Goal: Task Accomplishment & Management: Manage account settings

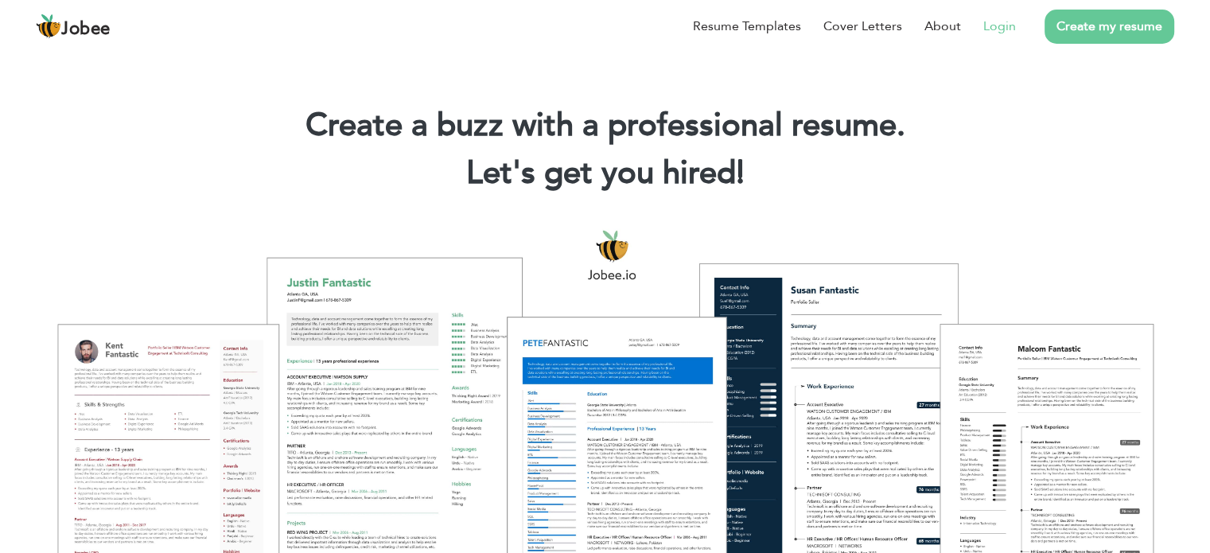
click at [1005, 31] on link "Login" at bounding box center [999, 26] width 33 height 19
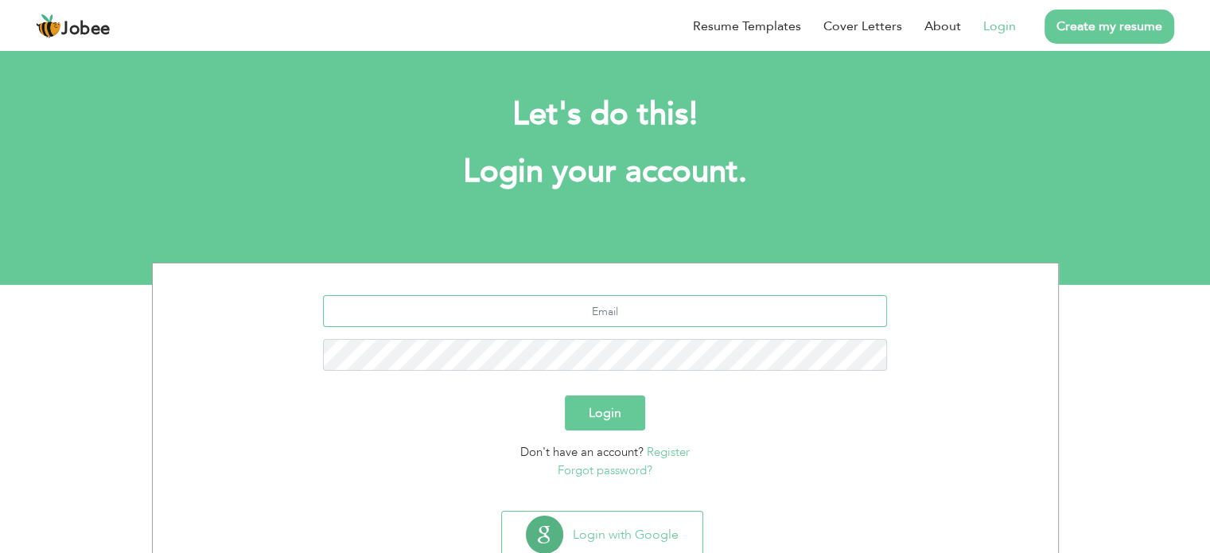
click at [608, 314] on input "text" at bounding box center [605, 311] width 564 height 32
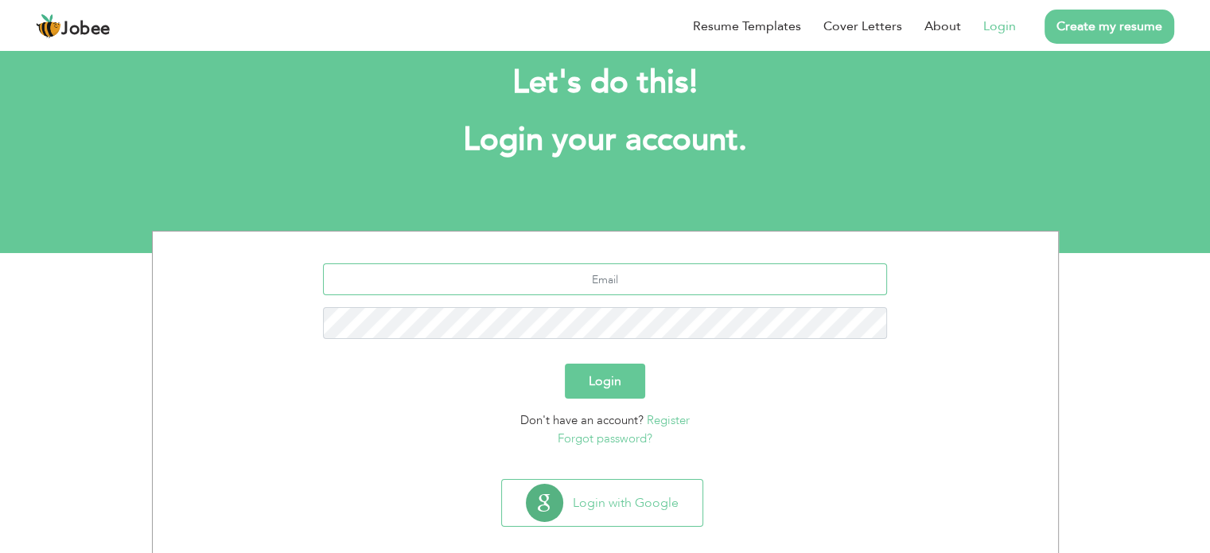
scroll to position [50, 0]
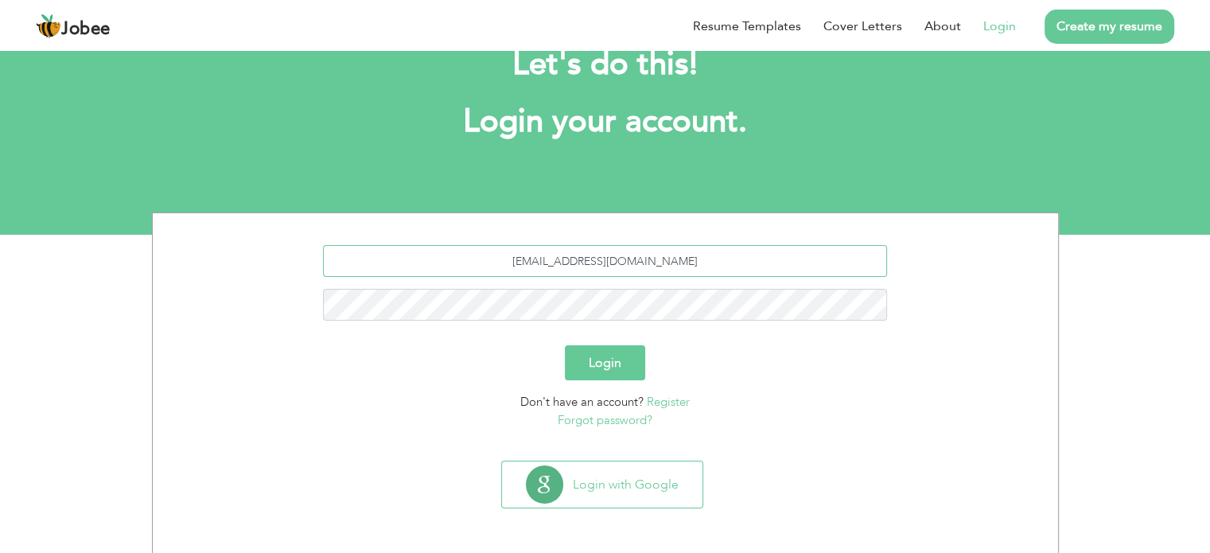
type input "Usmanak92@gmail.com"
click at [565, 345] on button "Login" at bounding box center [605, 362] width 80 height 35
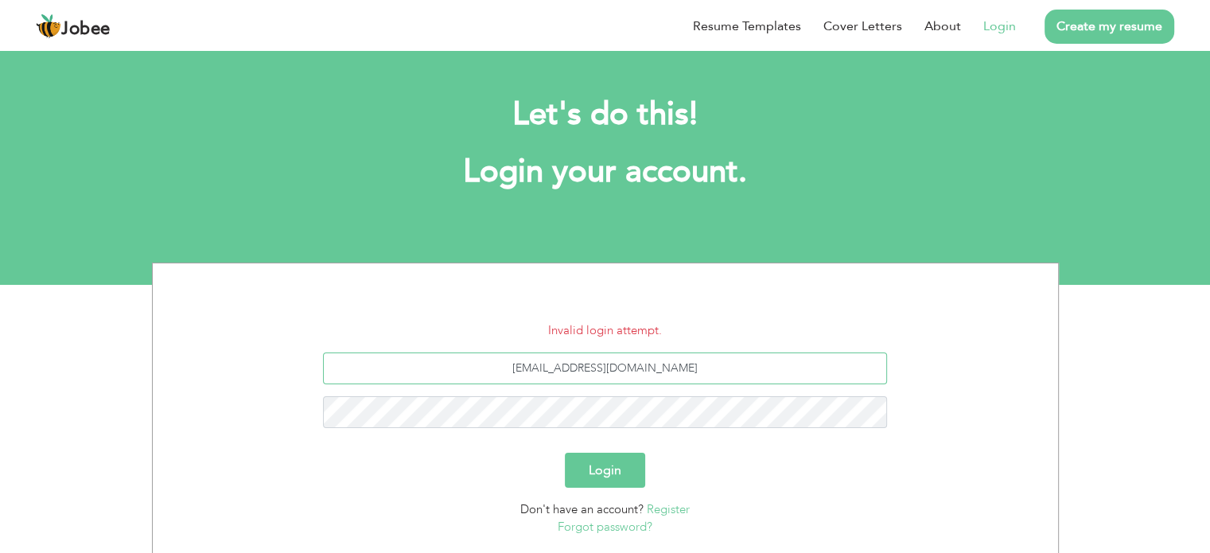
click at [688, 369] on input "[EMAIL_ADDRESS][DOMAIN_NAME]" at bounding box center [605, 368] width 564 height 32
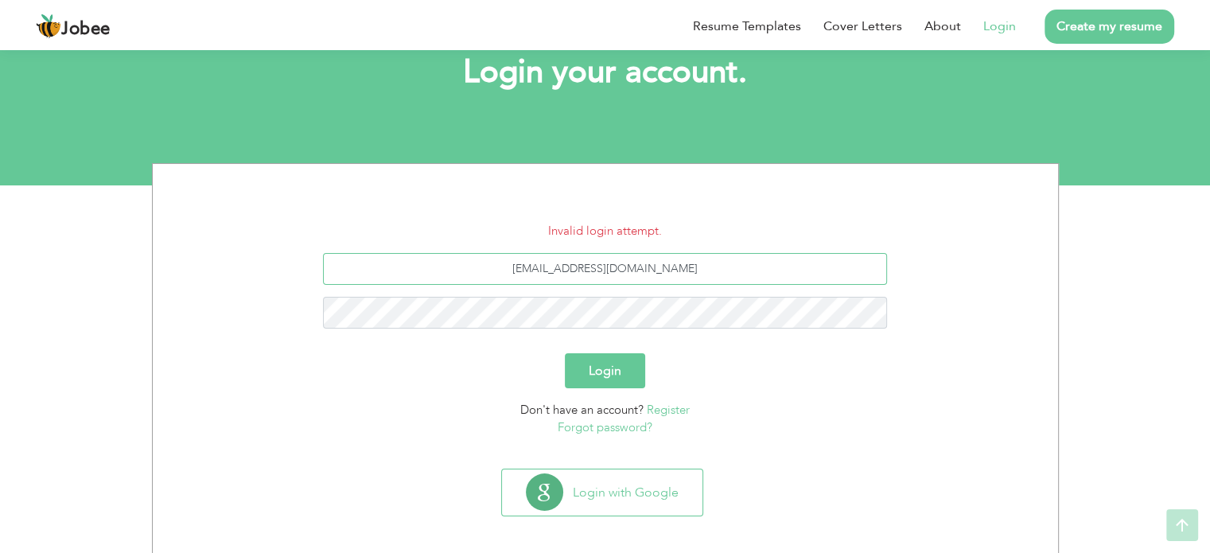
scroll to position [107, 0]
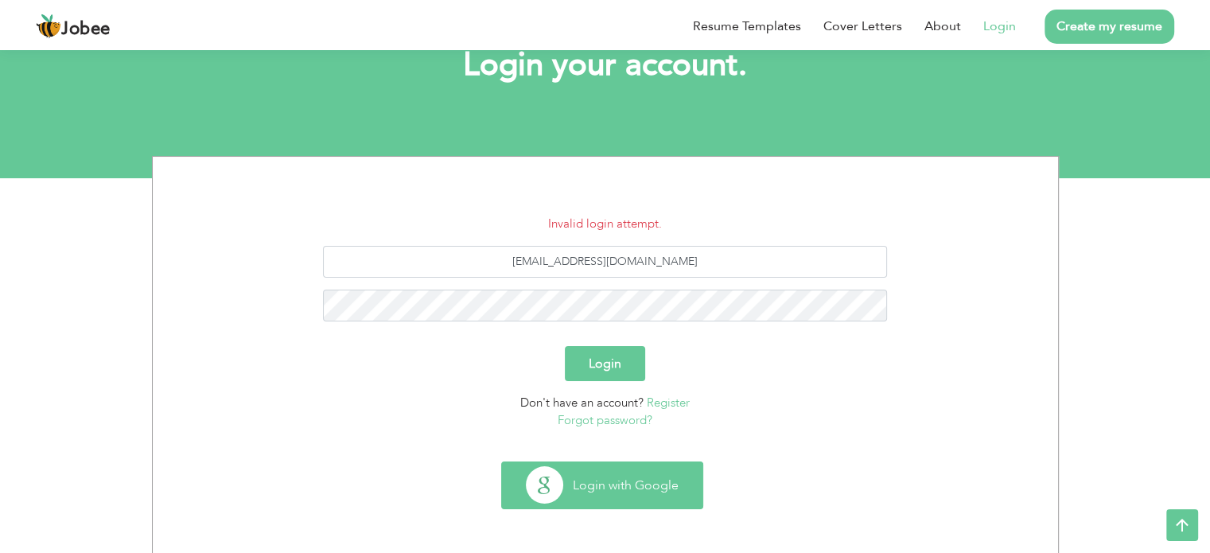
click at [630, 486] on button "Login with Google" at bounding box center [602, 485] width 200 height 46
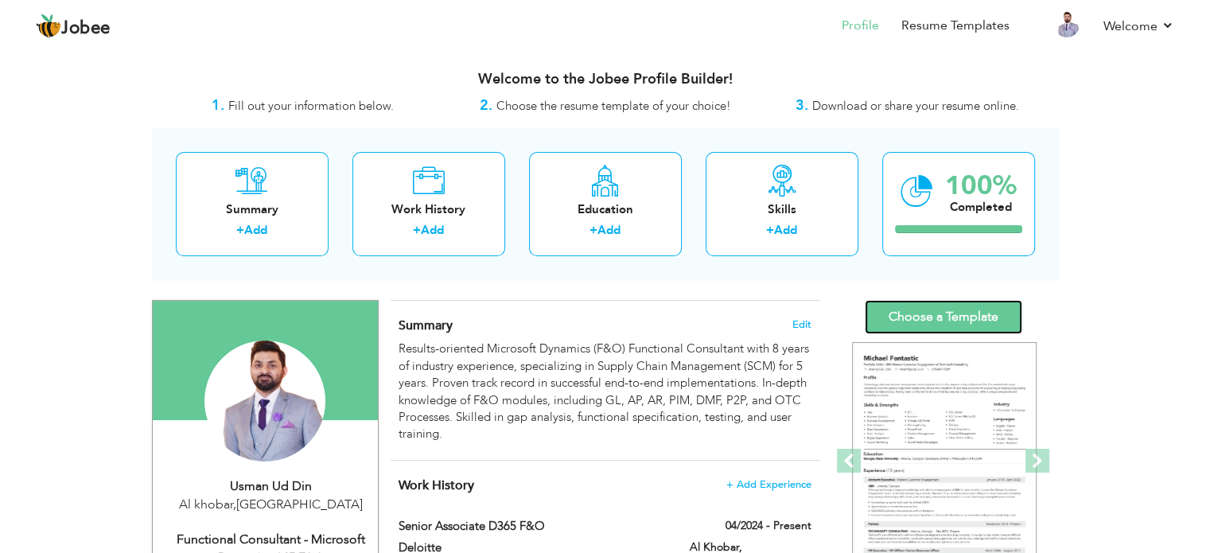
click at [932, 310] on link "Choose a Template" at bounding box center [943, 317] width 157 height 34
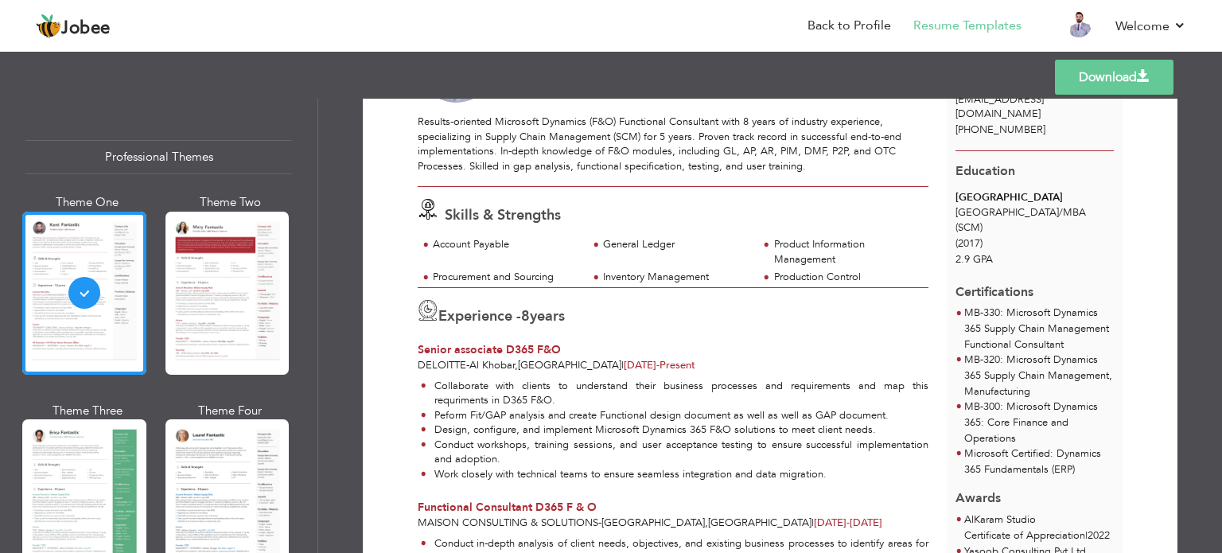
scroll to position [57, 0]
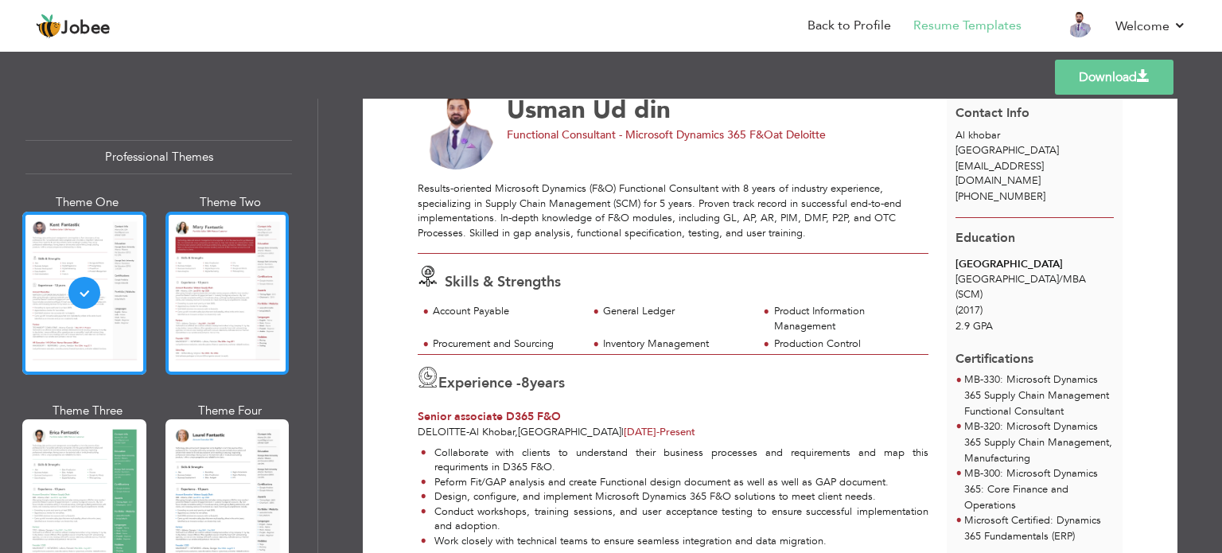
click at [223, 314] on div at bounding box center [227, 293] width 124 height 163
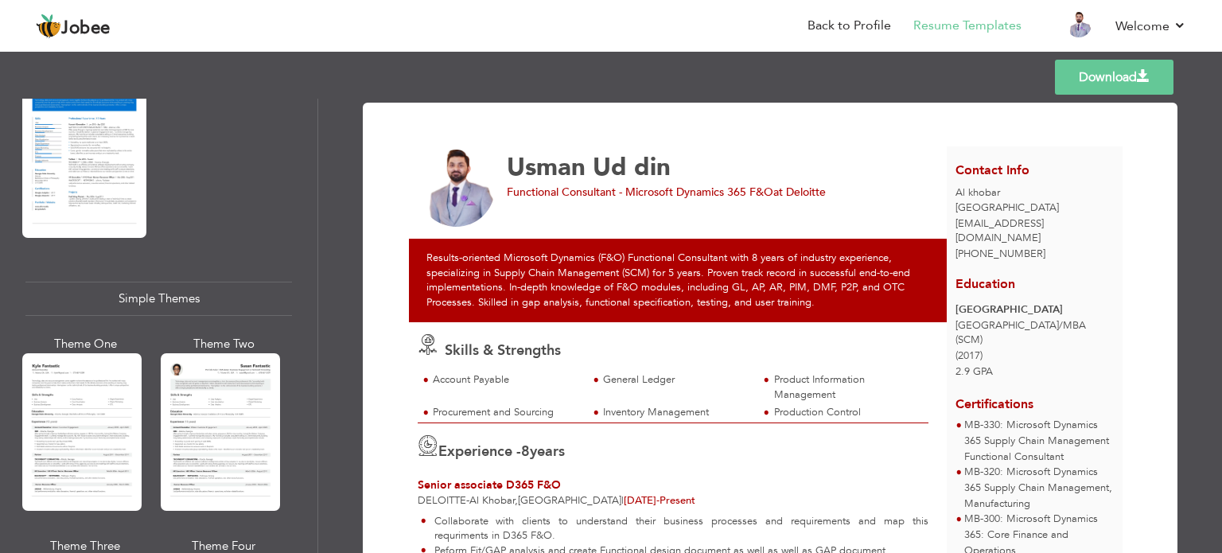
scroll to position [2791, 0]
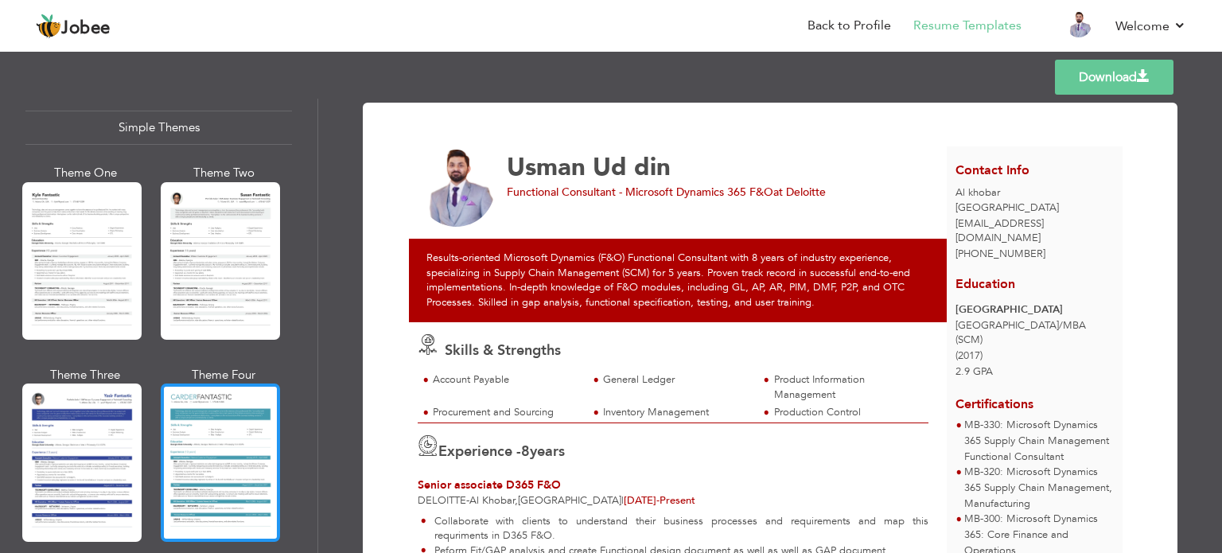
click at [232, 408] on div at bounding box center [220, 461] width 119 height 157
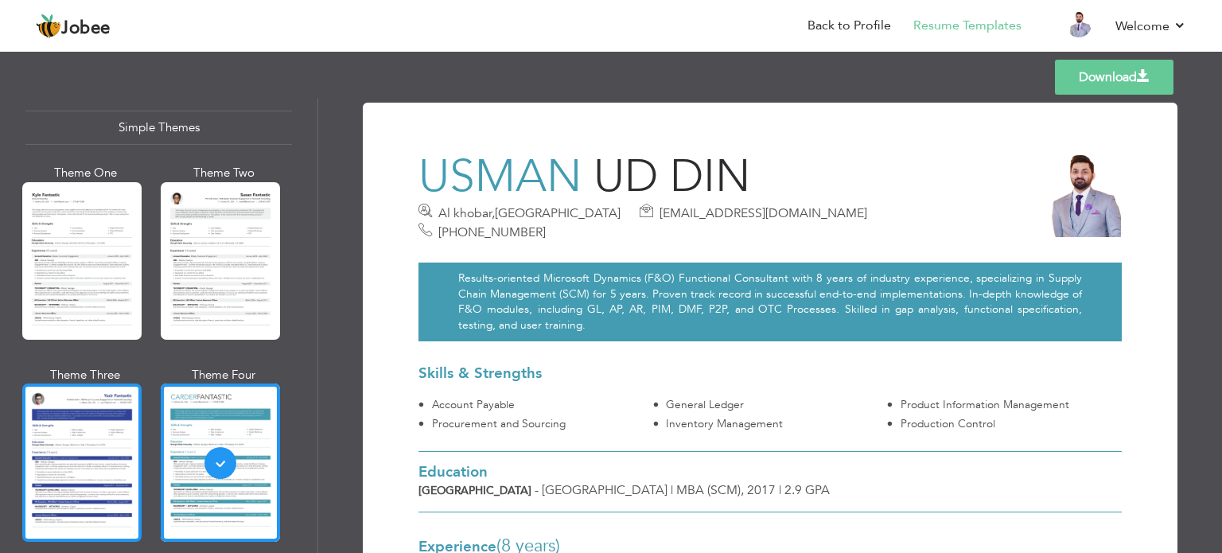
click at [115, 403] on div at bounding box center [81, 461] width 119 height 157
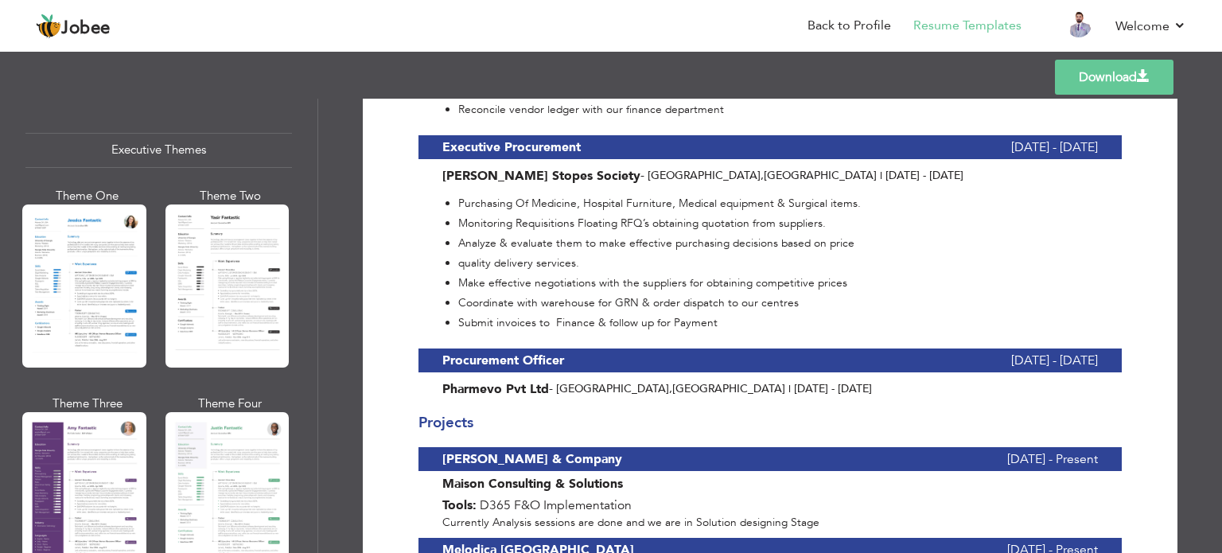
scroll to position [1200, 0]
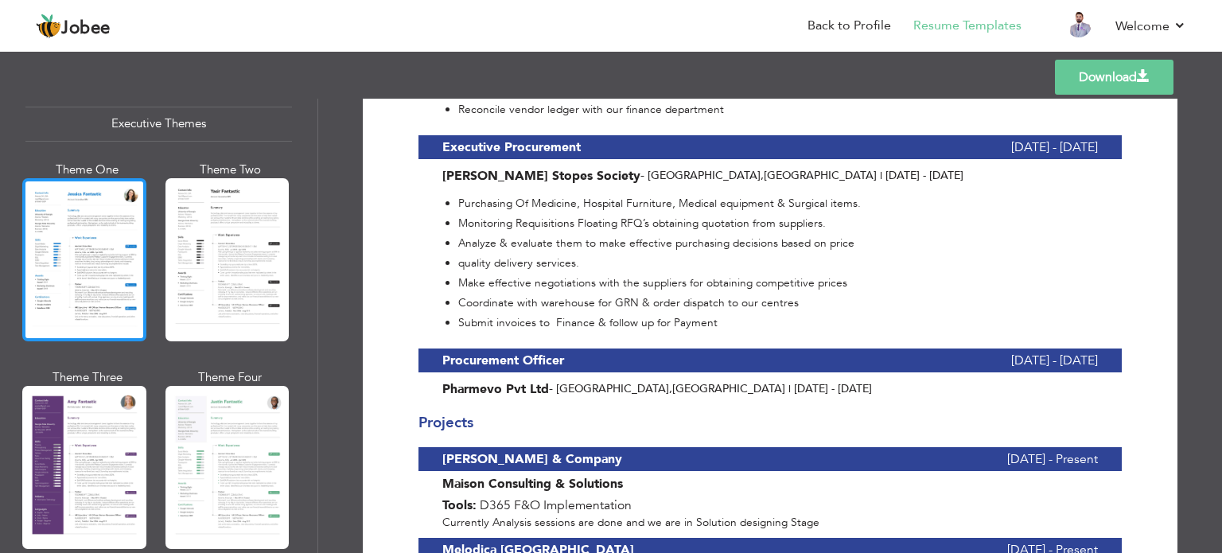
click at [52, 251] on div at bounding box center [84, 259] width 124 height 163
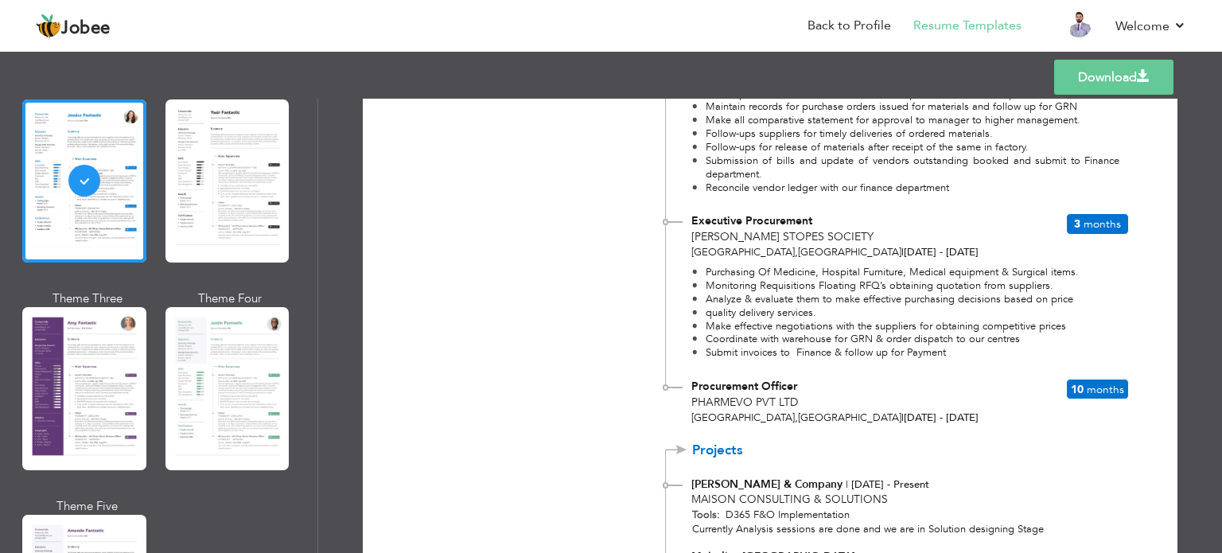
scroll to position [1101, 0]
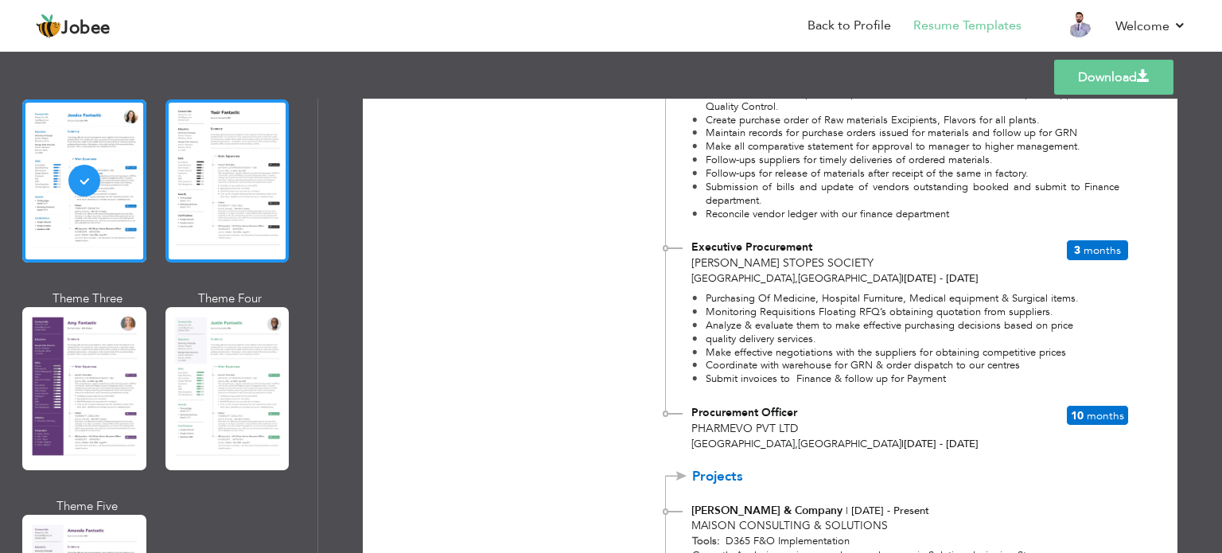
click at [226, 241] on div at bounding box center [227, 180] width 124 height 163
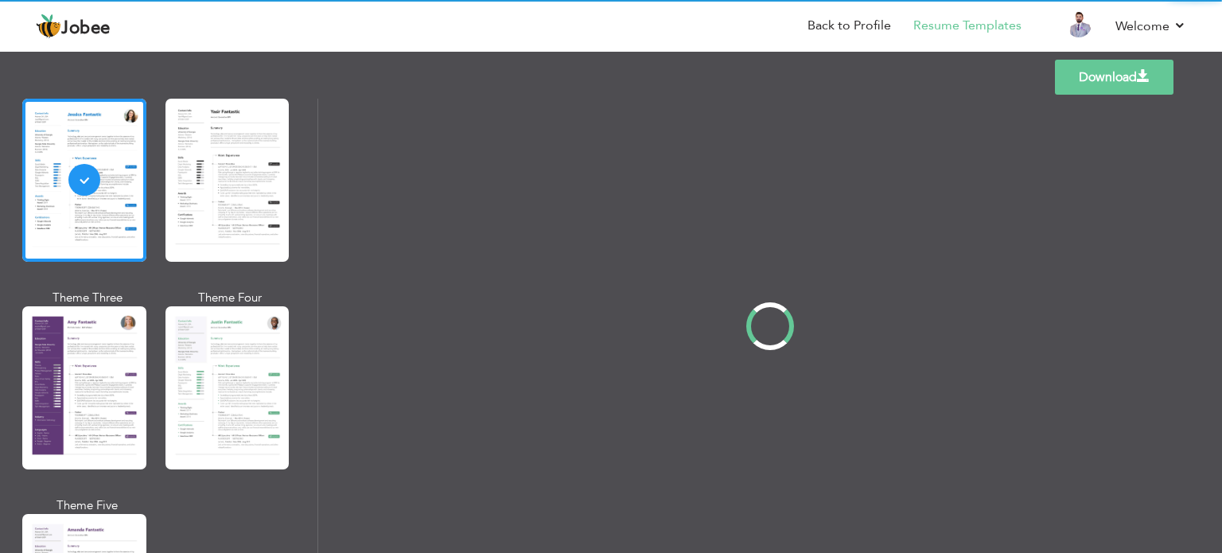
scroll to position [0, 0]
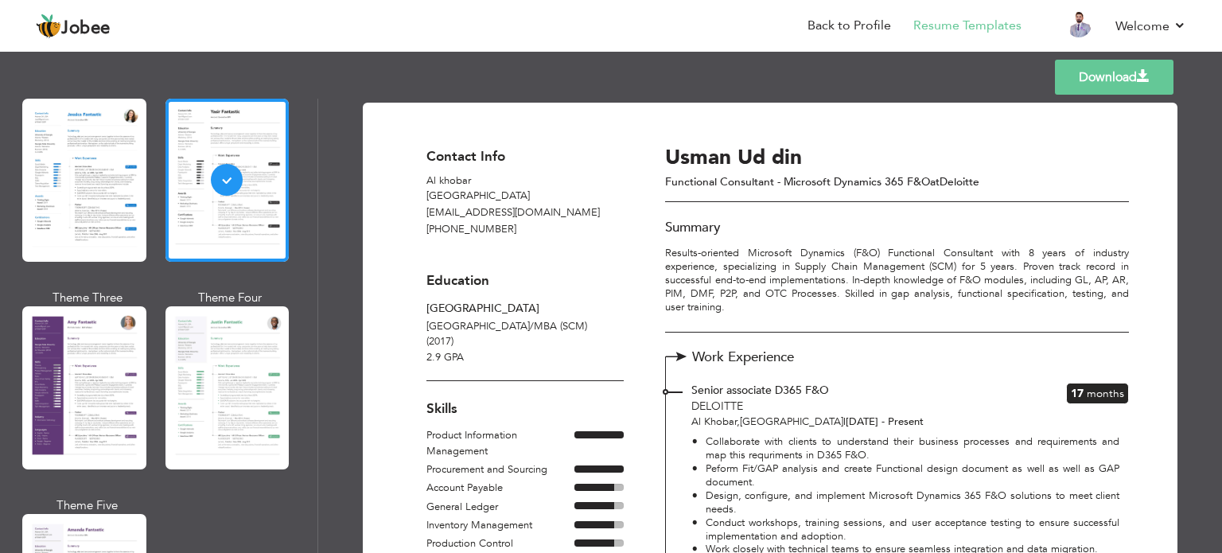
click at [111, 375] on div at bounding box center [84, 387] width 124 height 163
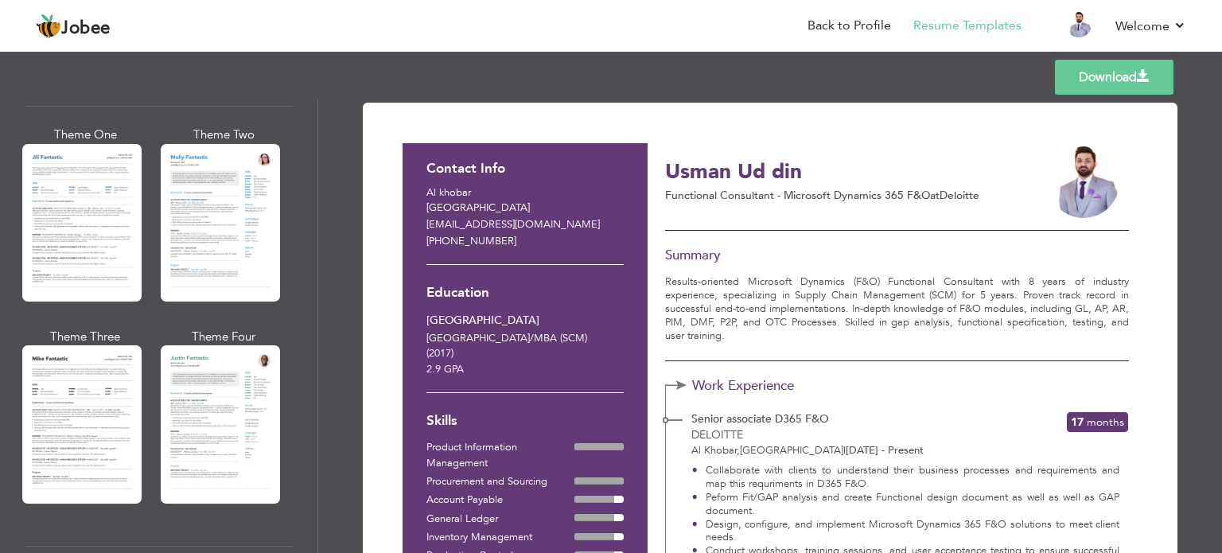
scroll to position [723, 0]
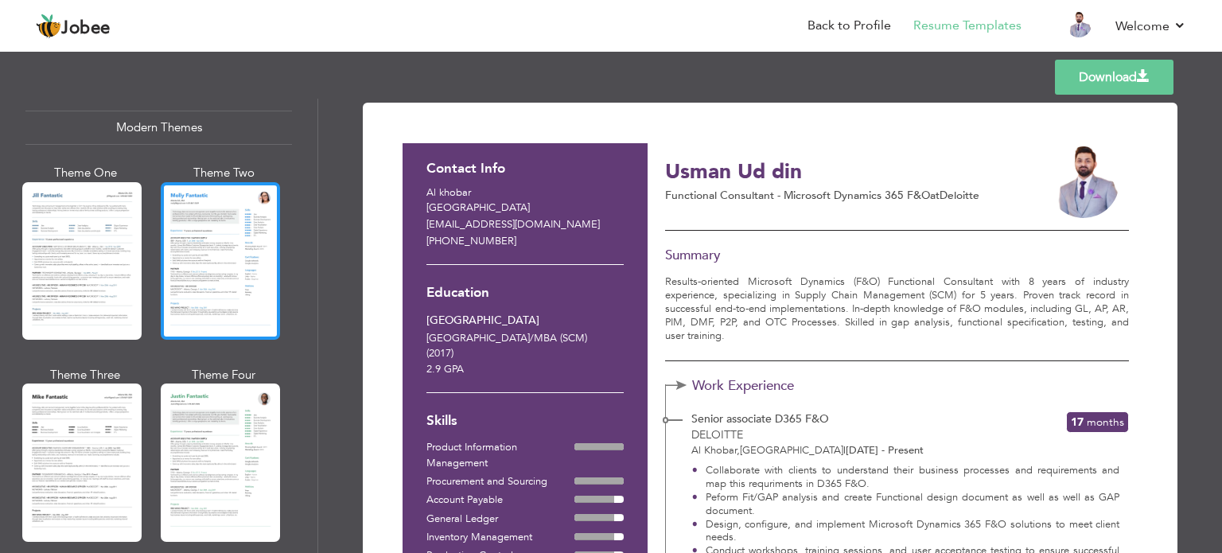
click at [213, 312] on div at bounding box center [220, 260] width 119 height 157
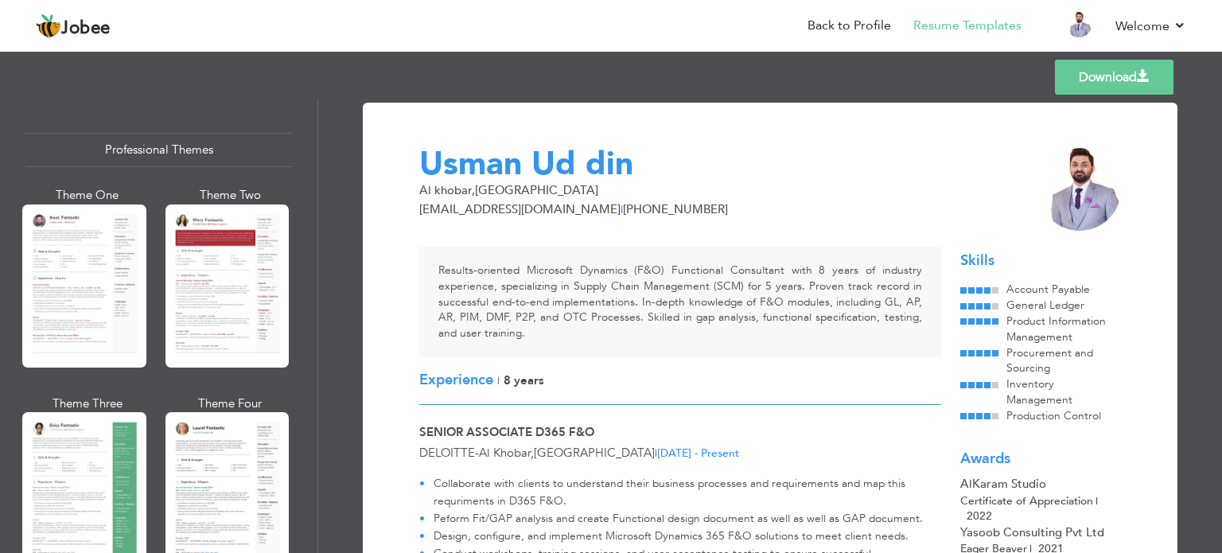
scroll to position [0, 0]
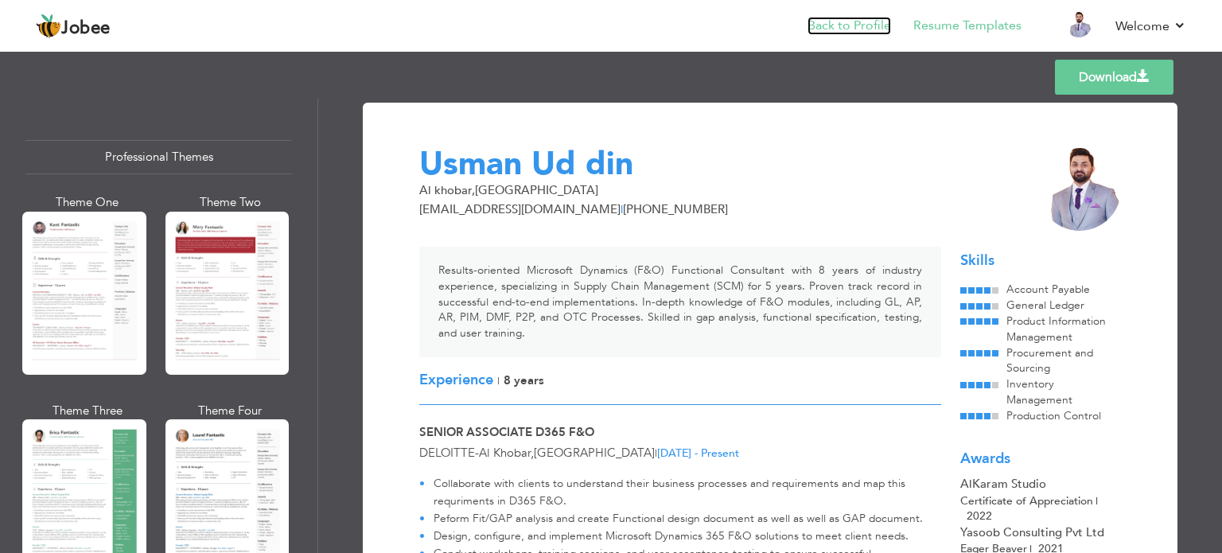
click at [864, 29] on link "Back to Profile" at bounding box center [849, 26] width 84 height 18
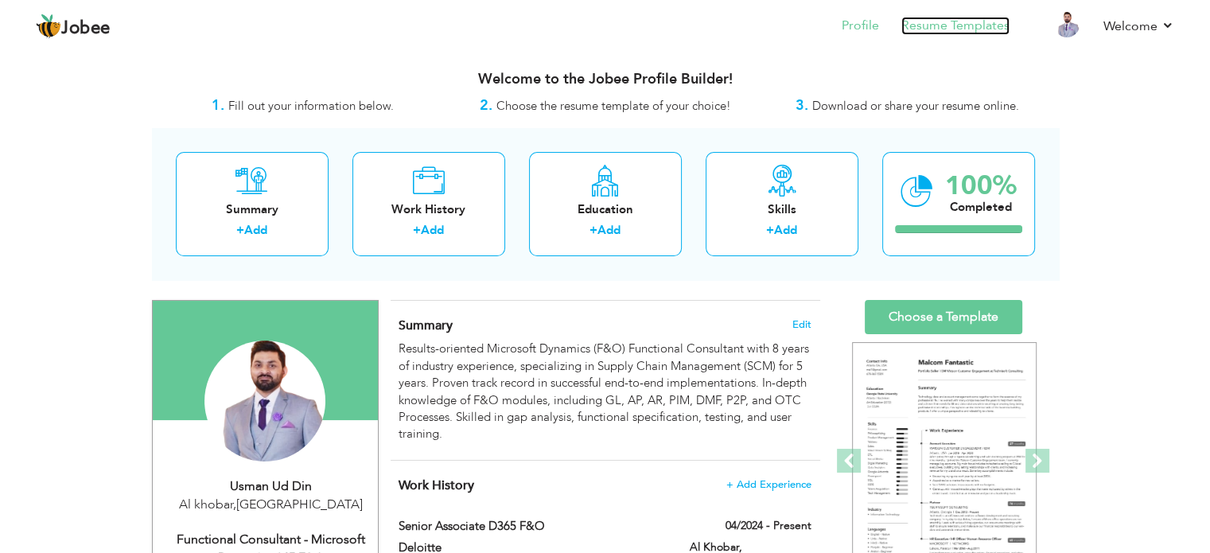
click at [929, 23] on link "Resume Templates" at bounding box center [955, 26] width 108 height 18
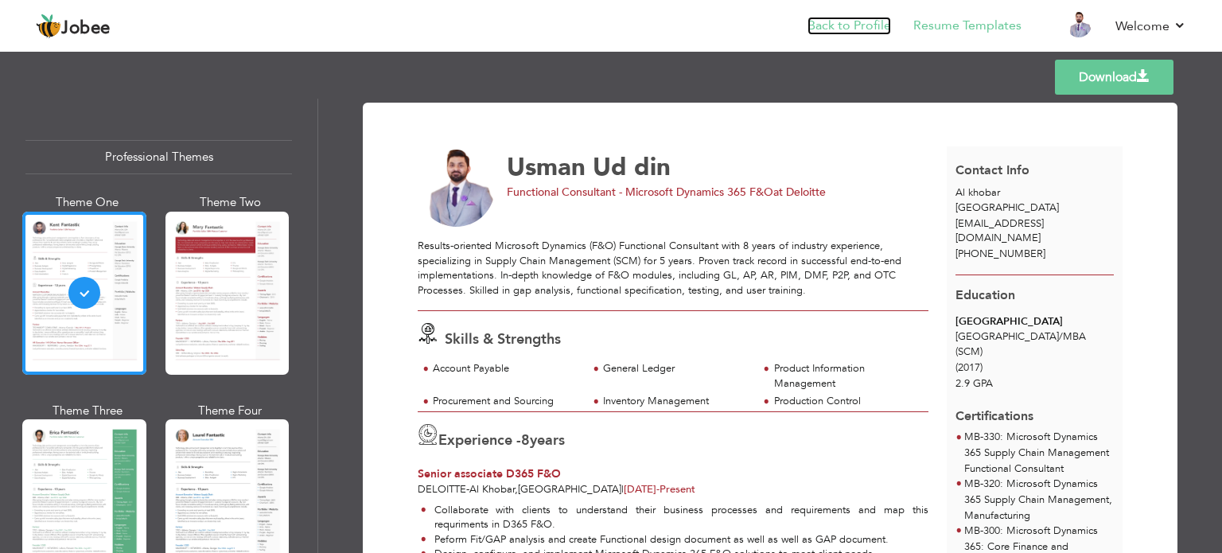
click at [842, 29] on link "Back to Profile" at bounding box center [849, 26] width 84 height 18
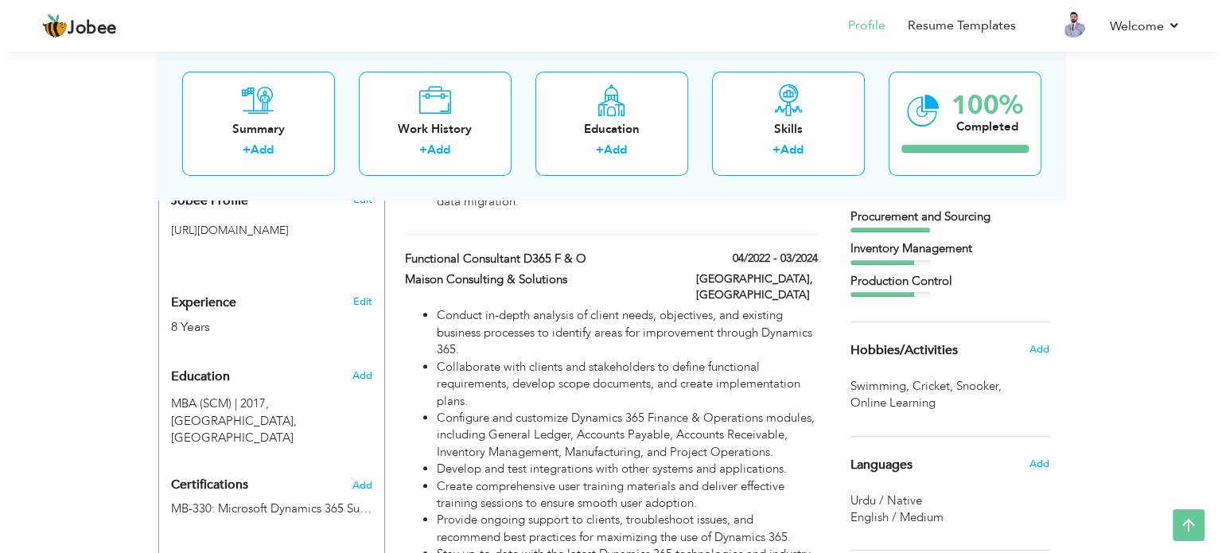
scroll to position [557, 0]
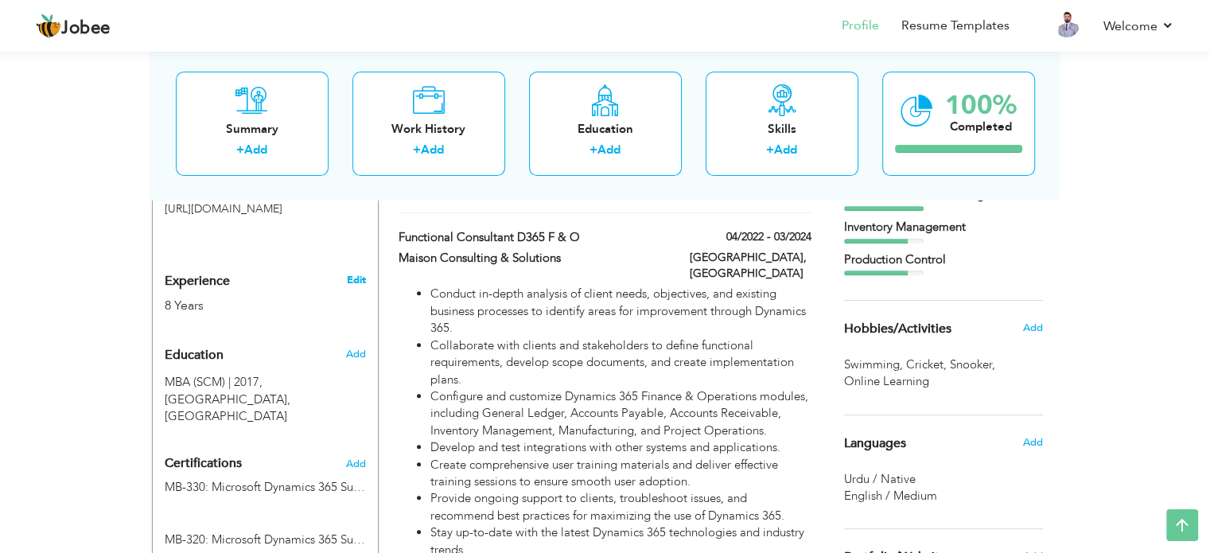
click at [357, 276] on link "Edit" at bounding box center [355, 280] width 19 height 14
type input "Usman"
type input "Ud din"
type input "[PHONE_NUMBER]"
select select "number:191"
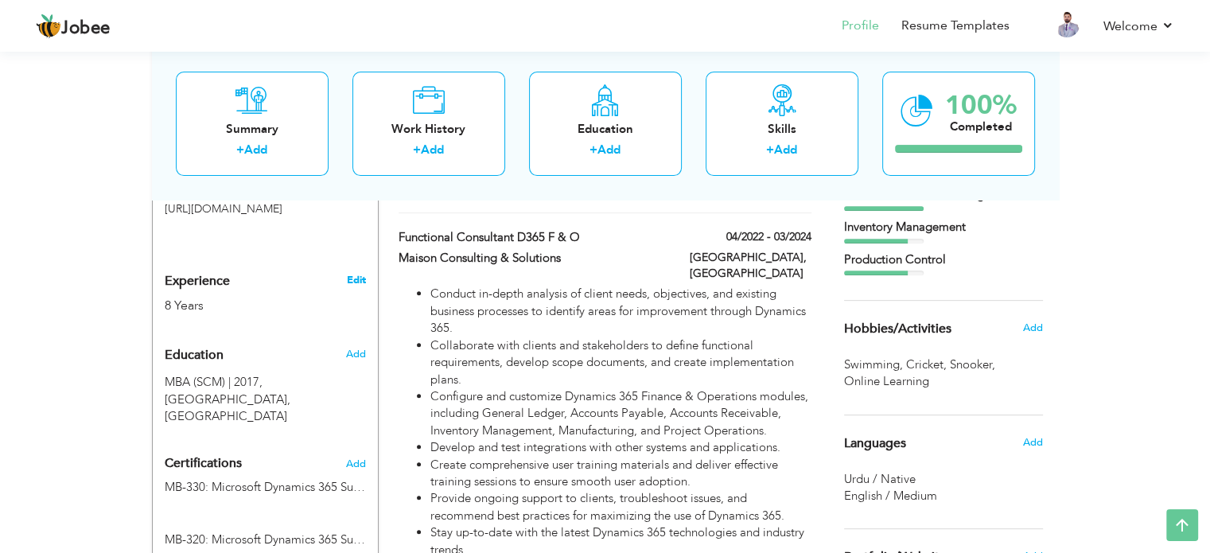
type input "Al khobar"
select select "number:10"
type input "Deloitte"
type input "Functional Consultant - Microsoft Dynamics 365 F&O"
type input "[URL][DOMAIN_NAME]"
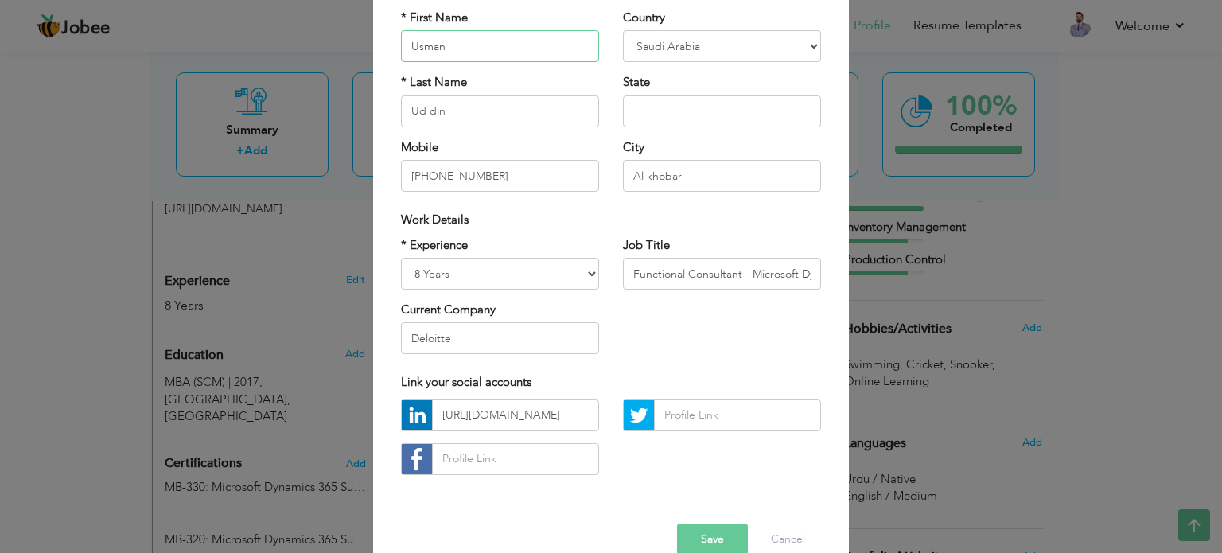
scroll to position [159, 0]
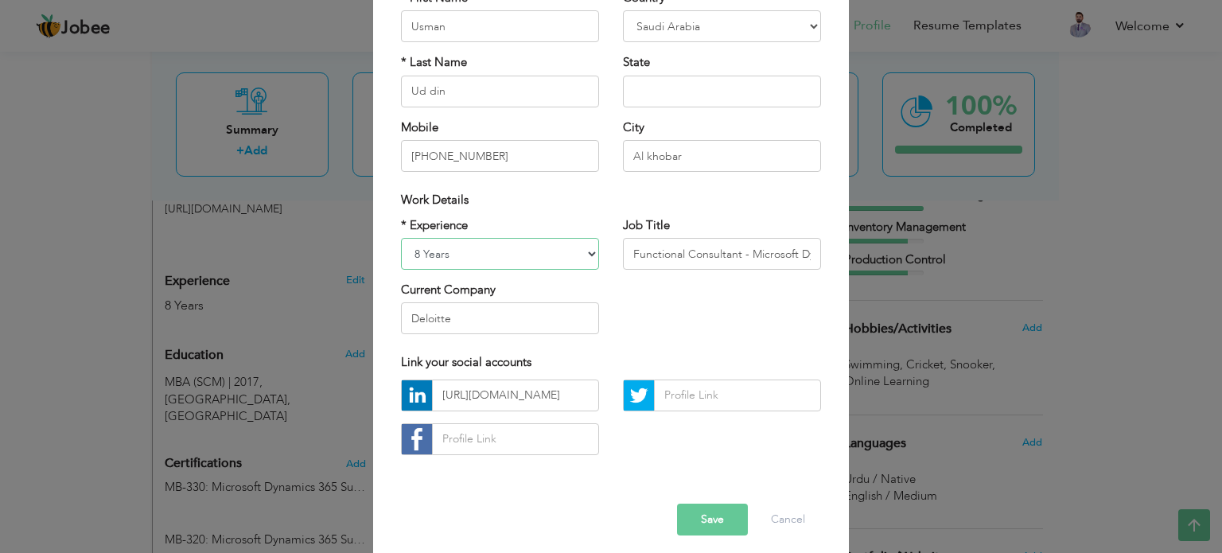
click at [417, 243] on select "Entry Level Less than 1 Year 1 Year 2 Years 3 Years 4 Years 5 Years 6 Years 7 Y…" at bounding box center [500, 254] width 198 height 32
select select "number:11"
click at [401, 238] on select "Entry Level Less than 1 Year 1 Year 2 Years 3 Years 4 Years 5 Years 6 Years 7 Y…" at bounding box center [500, 254] width 198 height 32
click at [453, 306] on input "Deloitte" at bounding box center [500, 318] width 198 height 32
type input "Zinco"
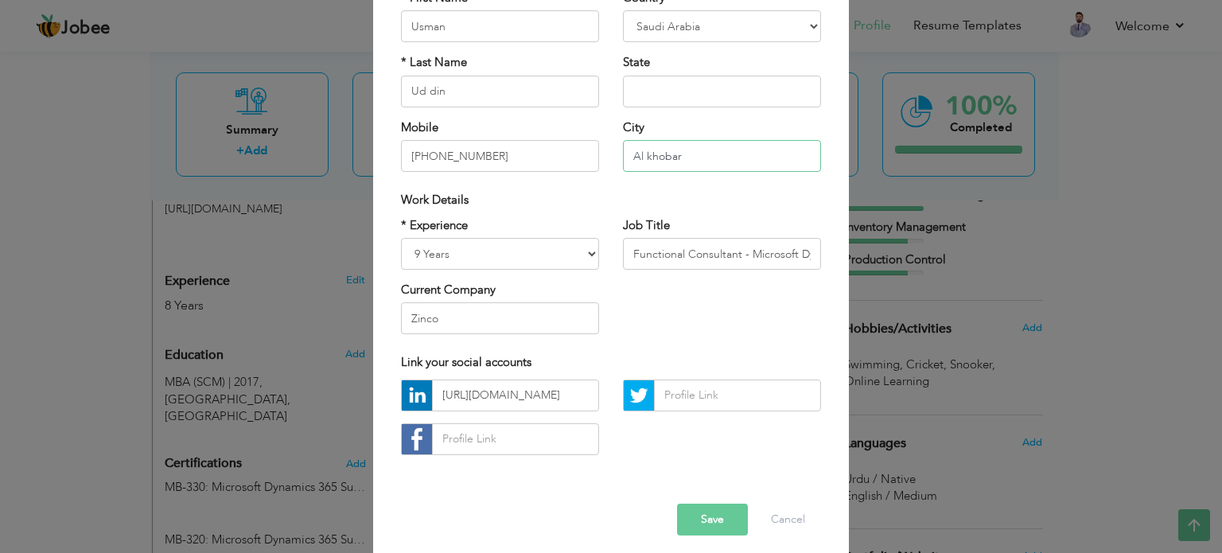
click at [665, 164] on input "Al khobar" at bounding box center [722, 156] width 198 height 32
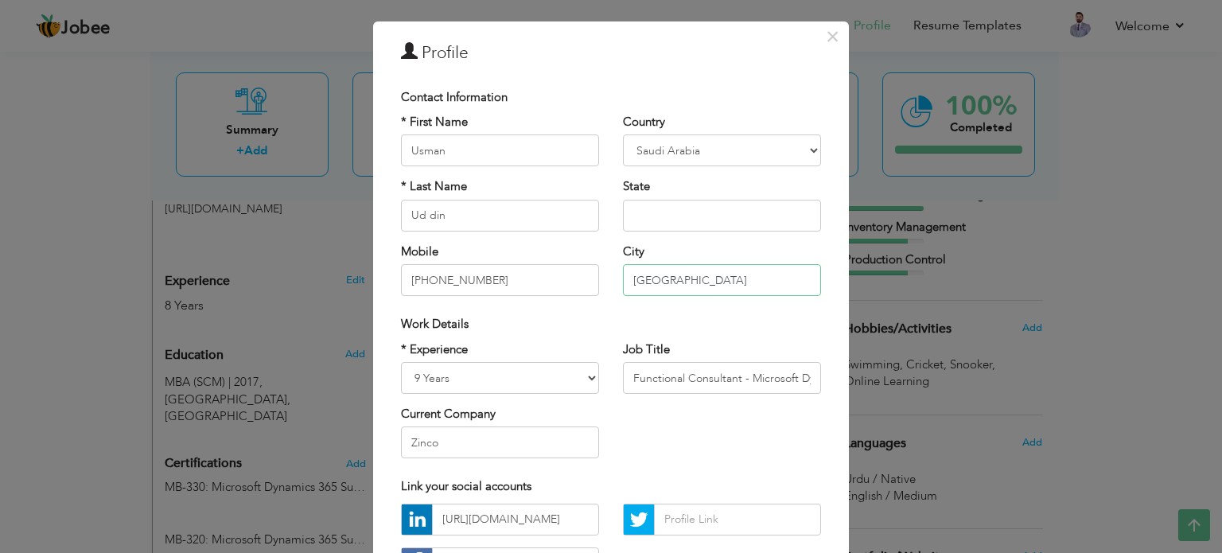
scroll to position [0, 0]
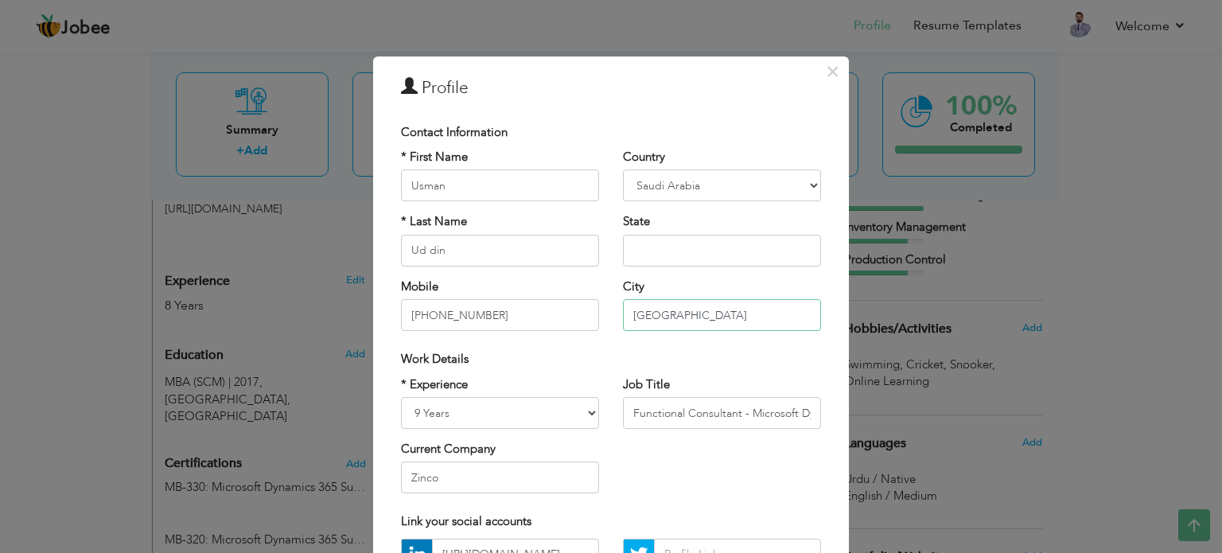
type input "[GEOGRAPHIC_DATA]"
click at [724, 263] on input "text" at bounding box center [722, 251] width 198 height 32
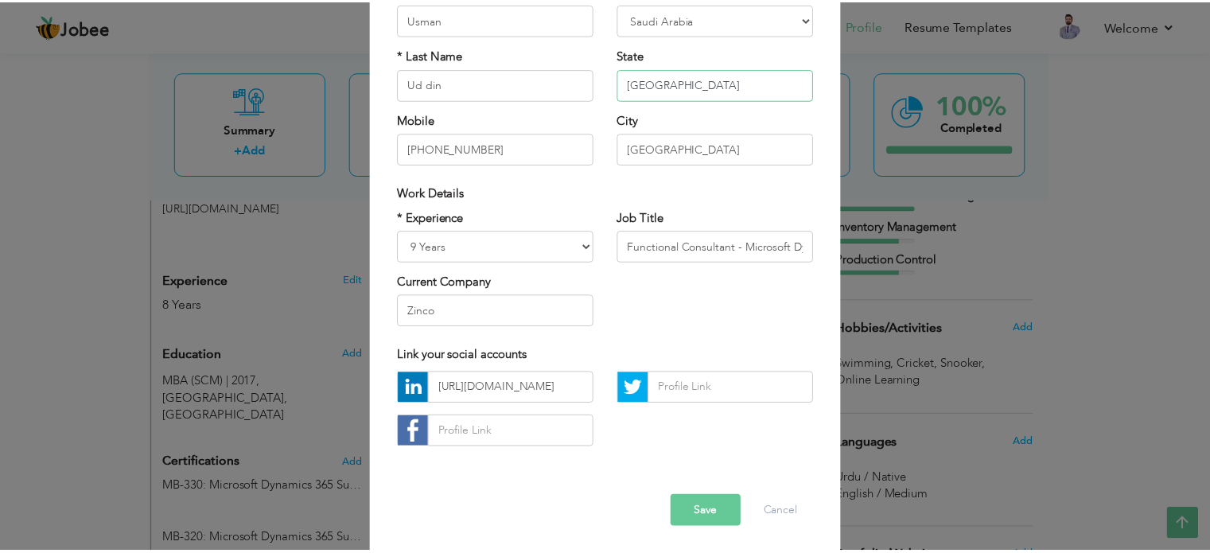
scroll to position [169, 0]
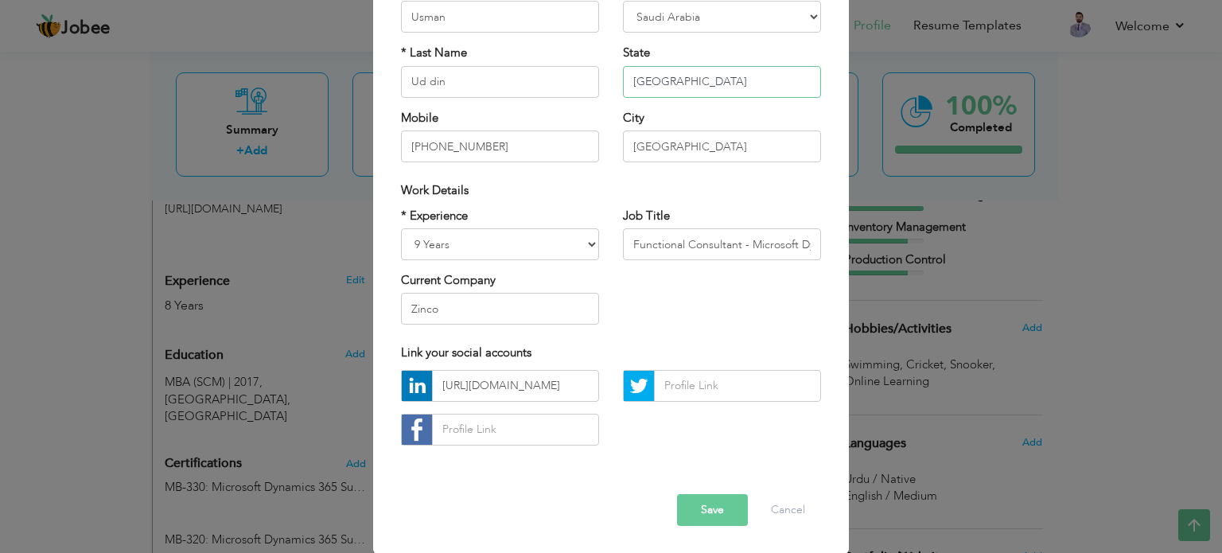
type input "[GEOGRAPHIC_DATA]"
click at [699, 501] on button "Save" at bounding box center [712, 510] width 71 height 32
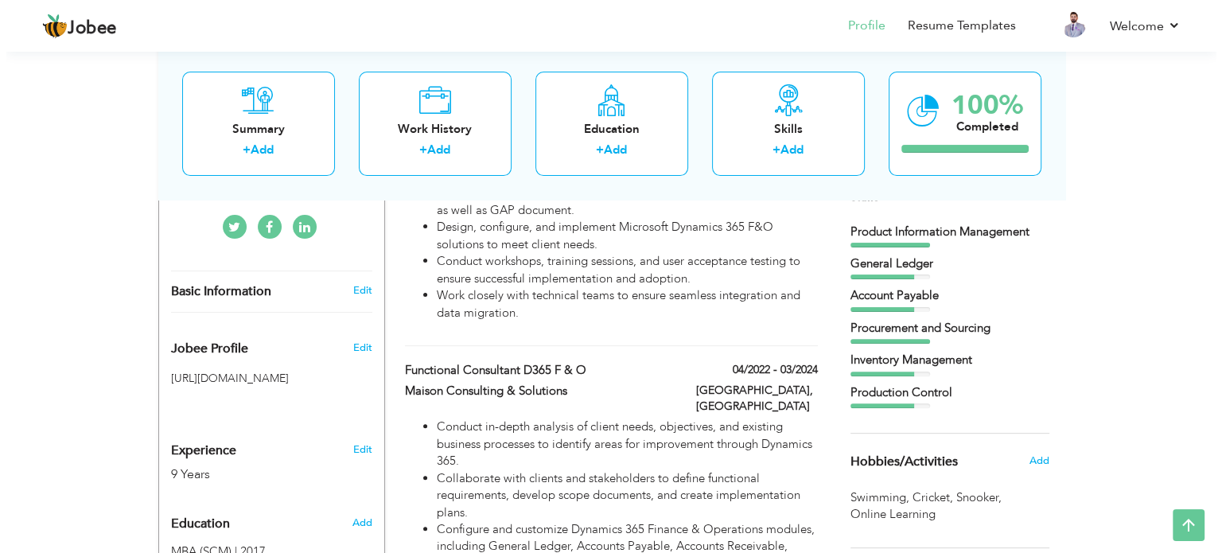
scroll to position [398, 0]
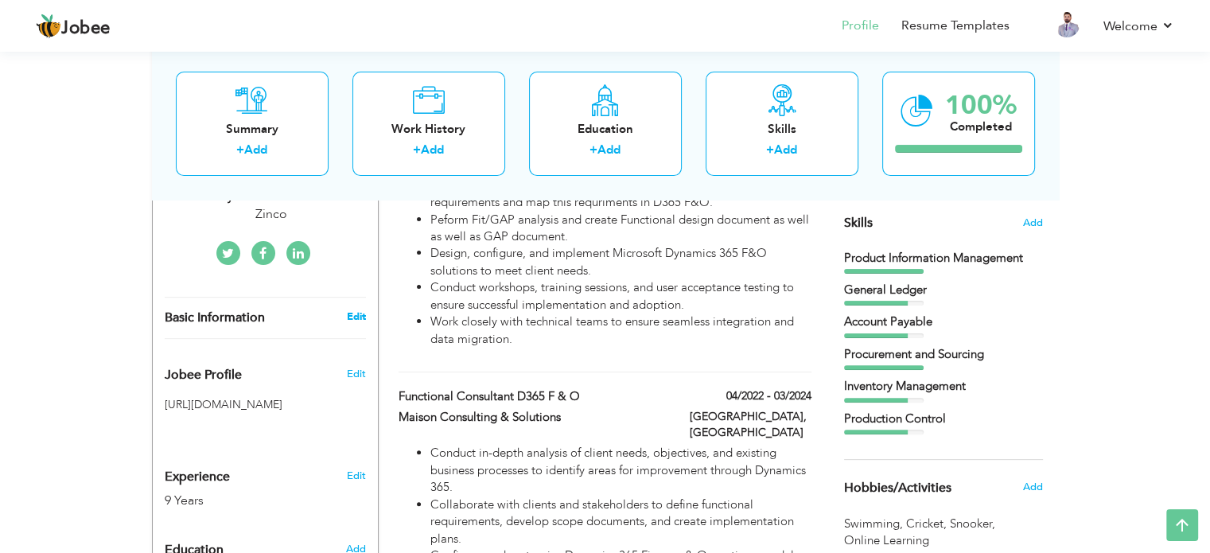
click at [359, 309] on link "Edit" at bounding box center [355, 316] width 19 height 14
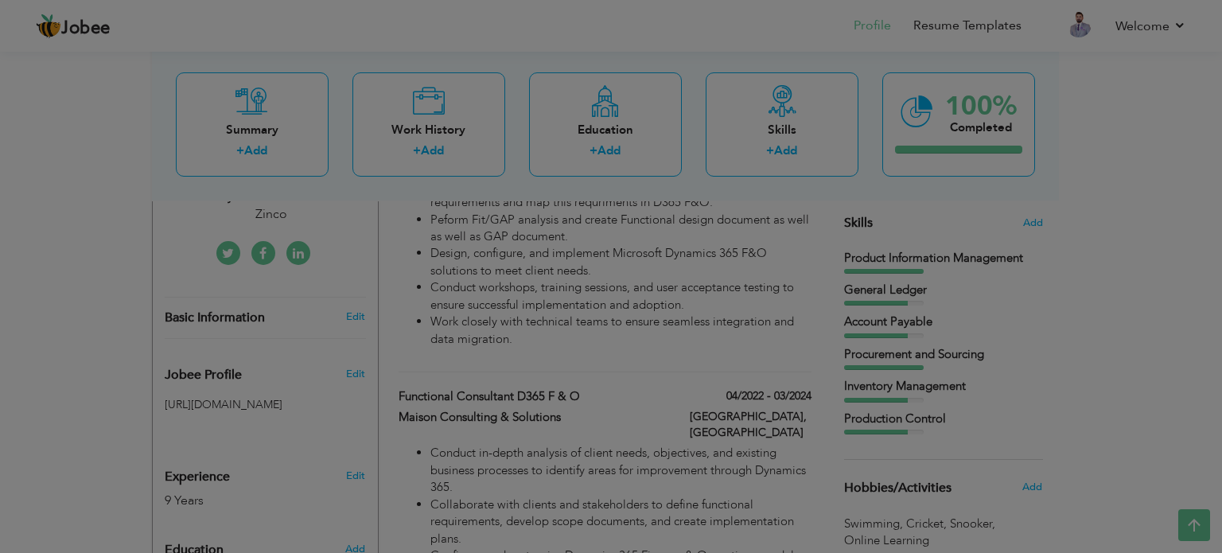
scroll to position [0, 0]
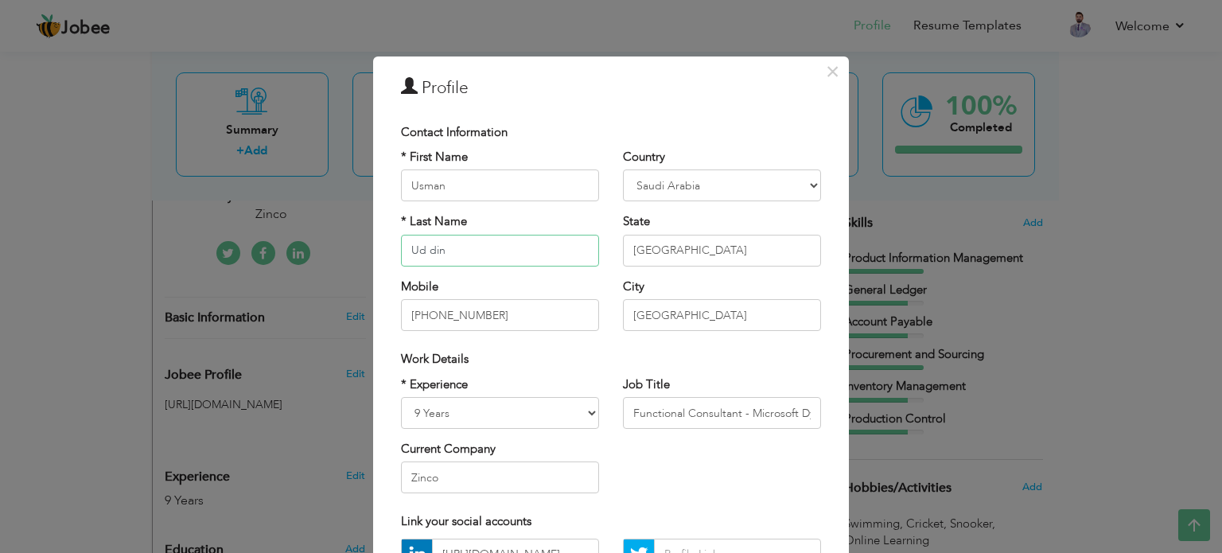
click at [424, 249] on input "Ud din" at bounding box center [500, 251] width 198 height 32
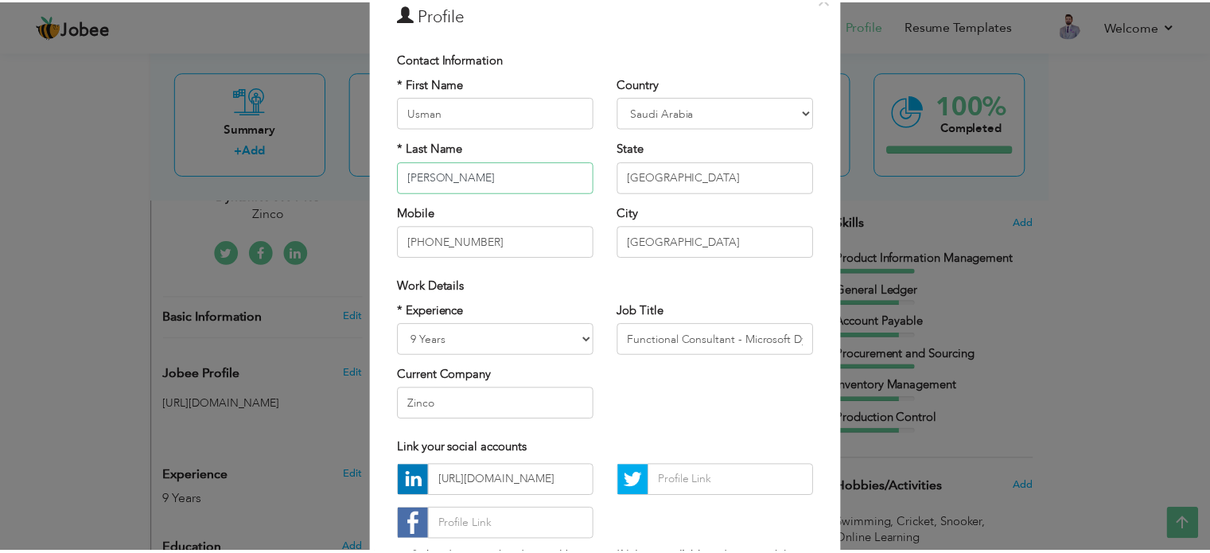
scroll to position [169, 0]
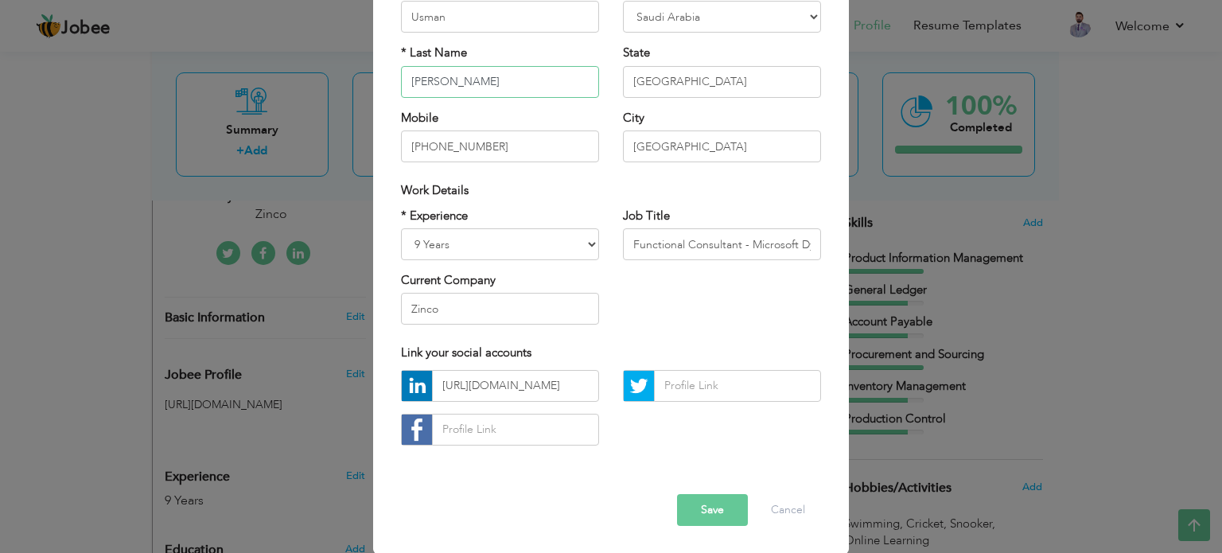
type input "[PERSON_NAME]"
click at [682, 507] on button "Save" at bounding box center [712, 510] width 71 height 32
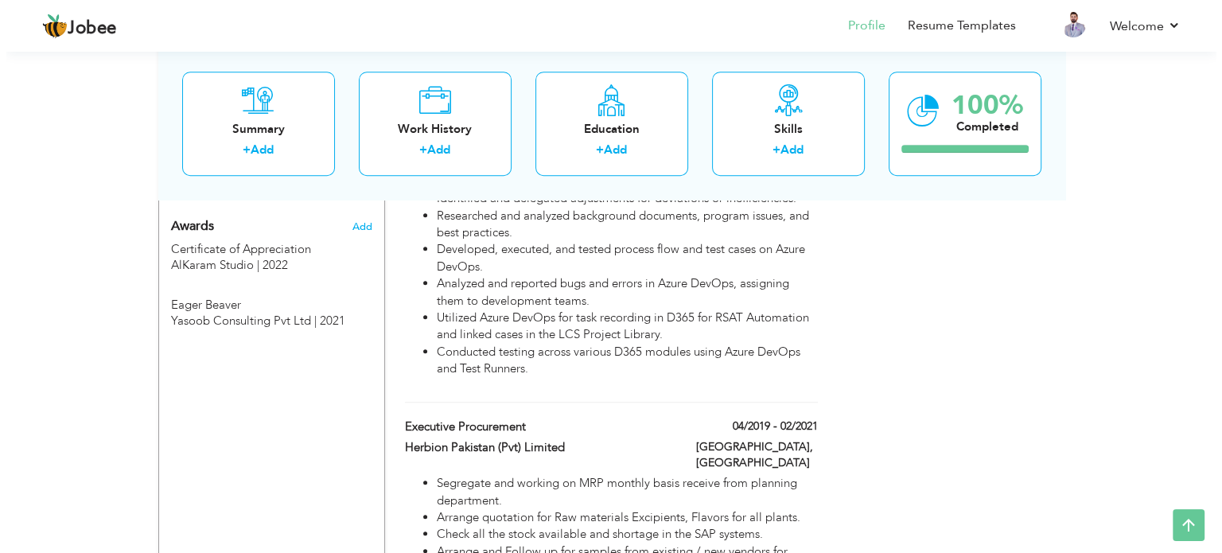
scroll to position [1211, 0]
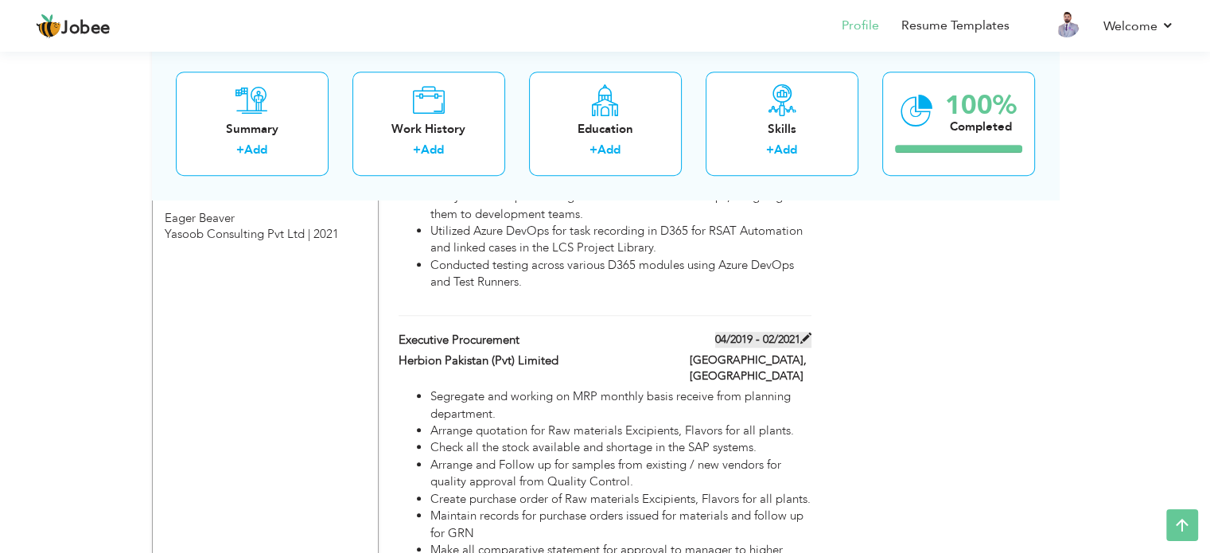
click at [805, 332] on span at bounding box center [805, 337] width 11 height 11
type input "Executive Procurement"
type input "Herbion Pakistan (Pvt) Limited"
type input "04/2019"
type input "02/2021"
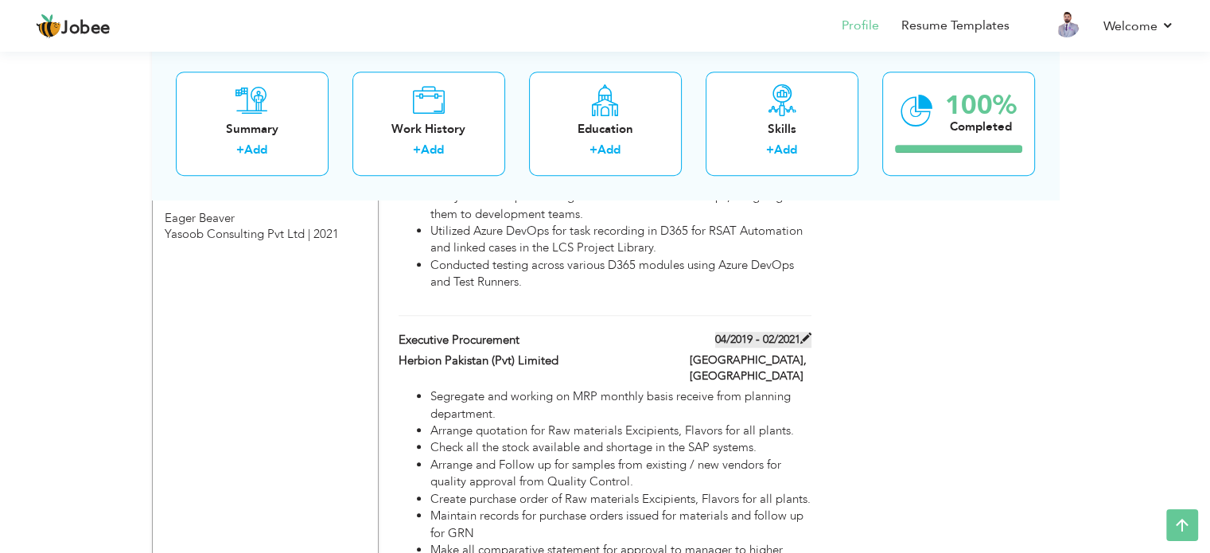
type input "[GEOGRAPHIC_DATA]"
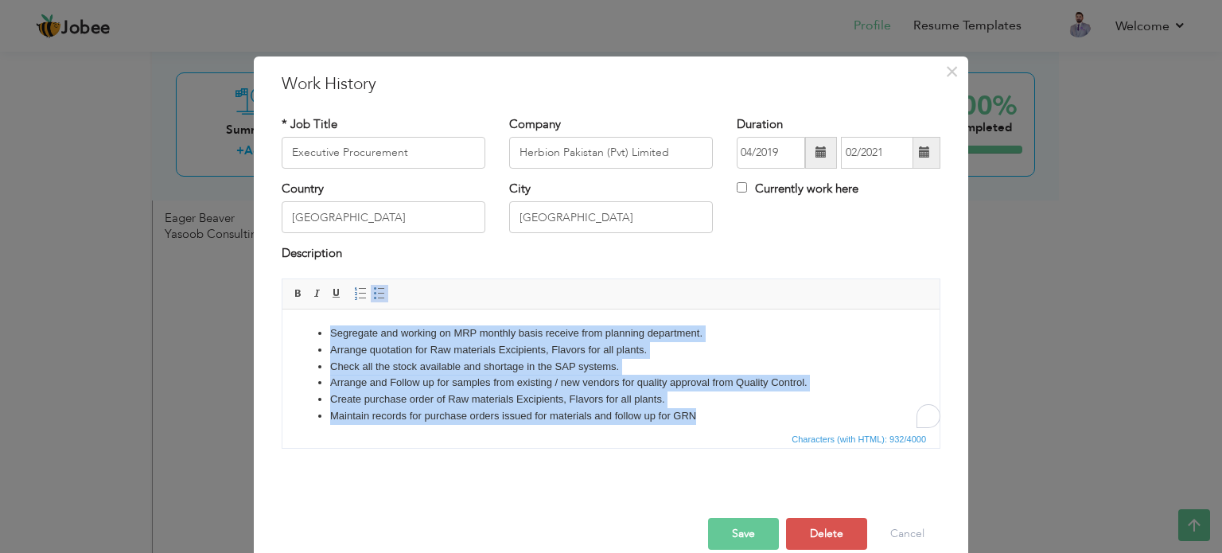
drag, startPoint x: 708, startPoint y: 418, endPoint x: 306, endPoint y: 340, distance: 409.2
click at [306, 340] on ul "Segregate and working on MRP monthly basis receive from planning department. Ar…" at bounding box center [610, 416] width 625 height 182
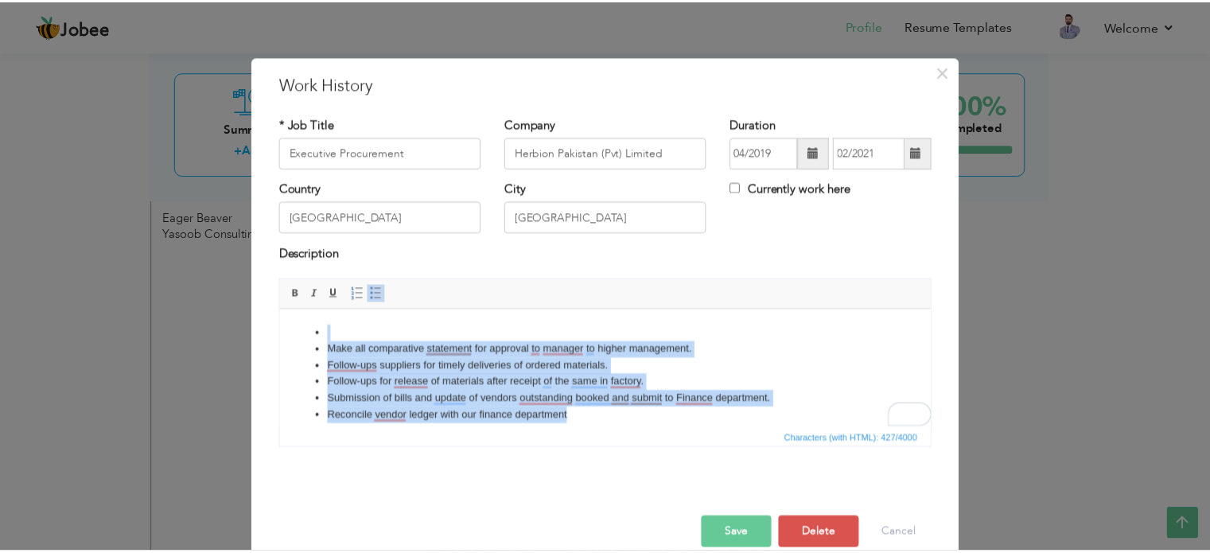
scroll to position [0, 0]
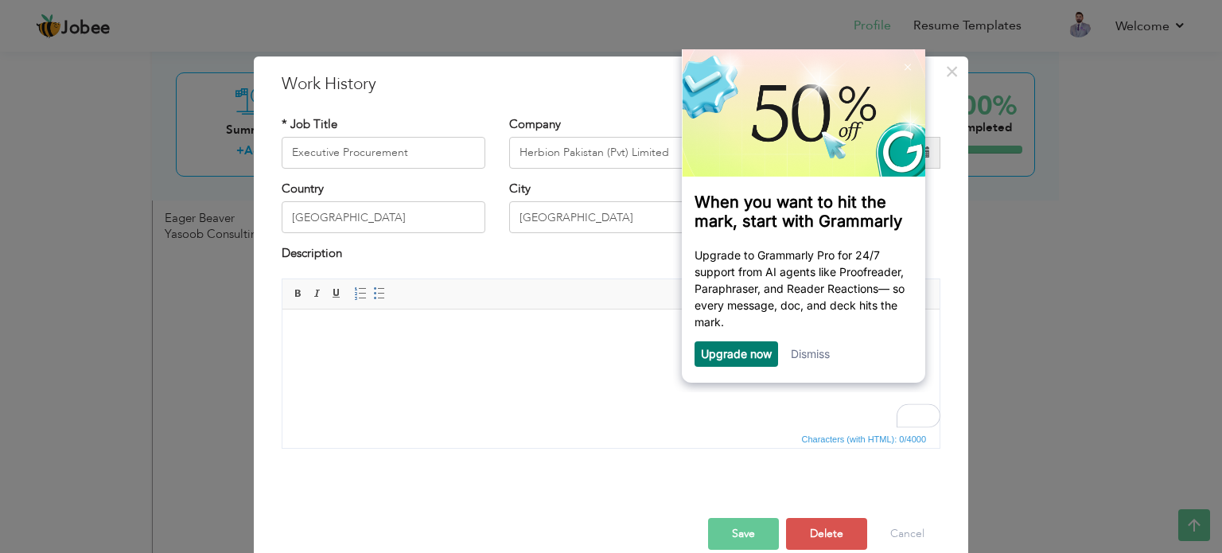
click at [708, 524] on button "Save" at bounding box center [743, 534] width 71 height 32
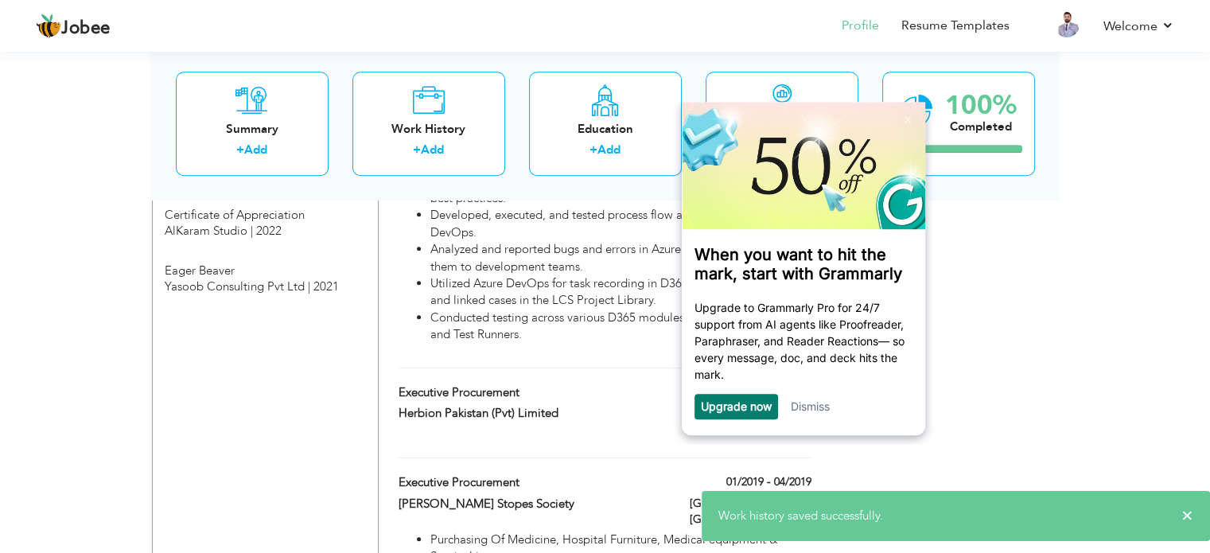
scroll to position [1132, 0]
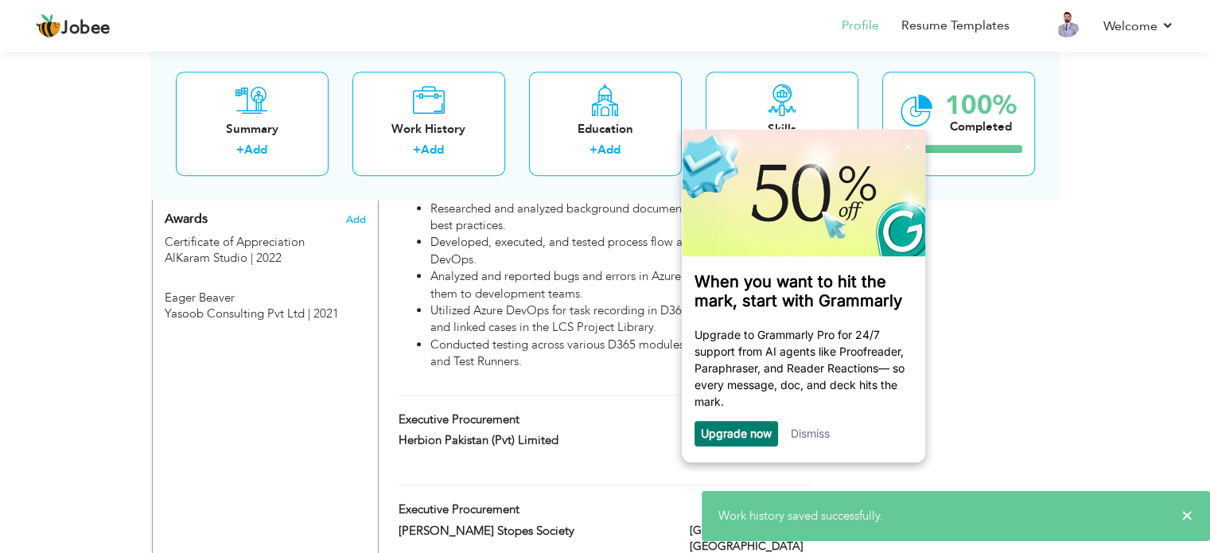
click at [805, 437] on link "Dismiss" at bounding box center [809, 433] width 39 height 14
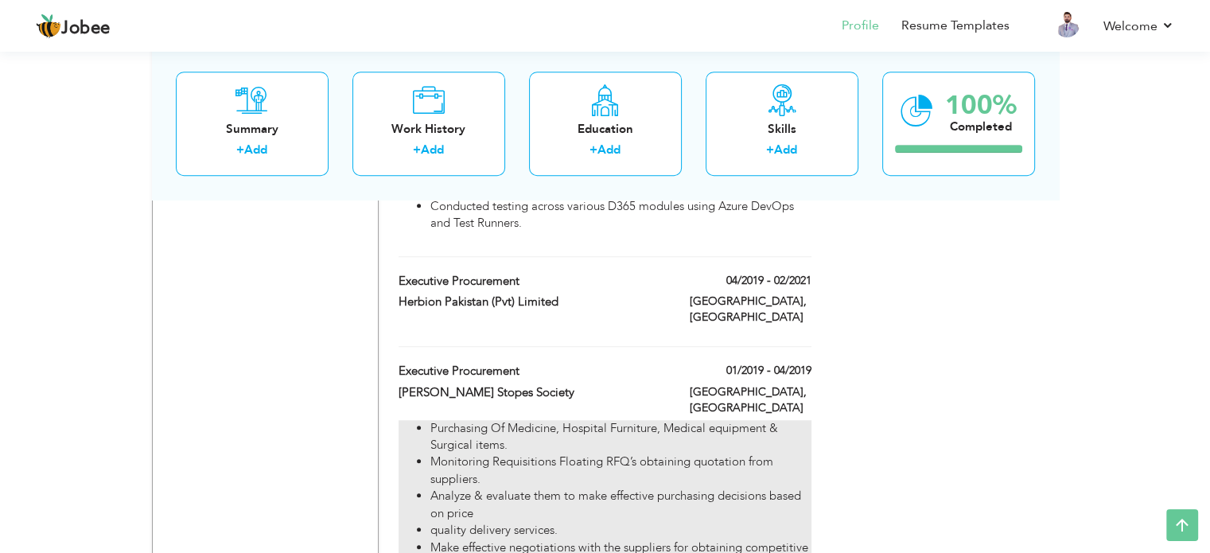
scroll to position [1211, 0]
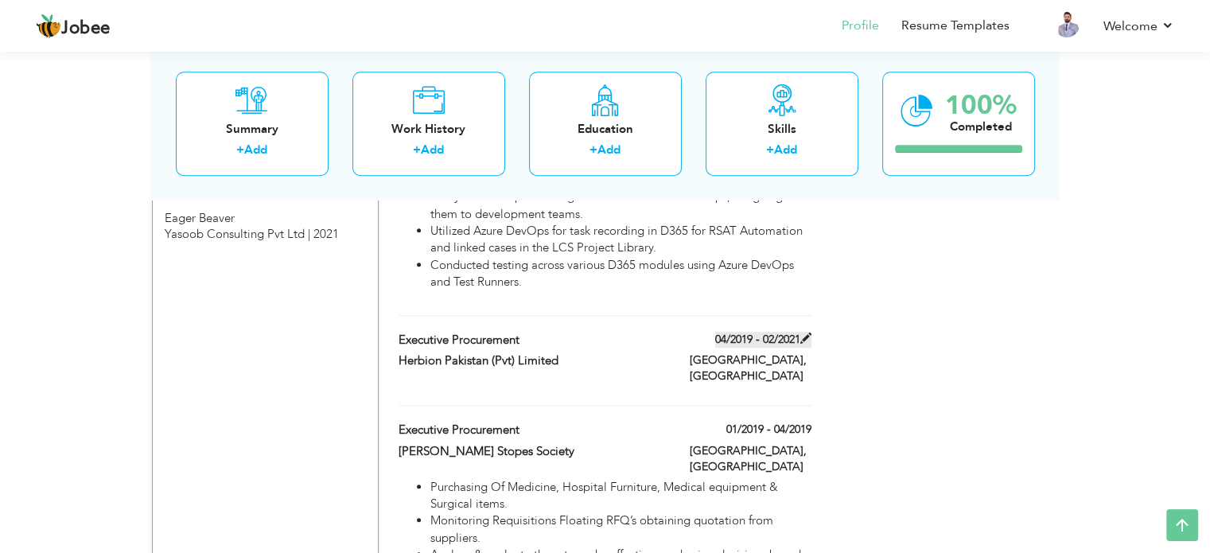
click at [802, 332] on span at bounding box center [805, 337] width 11 height 11
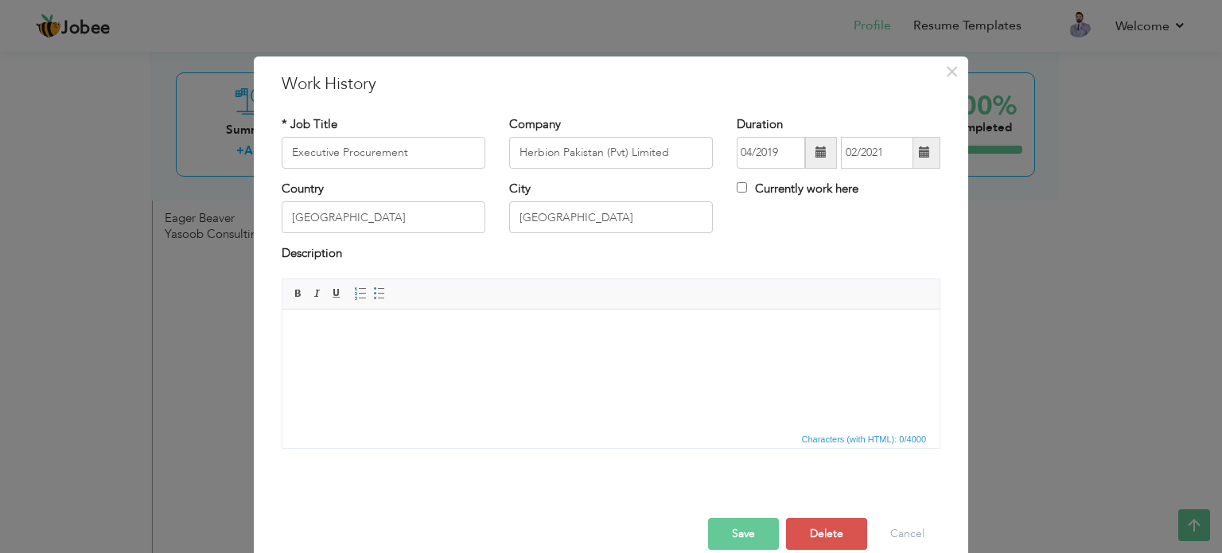
click at [595, 357] on html at bounding box center [610, 333] width 657 height 49
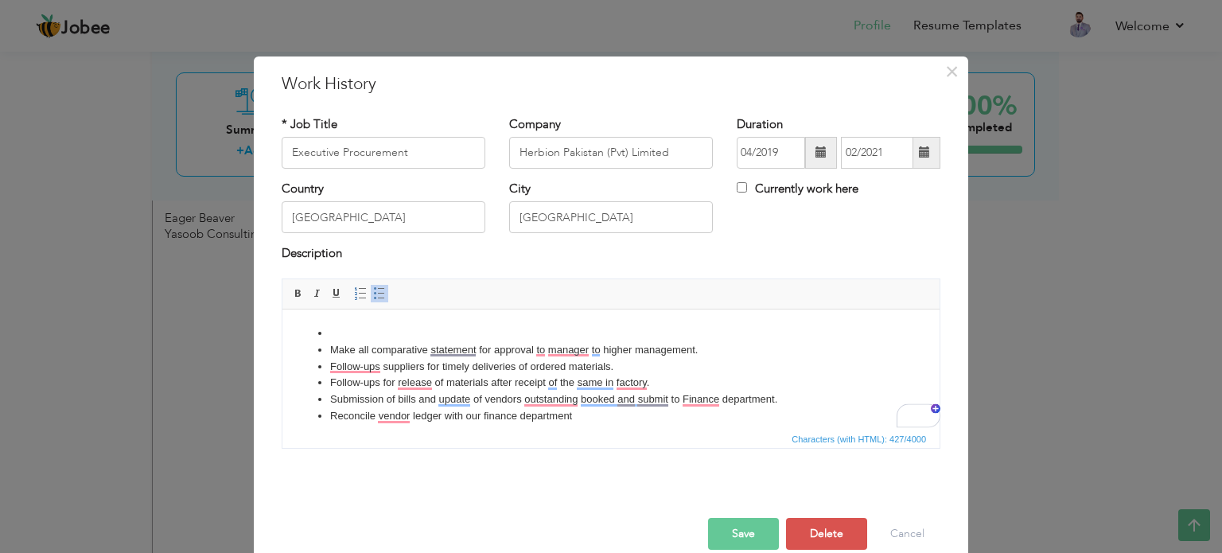
click at [387, 324] on html "Make all comparative statement for approval to manager to higher management. Fo…" at bounding box center [610, 374] width 657 height 131
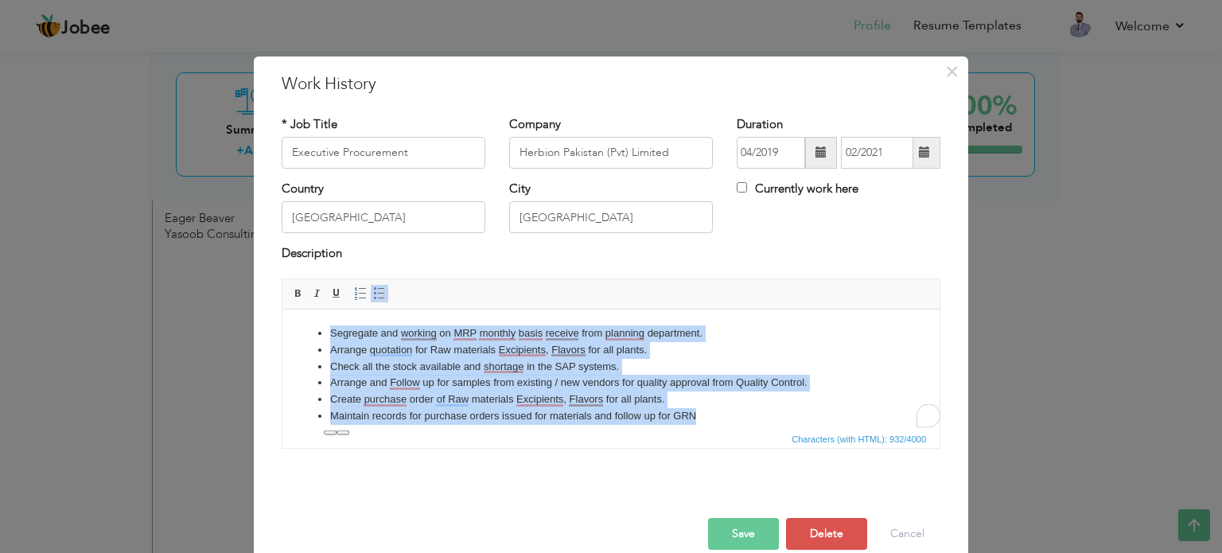
click at [764, 405] on li "Create purchase order of Raw materials Excipients, Flavors for all plants." at bounding box center [611, 399] width 562 height 17
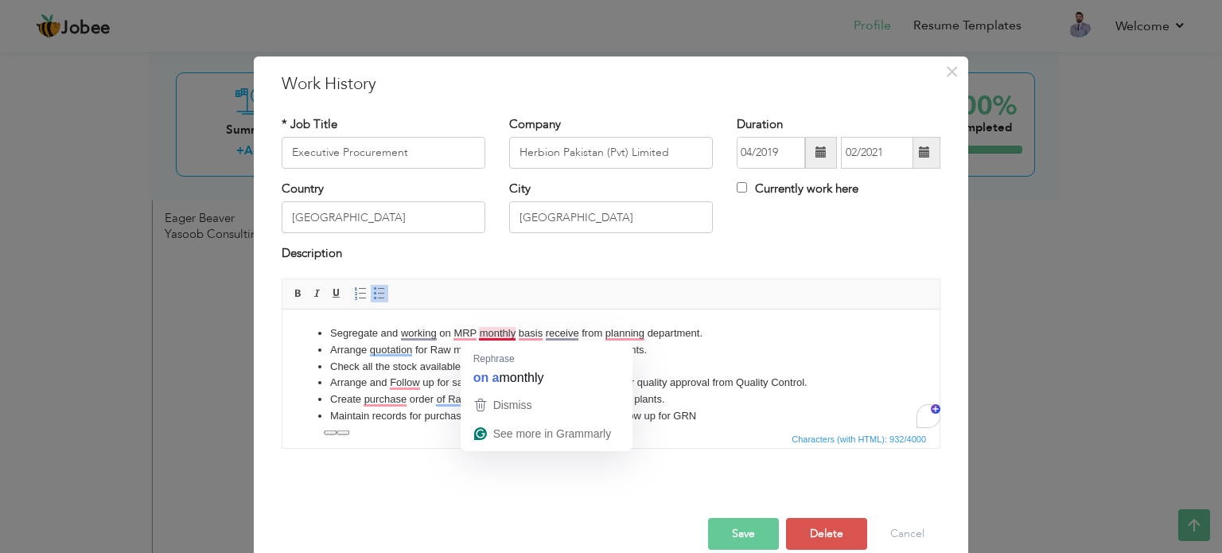
click at [511, 328] on li "Segregate and working on MRP monthly basis receive from planning department." at bounding box center [611, 333] width 562 height 17
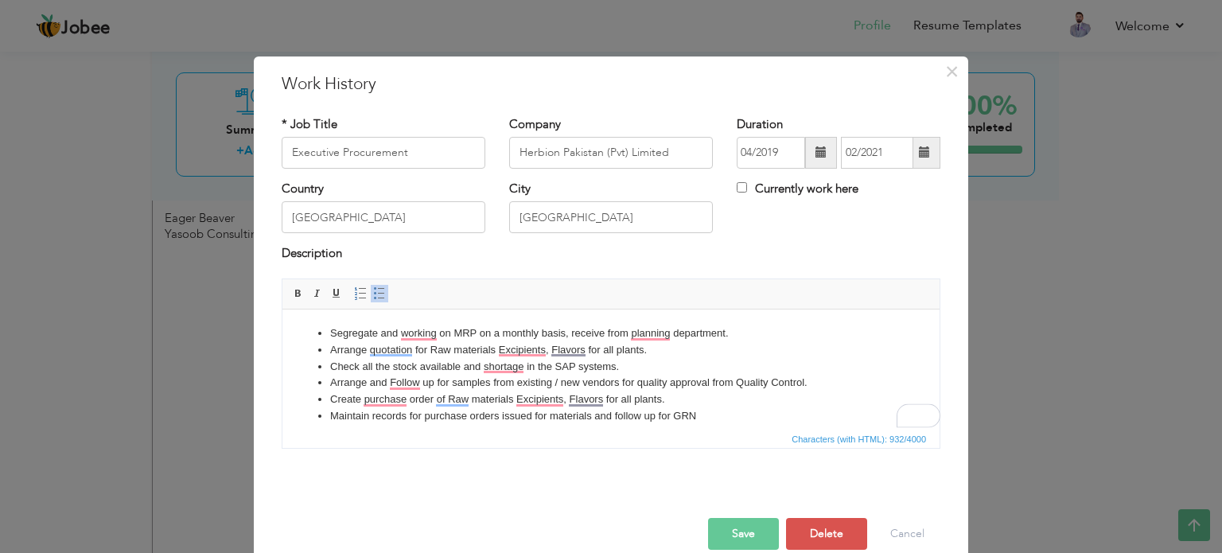
click at [585, 333] on li "Segregate and working on MRP on a monthly basis, receive from planning departme…" at bounding box center [611, 333] width 562 height 17
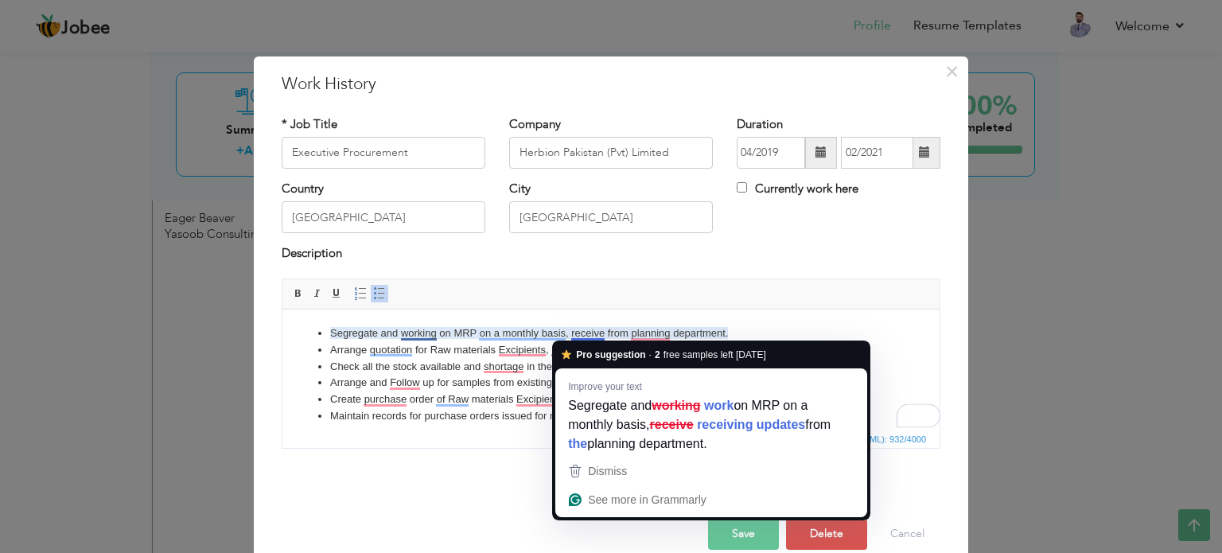
click at [595, 334] on li "Segregate and working on MRP on a monthly basis, receive from planning departme…" at bounding box center [611, 333] width 562 height 17
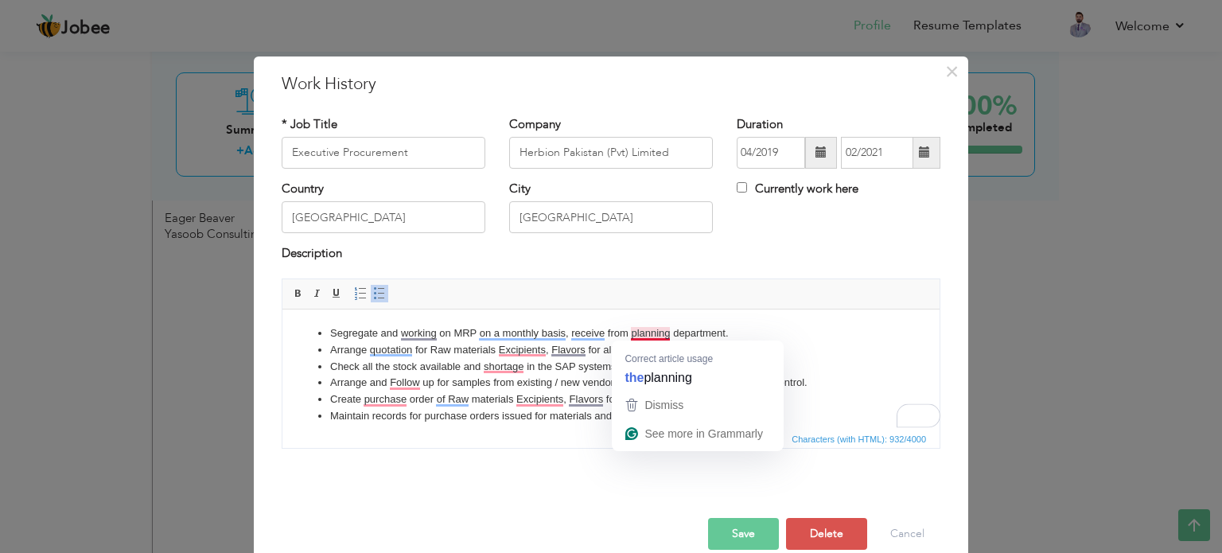
click at [655, 331] on li "Segregate and working on MRP on a monthly basis, receive from planning departme…" at bounding box center [611, 333] width 562 height 17
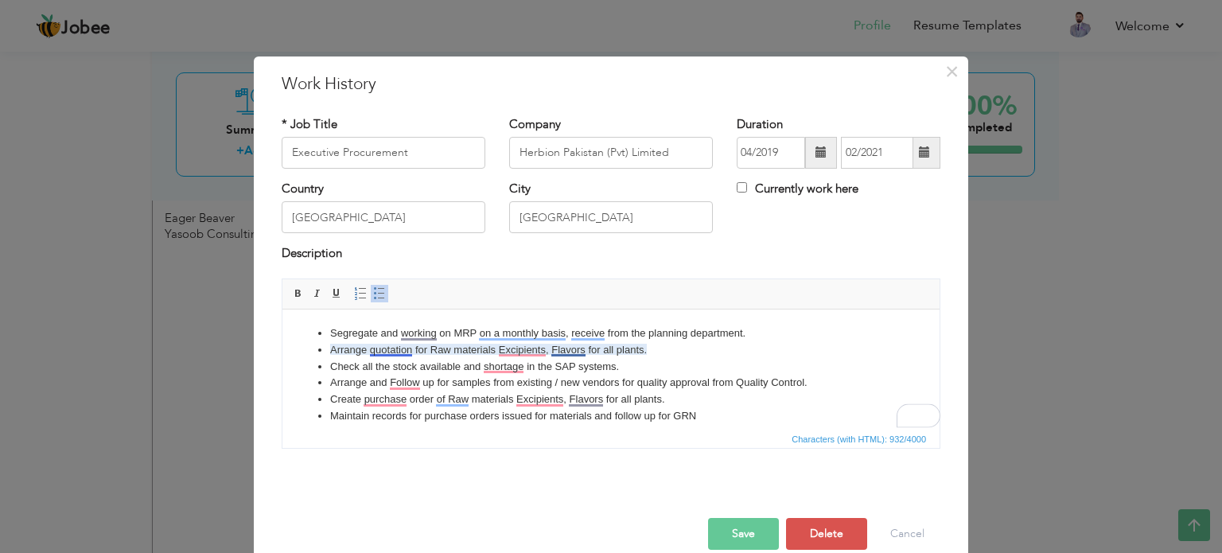
click at [400, 348] on li "Arrange quotation for Raw materials Excipients, Flavors for all plants." at bounding box center [611, 349] width 562 height 17
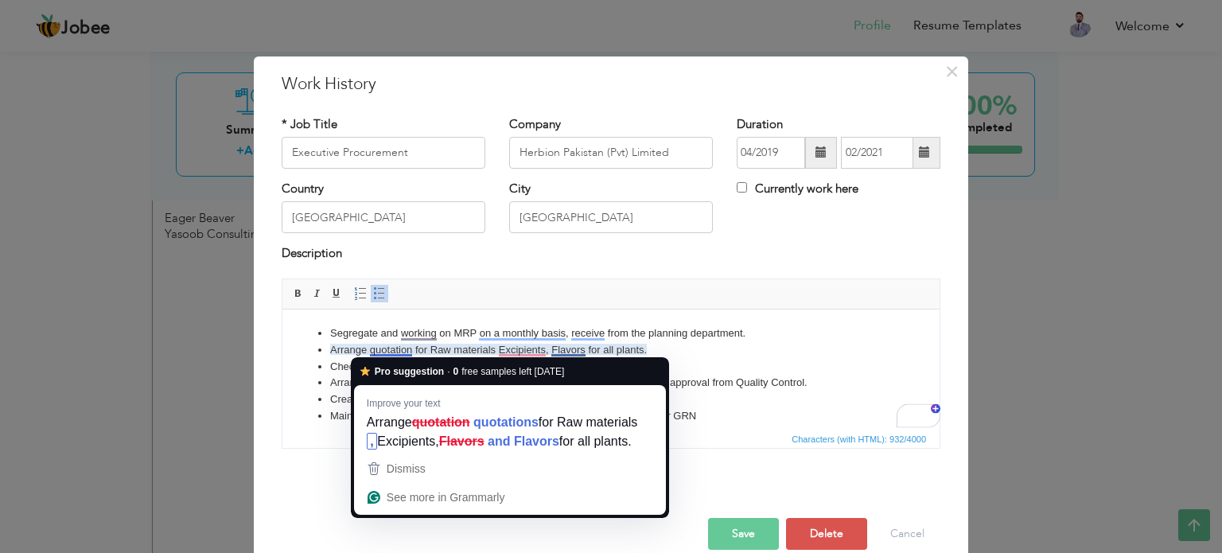
click at [784, 373] on li "Check all the stock available and shortage in the SAP systems." at bounding box center [611, 366] width 562 height 17
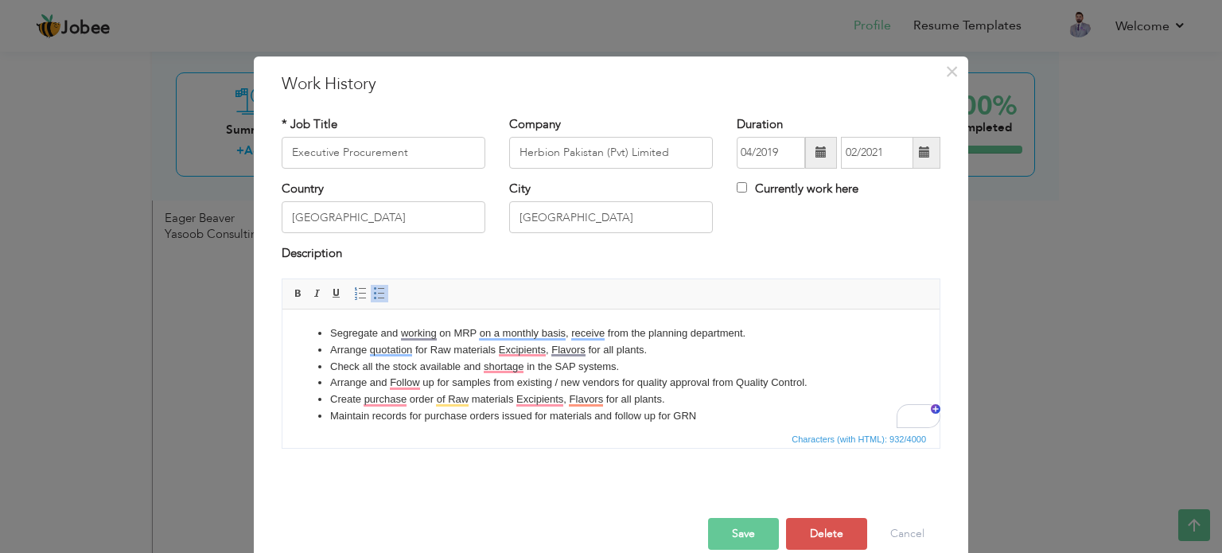
click at [540, 342] on li "Arrange quotation for Raw materials Excipients, Flavors for all plants." at bounding box center [611, 349] width 562 height 17
click at [737, 523] on button "Save" at bounding box center [743, 534] width 71 height 32
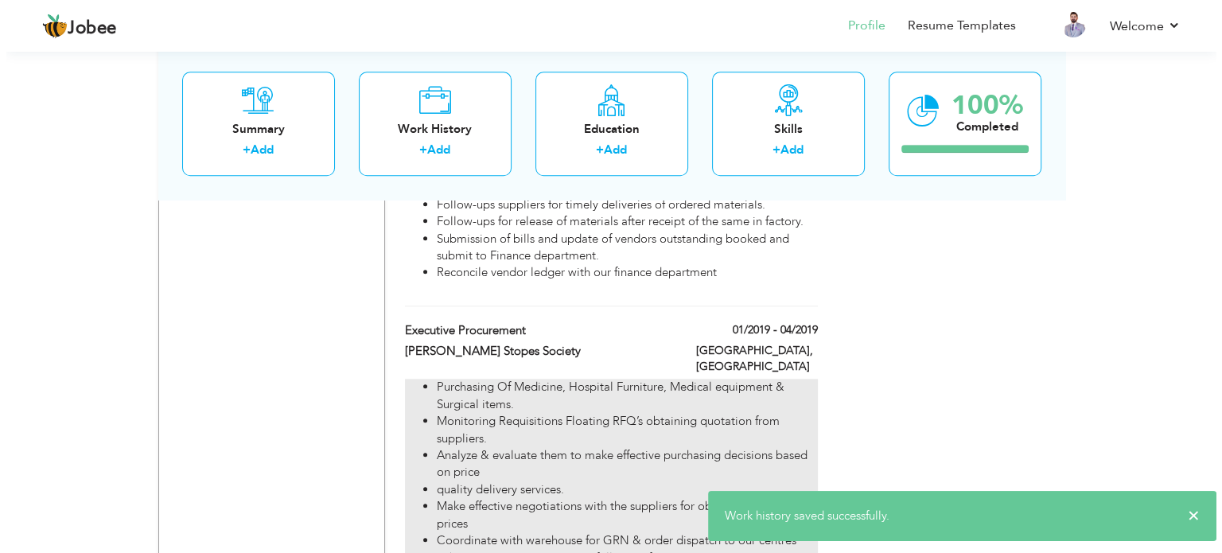
scroll to position [1530, 0]
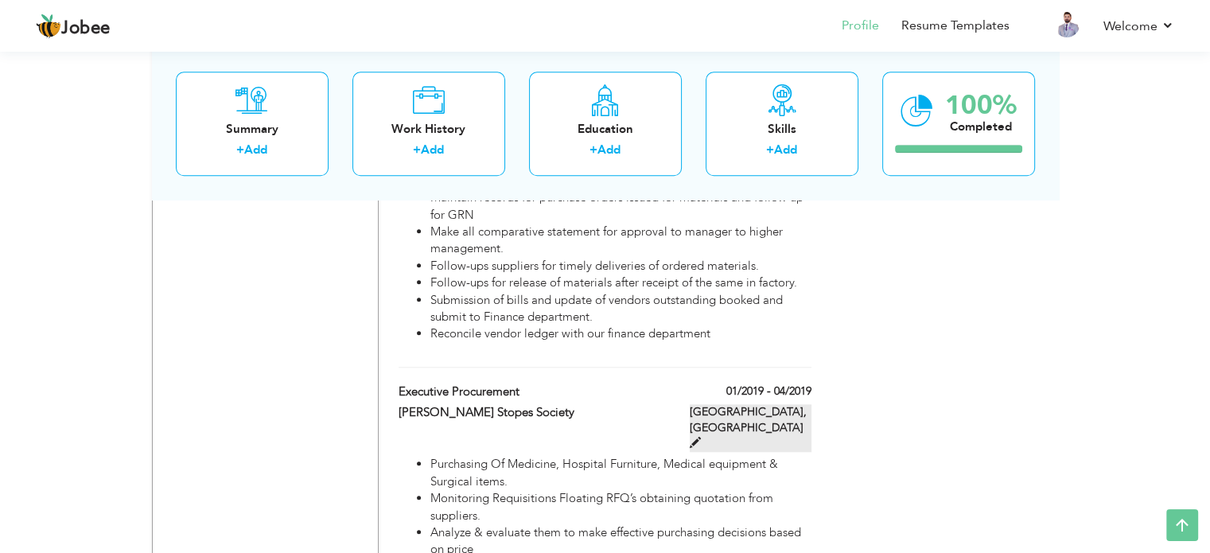
click at [701, 437] on span at bounding box center [695, 442] width 11 height 11
type input "[PERSON_NAME] Stopes Society"
type input "01/2019"
type input "04/2019"
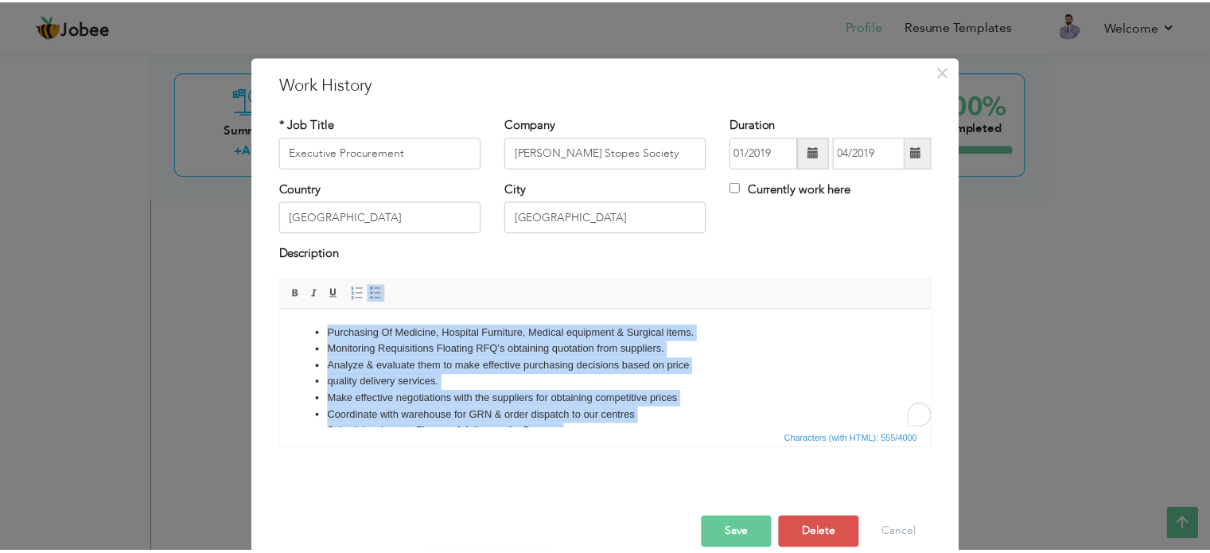
scroll to position [0, 0]
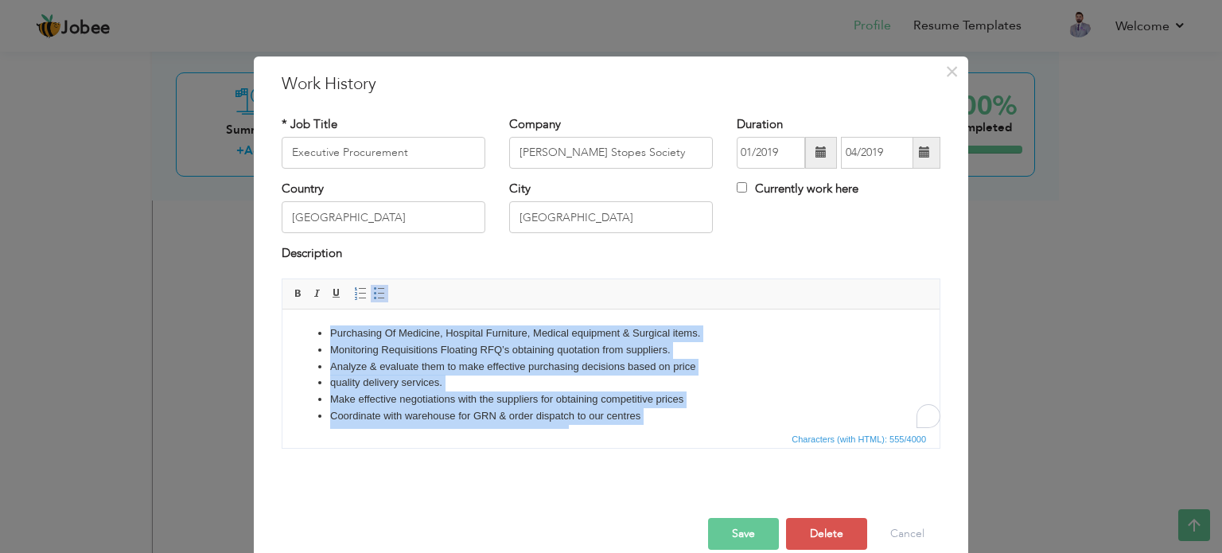
drag, startPoint x: 646, startPoint y: 404, endPoint x: 293, endPoint y: 311, distance: 365.2
click at [293, 311] on html "Purchasing Of Medicine, Hospital Furniture, Medical equipment & Surgical items.…" at bounding box center [610, 383] width 657 height 148
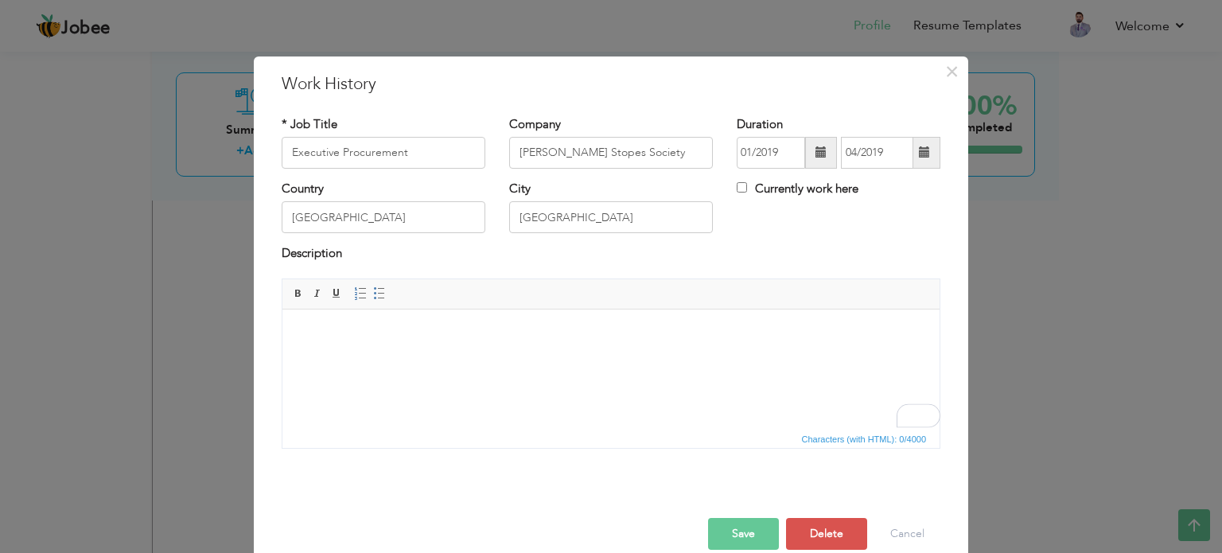
click at [749, 523] on button "Save" at bounding box center [743, 534] width 71 height 32
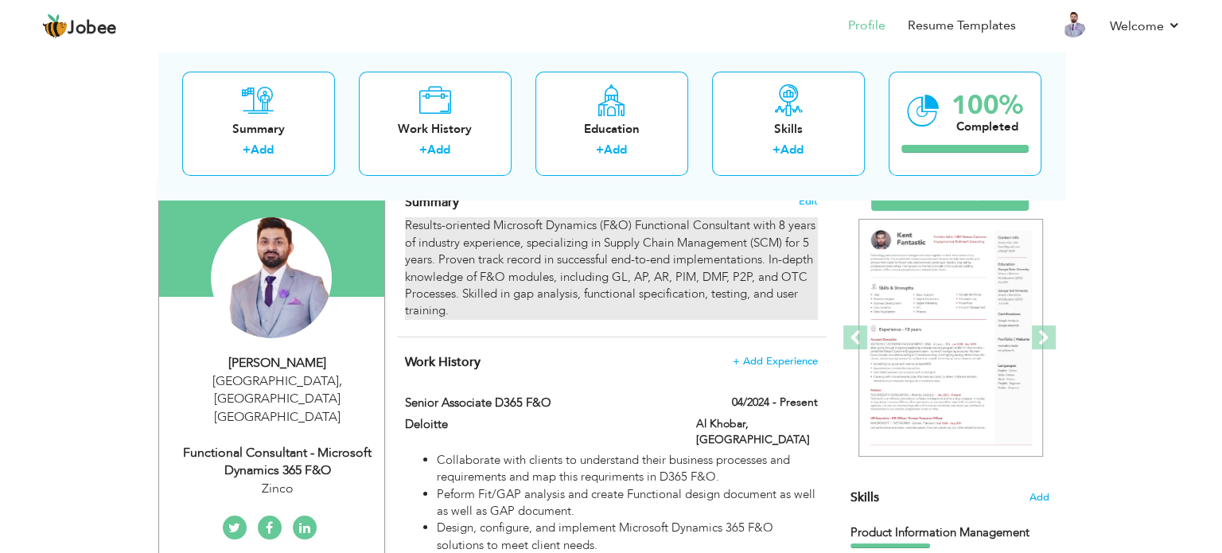
scroll to position [159, 0]
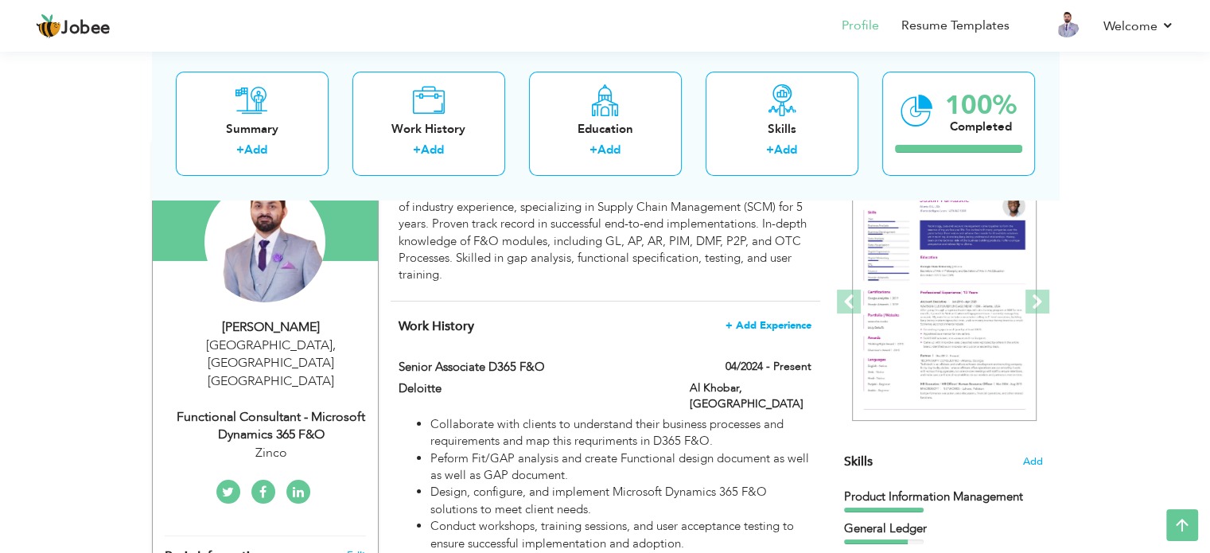
click at [790, 325] on span "+ Add Experience" at bounding box center [768, 325] width 86 height 11
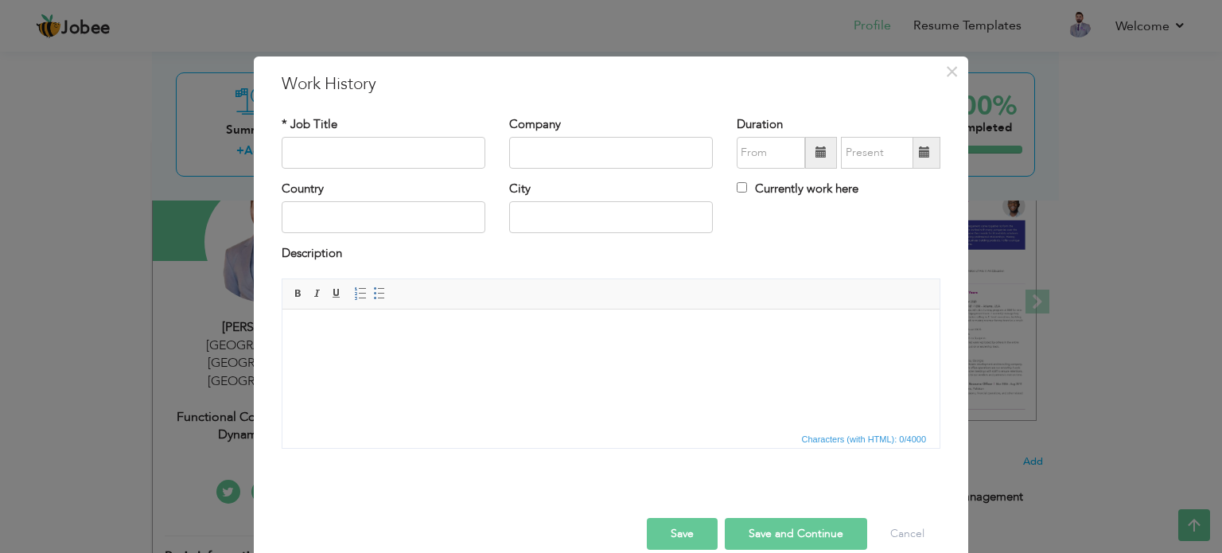
click at [372, 168] on div "* Job Title" at bounding box center [383, 148] width 227 height 64
click at [406, 154] on input "text" at bounding box center [384, 153] width 204 height 32
type input "Functional Consultant"
type input "Folio 3"
click at [325, 199] on div "Country" at bounding box center [384, 207] width 204 height 52
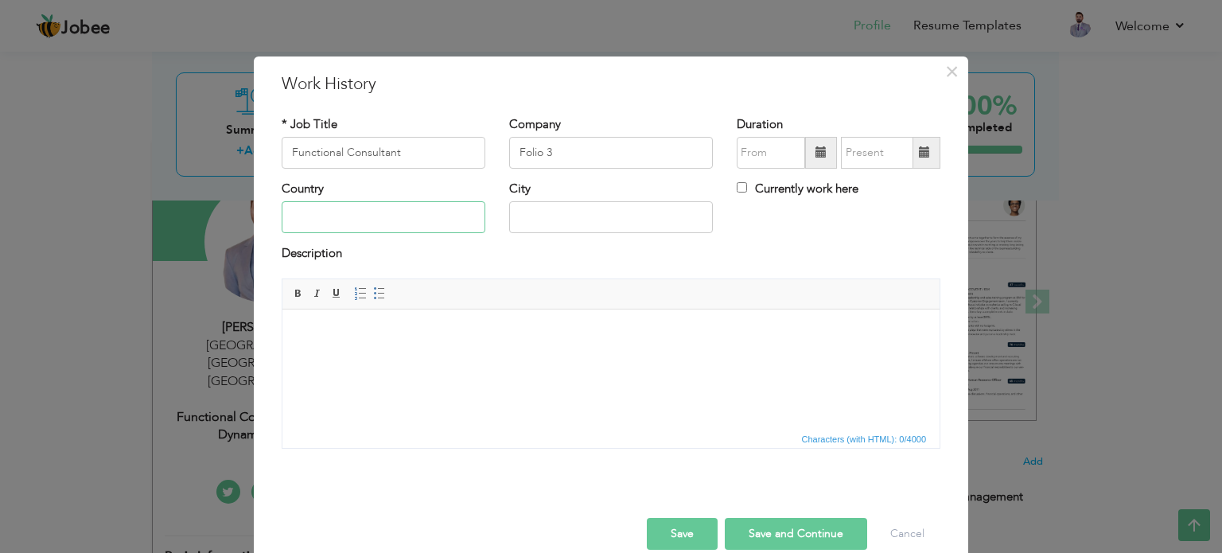
click at [331, 213] on input "text" at bounding box center [384, 217] width 204 height 32
type input "[GEOGRAPHIC_DATA]"
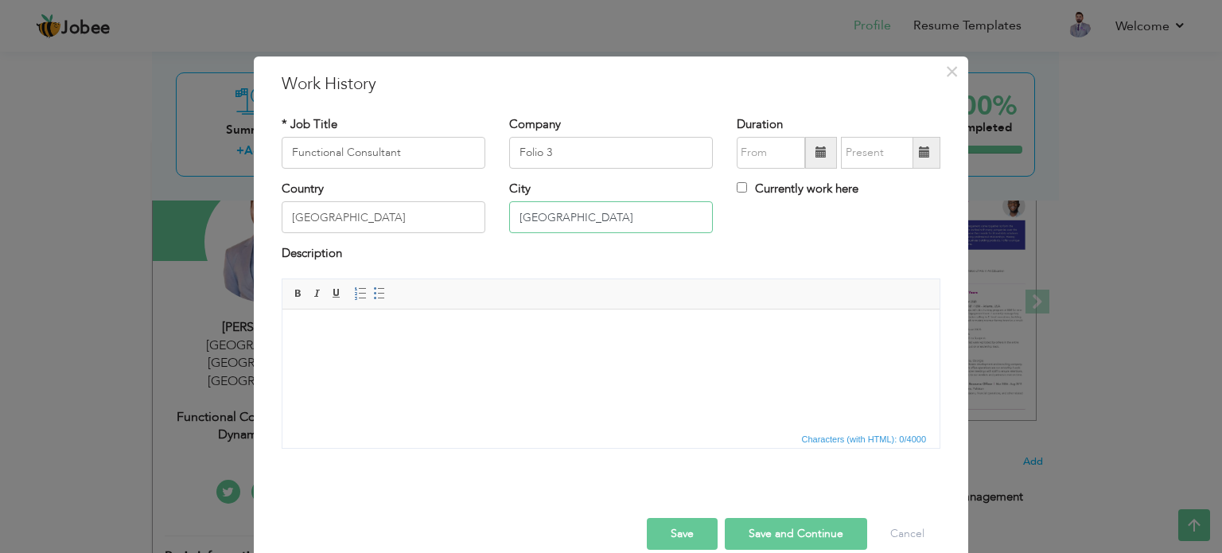
type input "[GEOGRAPHIC_DATA]"
click at [807, 150] on span at bounding box center [821, 153] width 32 height 32
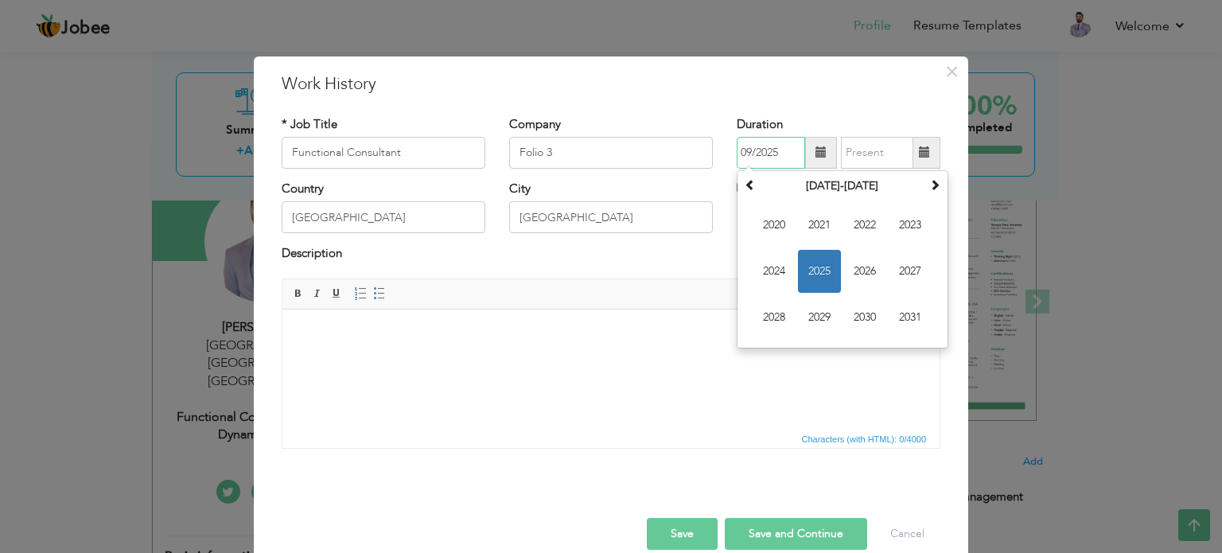
click at [811, 276] on span "2025" at bounding box center [819, 271] width 43 height 43
click at [805, 228] on span "Feb" at bounding box center [819, 225] width 43 height 43
type input "02/2025"
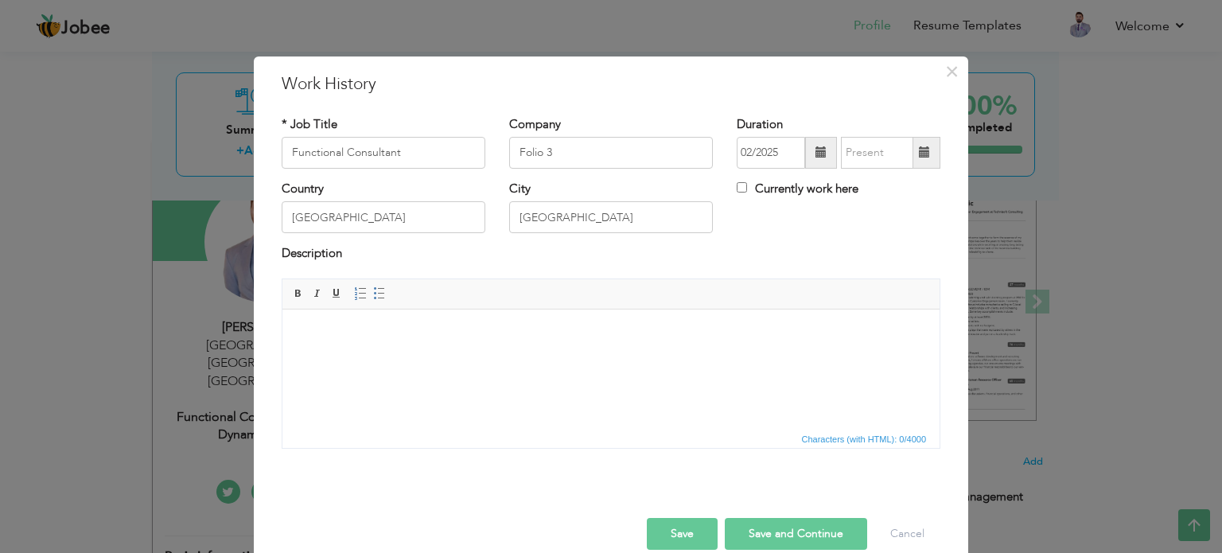
click at [919, 150] on span at bounding box center [924, 151] width 11 height 11
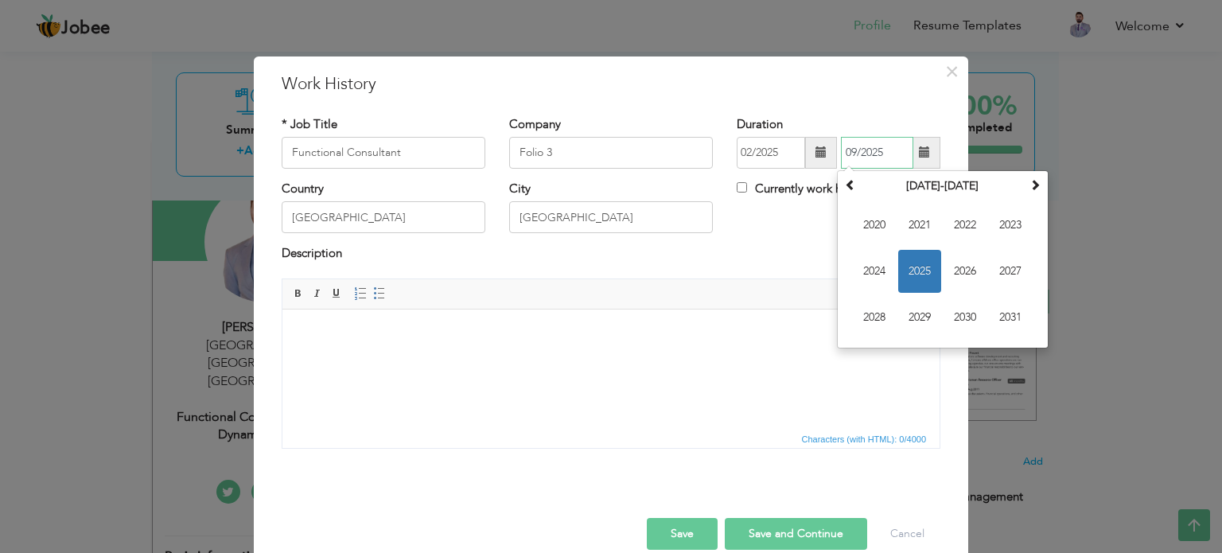
click at [920, 270] on span "2025" at bounding box center [919, 271] width 43 height 43
click at [859, 266] on span "May" at bounding box center [874, 271] width 43 height 43
type input "05/2025"
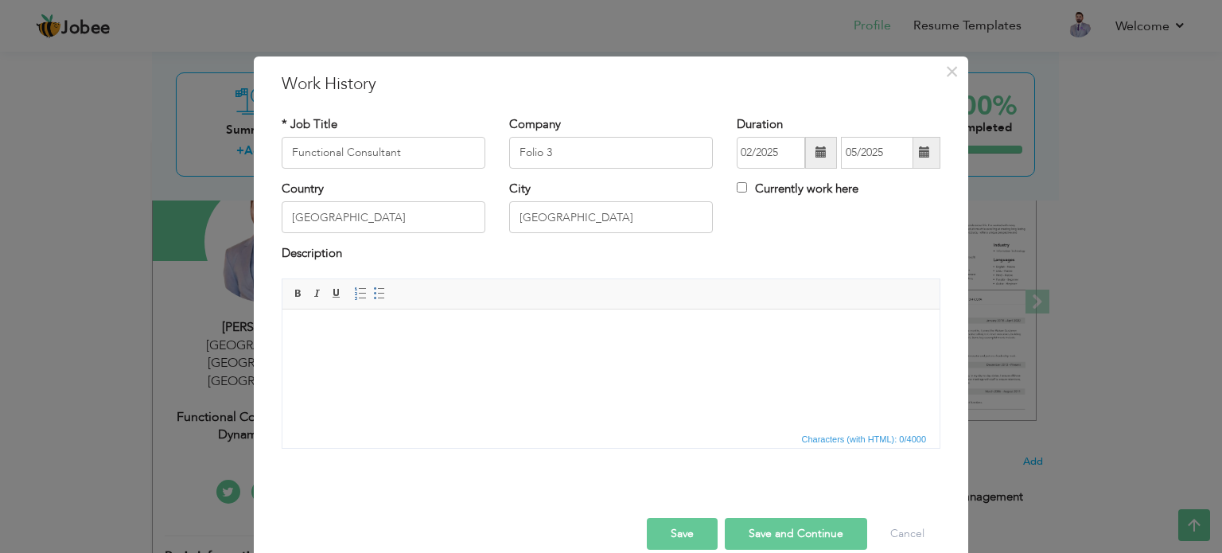
click at [426, 347] on html at bounding box center [610, 333] width 657 height 49
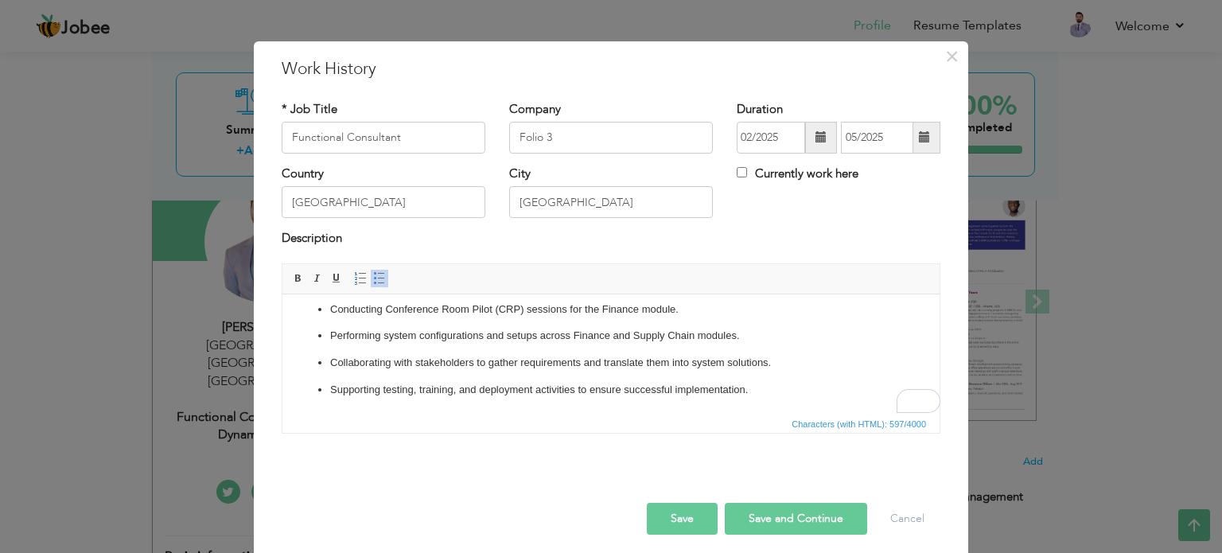
scroll to position [23, 0]
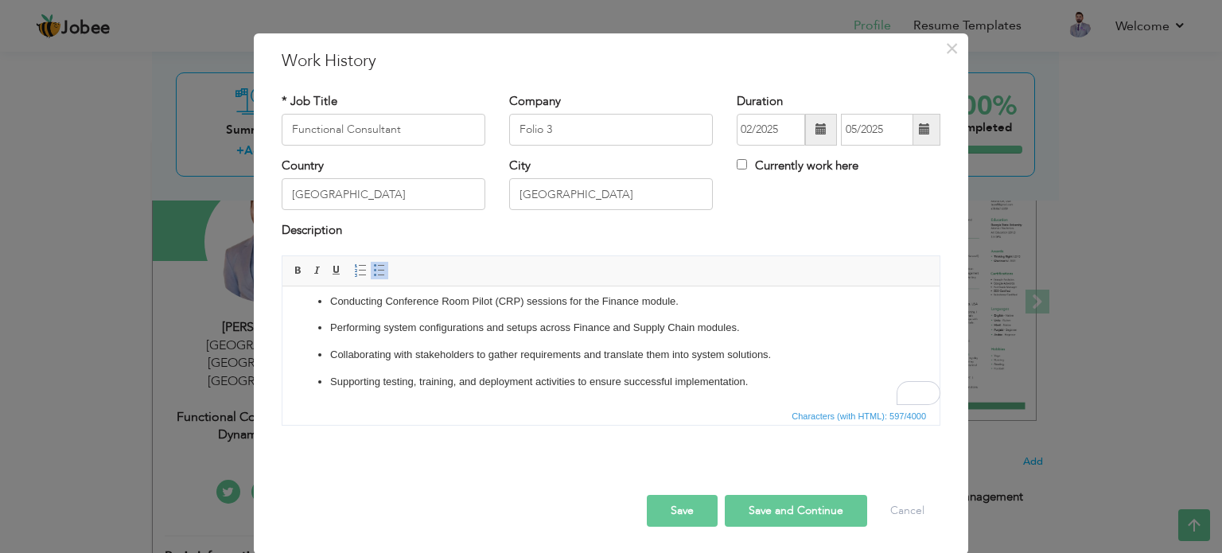
click at [694, 506] on button "Save" at bounding box center [682, 511] width 71 height 32
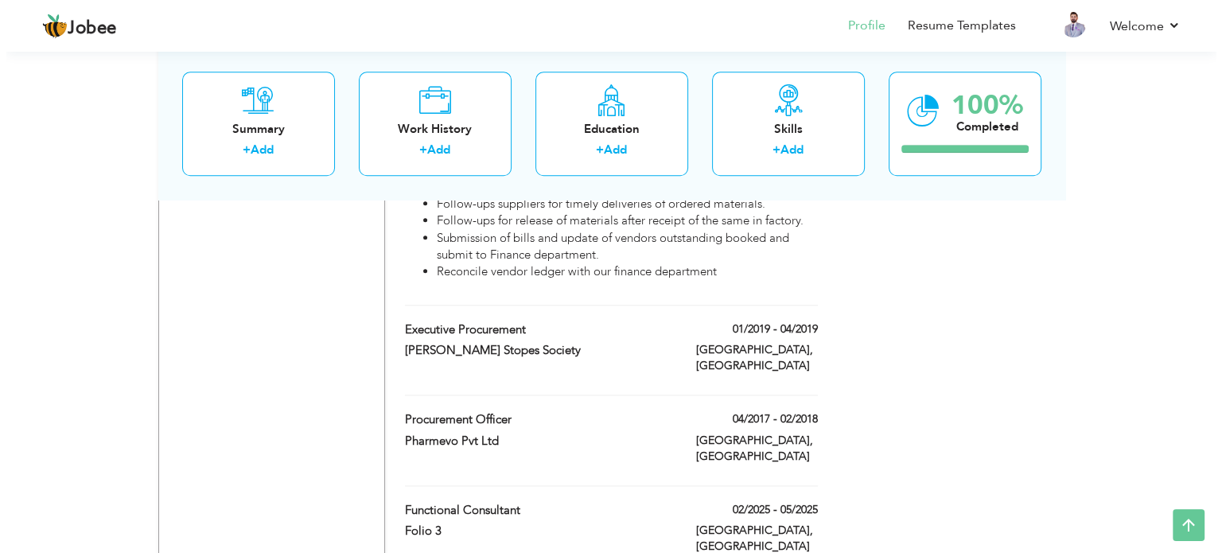
scroll to position [1591, 0]
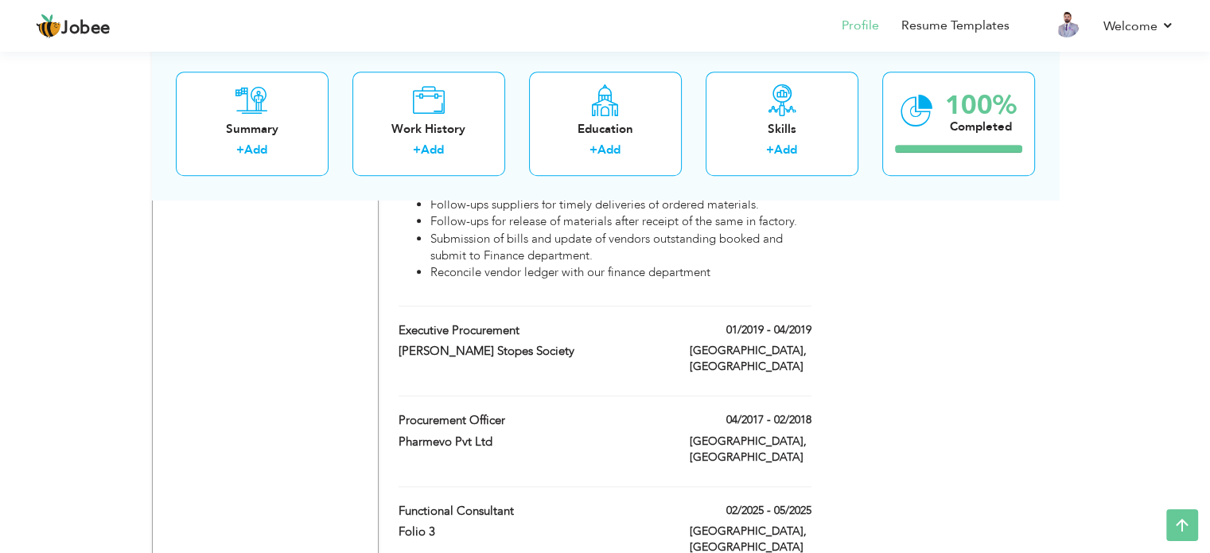
drag, startPoint x: 557, startPoint y: 418, endPoint x: 565, endPoint y: 410, distance: 11.2
click at [523, 504] on span at bounding box center [520, 510] width 12 height 12
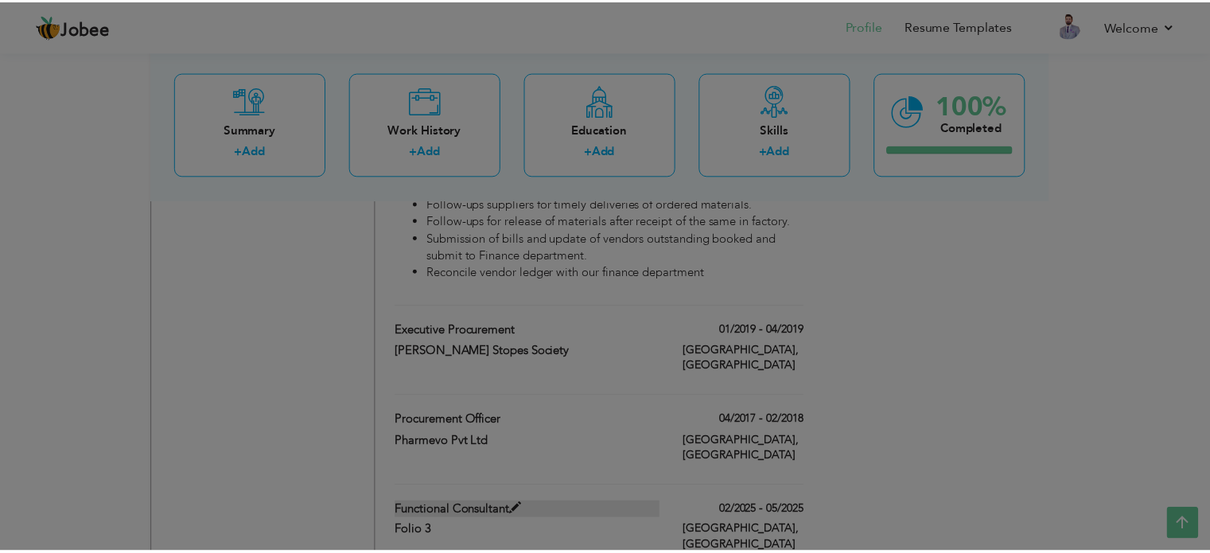
scroll to position [0, 0]
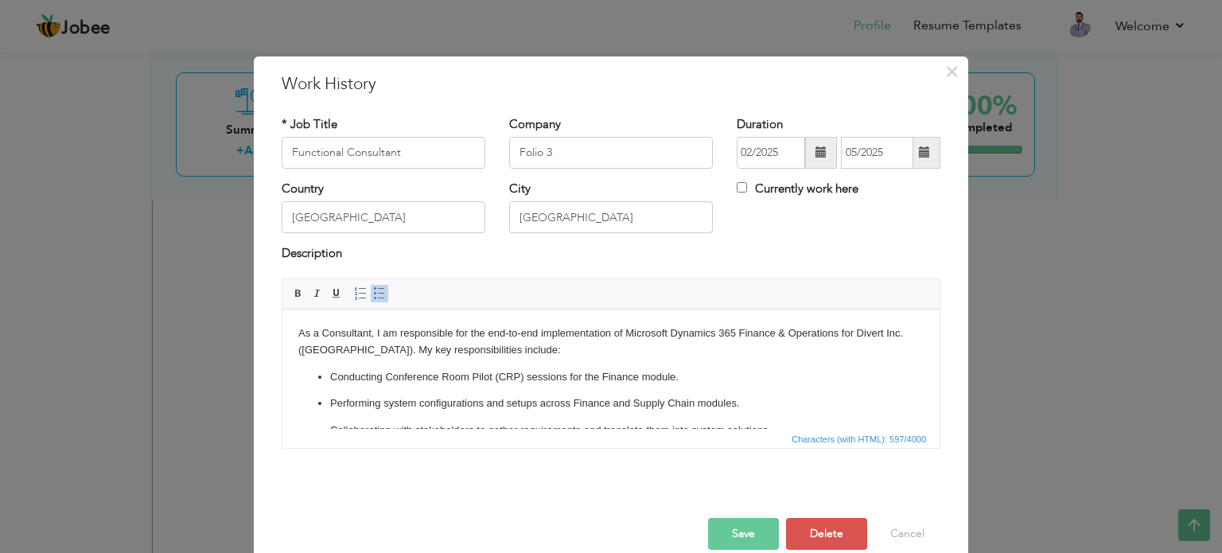
click at [745, 533] on button "Save" at bounding box center [743, 534] width 71 height 32
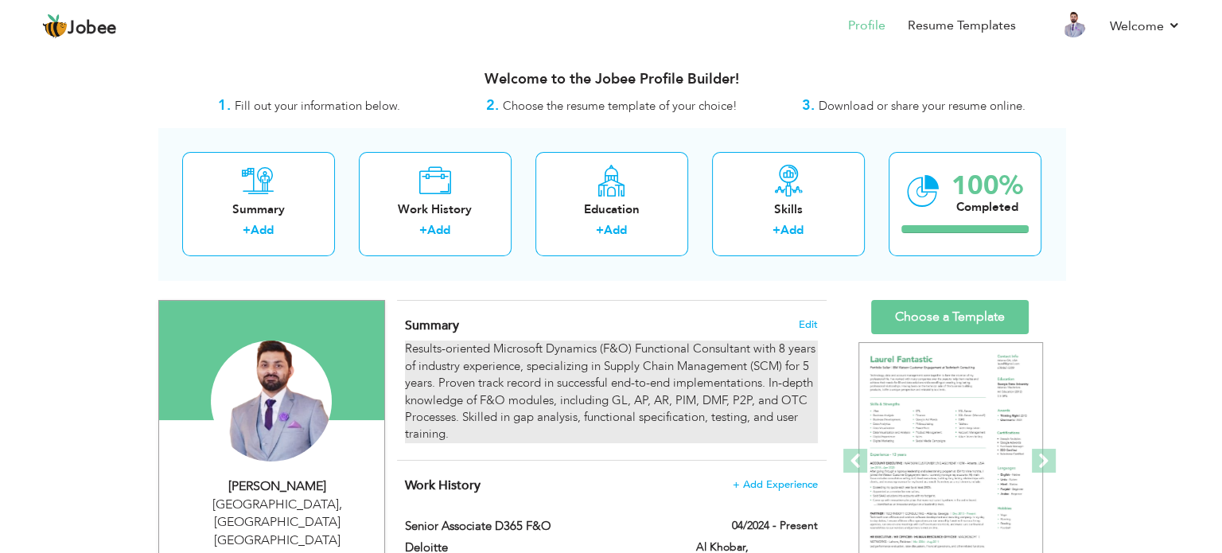
scroll to position [80, 0]
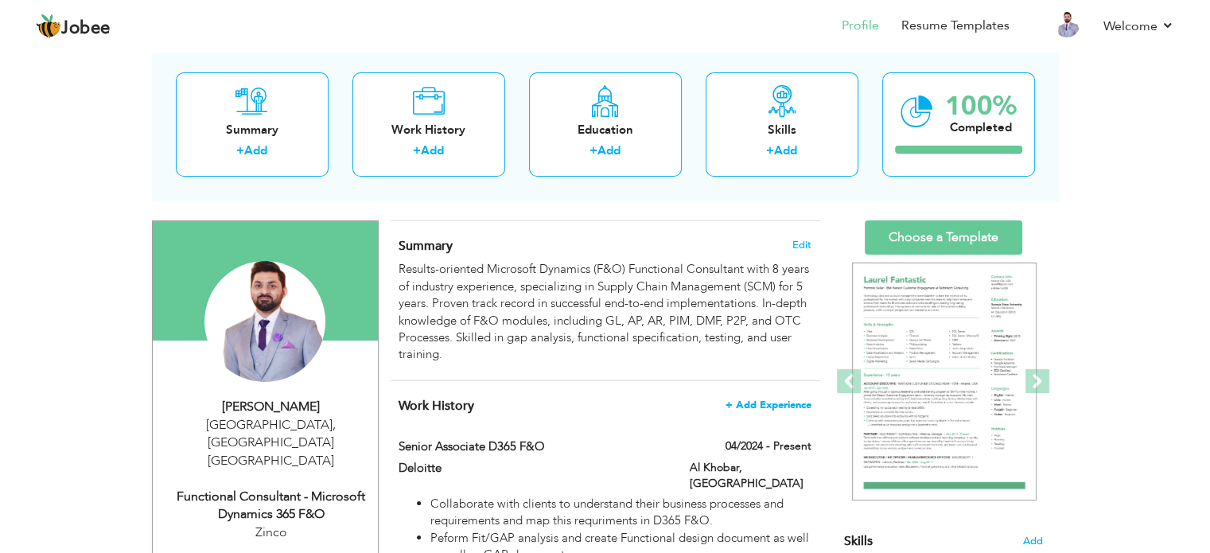
click at [776, 403] on span "+ Add Experience" at bounding box center [768, 404] width 86 height 11
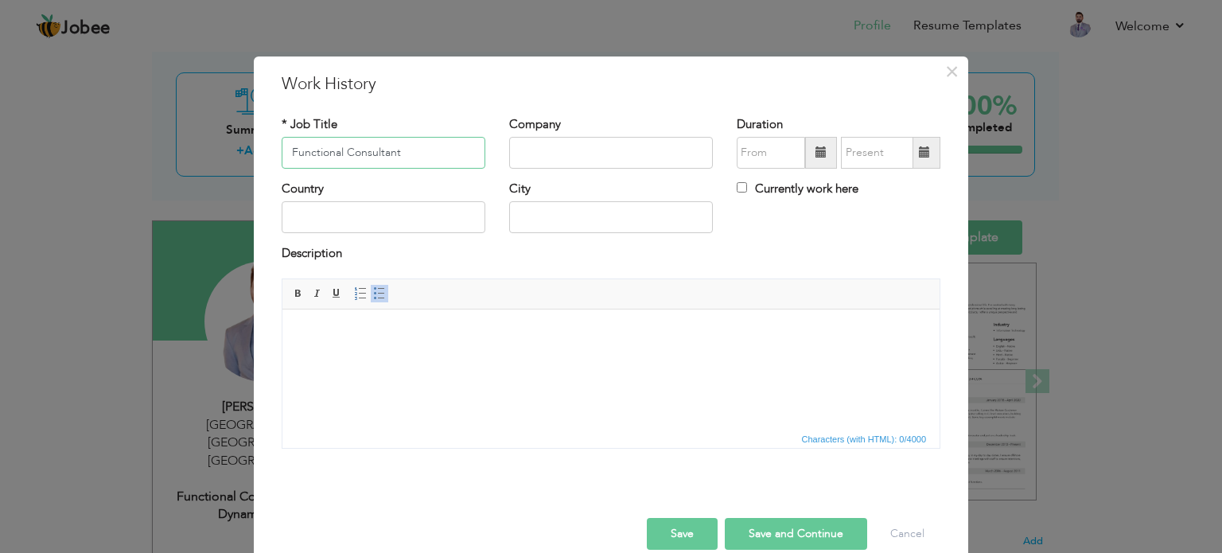
type input "Functional Consultant"
click at [574, 165] on input "text" at bounding box center [611, 153] width 204 height 32
type input "Zinco"
click at [805, 155] on span at bounding box center [821, 153] width 32 height 32
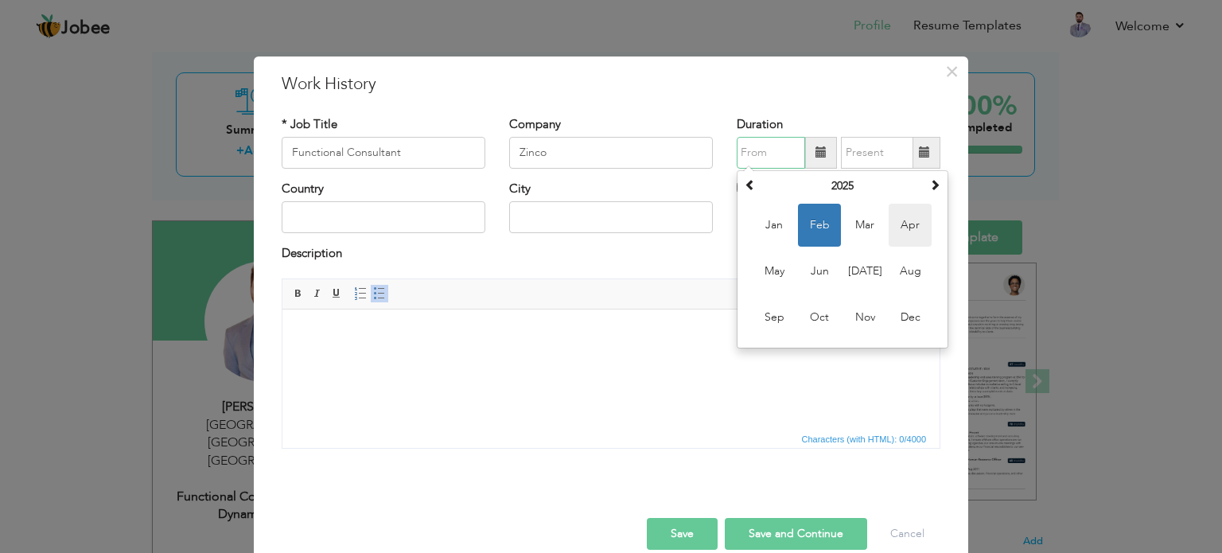
click at [894, 225] on span "Apr" at bounding box center [910, 225] width 43 height 43
type input "04/2025"
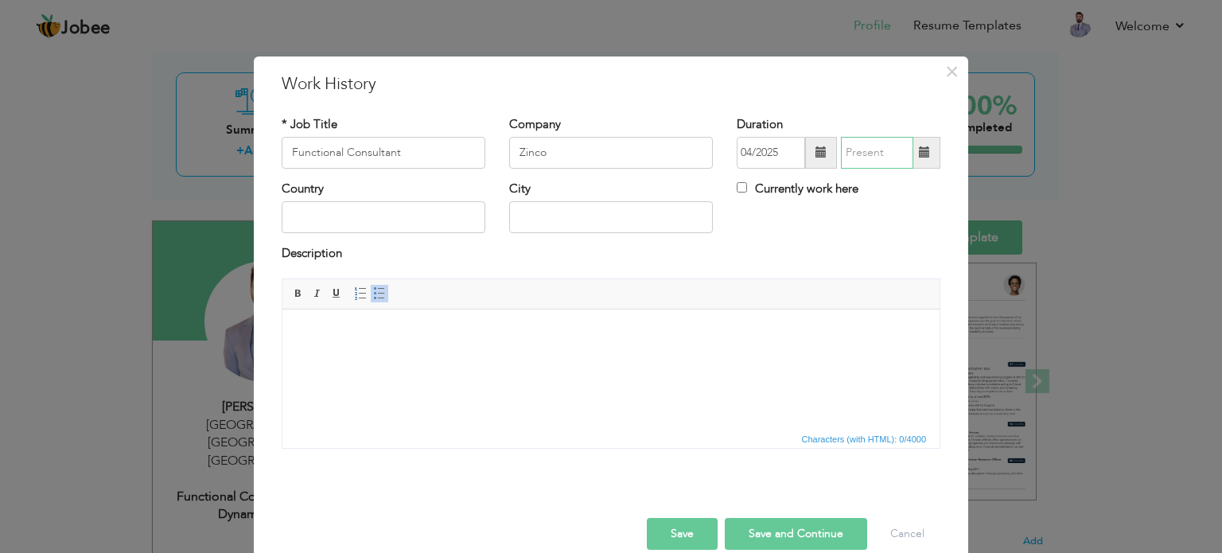
click at [878, 153] on input "text" at bounding box center [877, 153] width 72 height 32
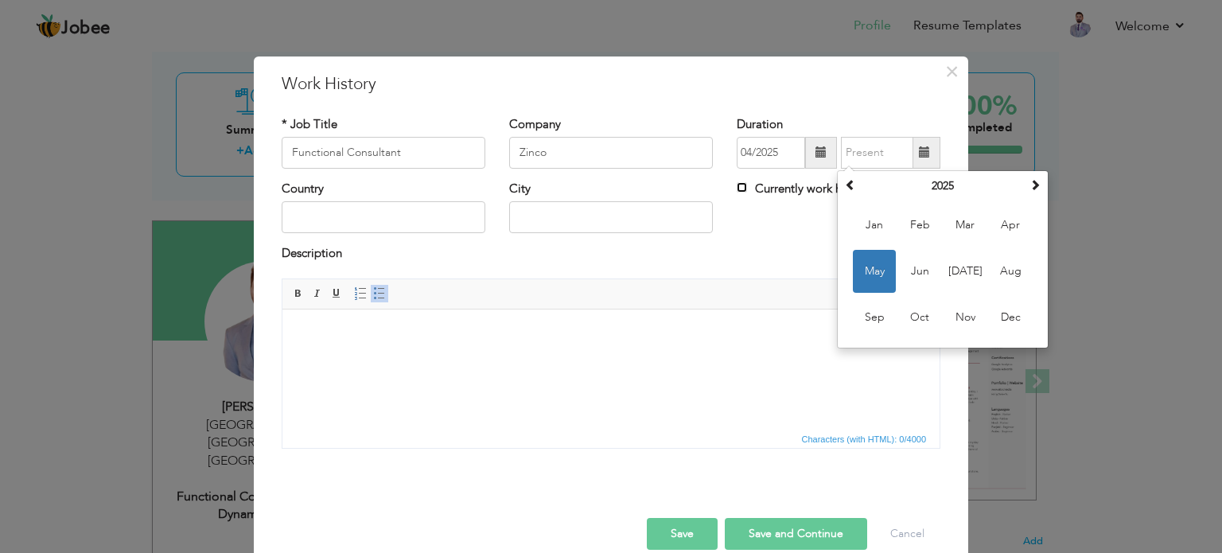
click at [737, 187] on input "Currently work here" at bounding box center [742, 187] width 10 height 10
checkbox input "true"
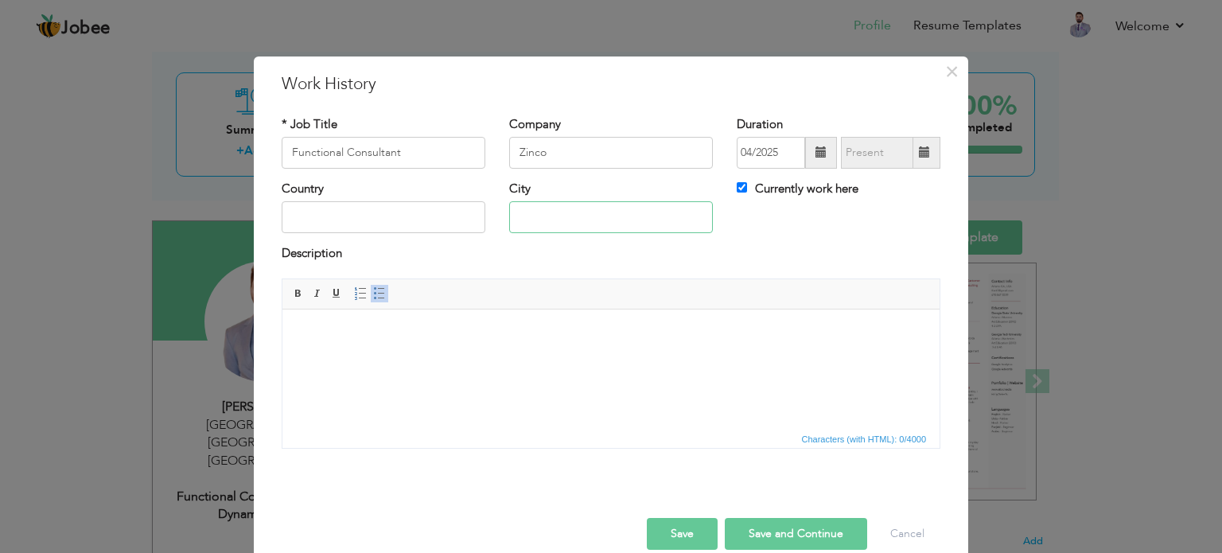
click at [619, 216] on input "text" at bounding box center [611, 217] width 204 height 32
type input "[GEOGRAPHIC_DATA]"
click at [380, 220] on input "text" at bounding box center [384, 217] width 204 height 32
type input "[GEOGRAPHIC_DATA]"
click at [314, 352] on html at bounding box center [610, 333] width 657 height 49
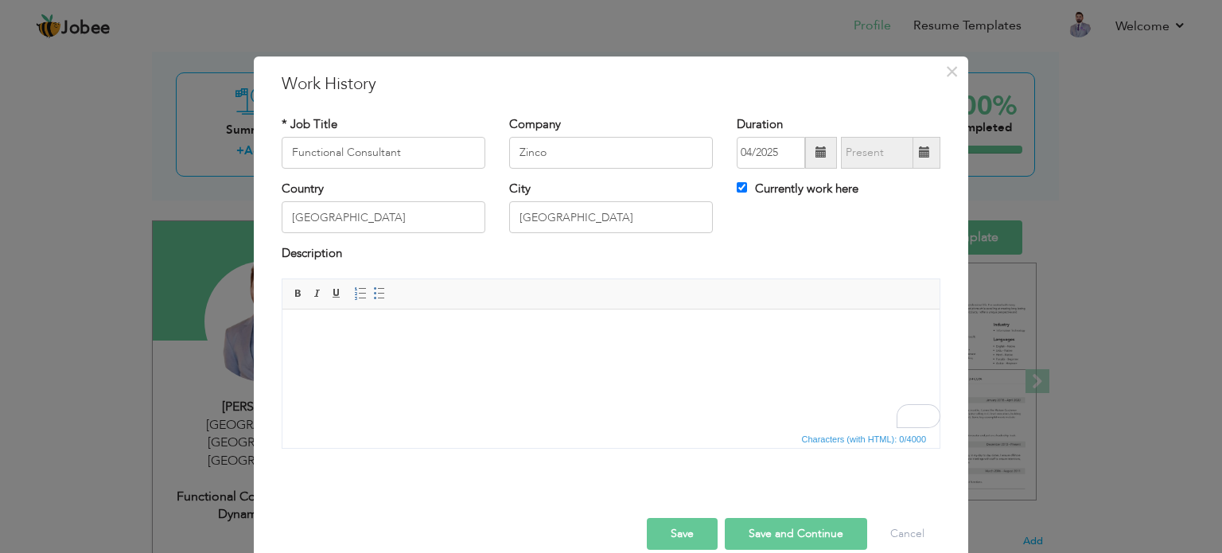
scroll to position [115, 0]
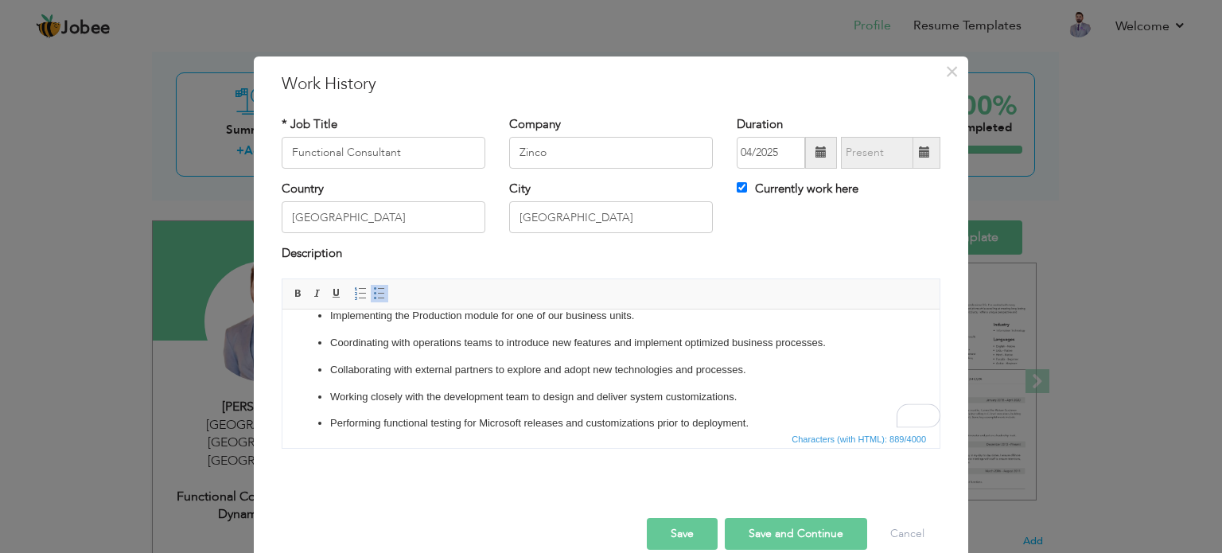
click at [696, 537] on button "Save" at bounding box center [682, 534] width 71 height 32
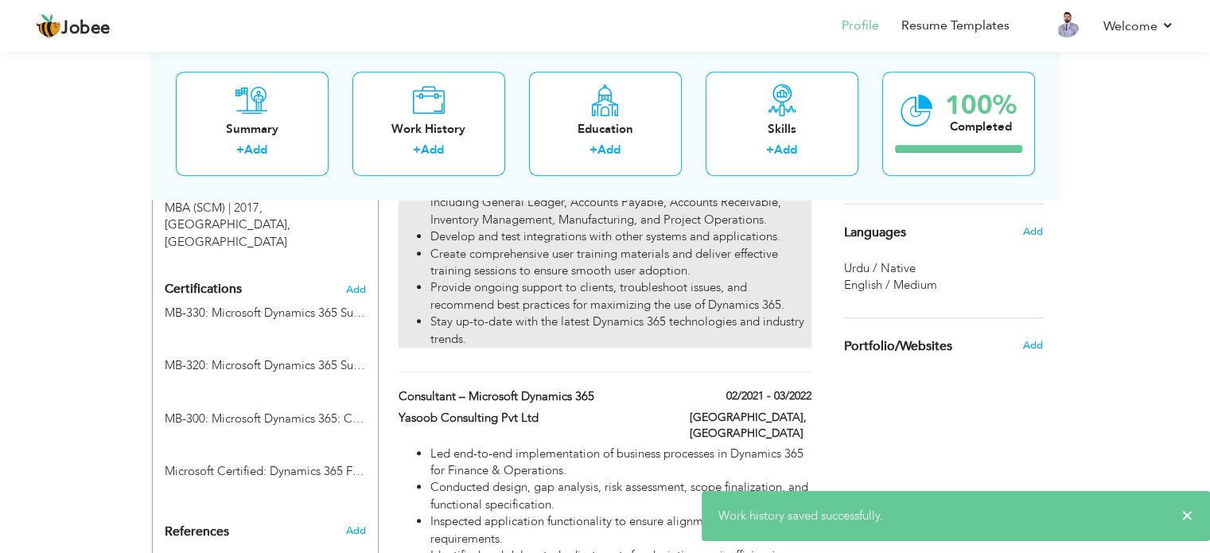
scroll to position [795, 0]
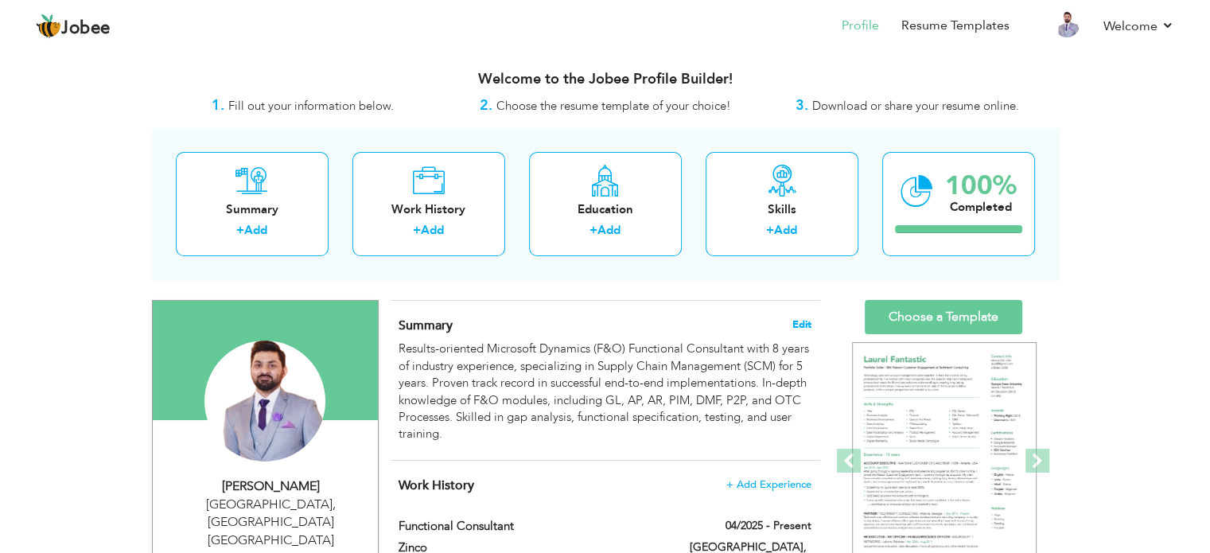
click at [798, 326] on span "Edit" at bounding box center [801, 324] width 19 height 11
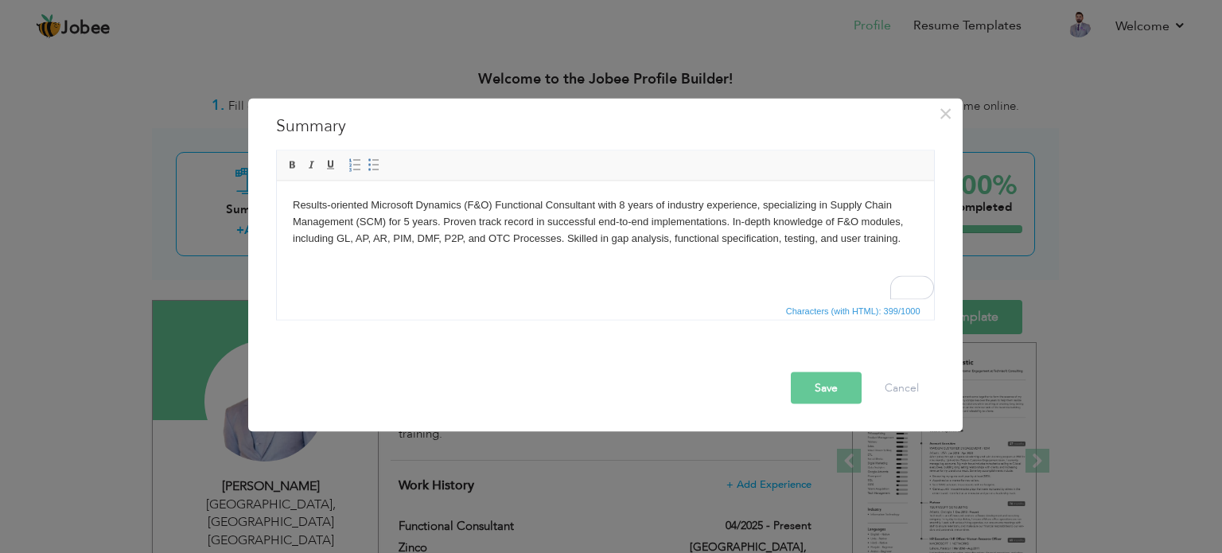
click at [620, 208] on body "Results-oriented Microsoft Dynamics (F&O) Functional Consultant with 8 years of…" at bounding box center [604, 220] width 625 height 49
click at [846, 395] on button "Save" at bounding box center [826, 387] width 71 height 32
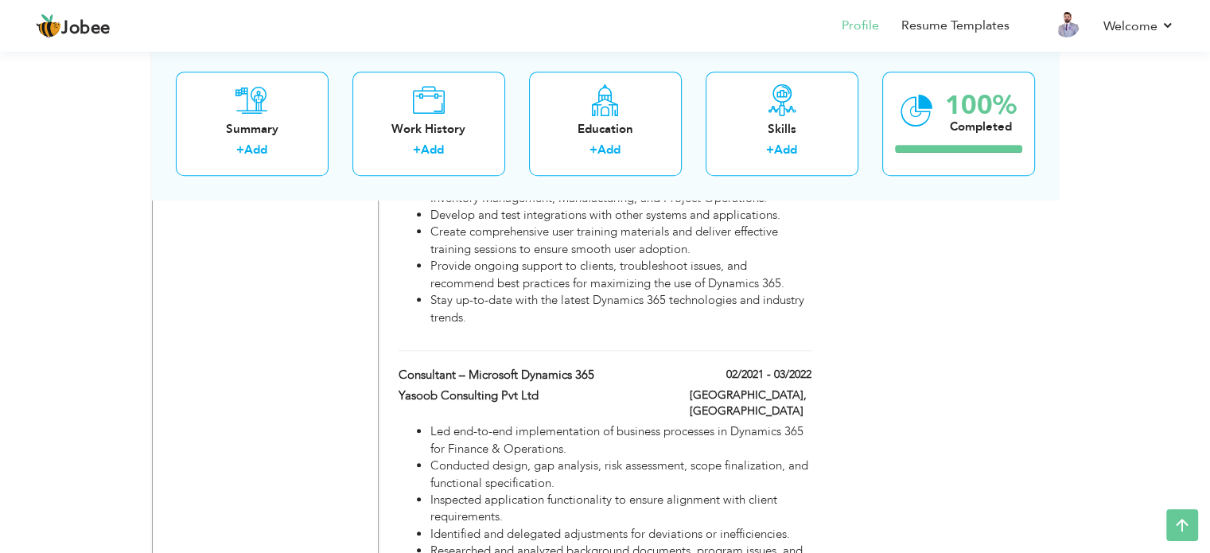
scroll to position [1511, 0]
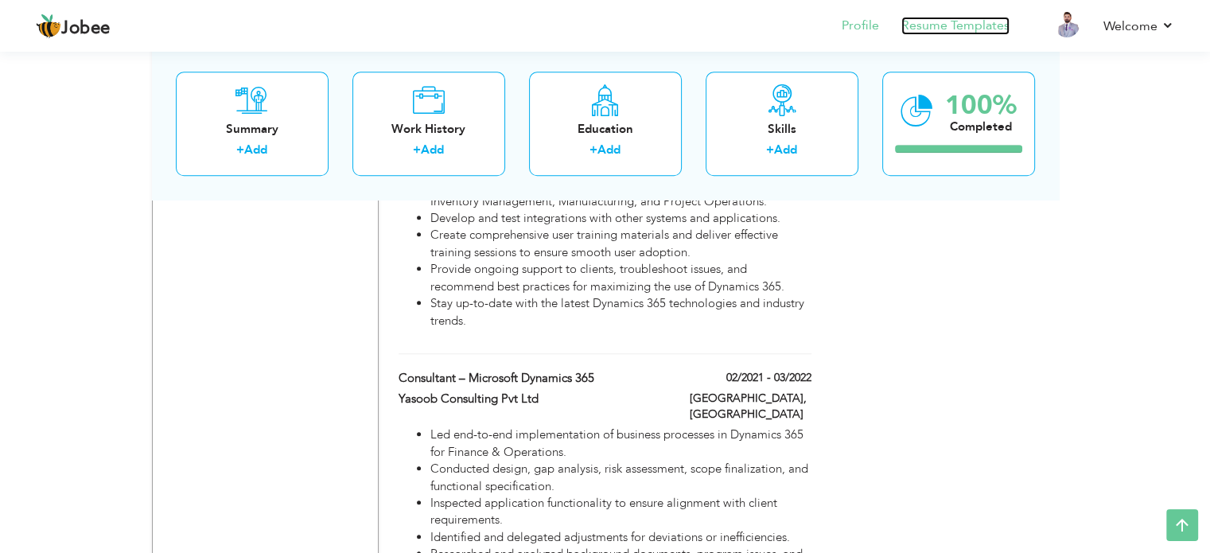
click at [917, 34] on link "Resume Templates" at bounding box center [955, 26] width 108 height 18
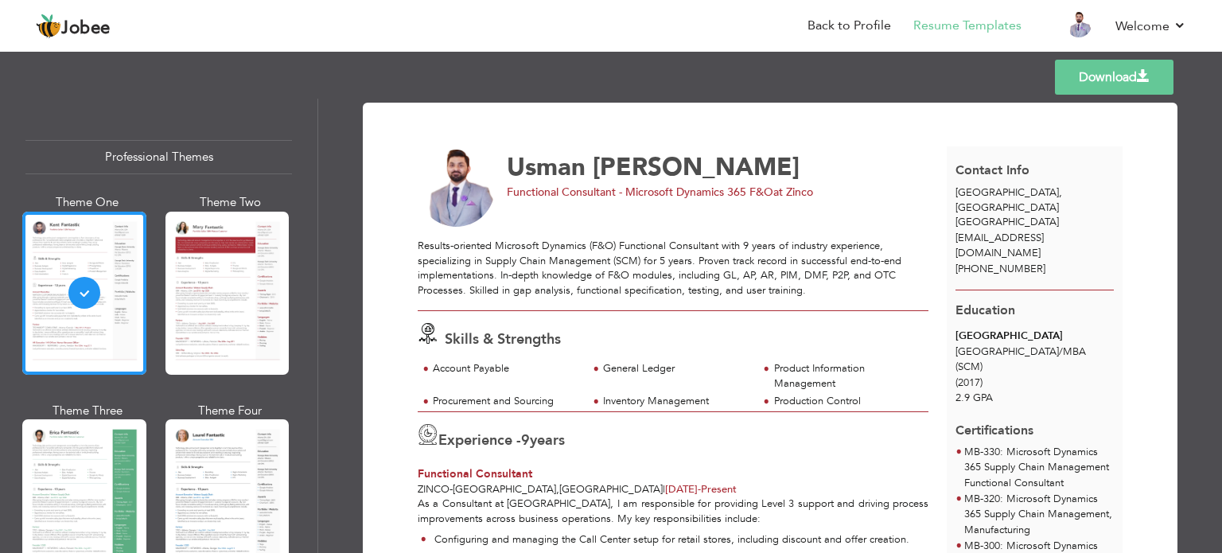
click at [1125, 67] on link "Download" at bounding box center [1114, 77] width 119 height 35
click at [846, 22] on link "Back to Profile" at bounding box center [849, 26] width 84 height 18
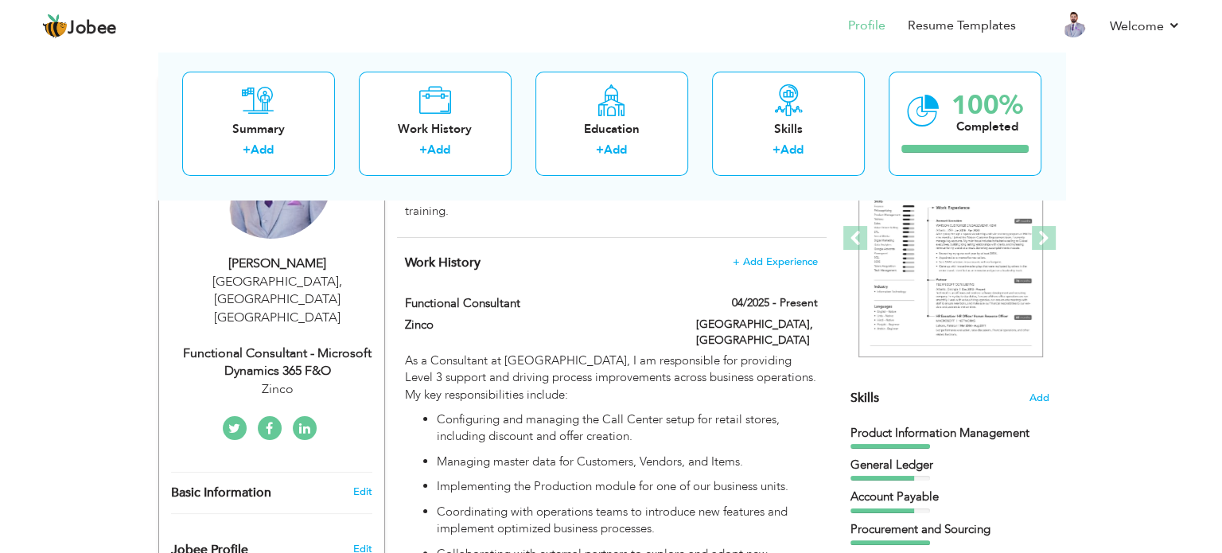
scroll to position [239, 0]
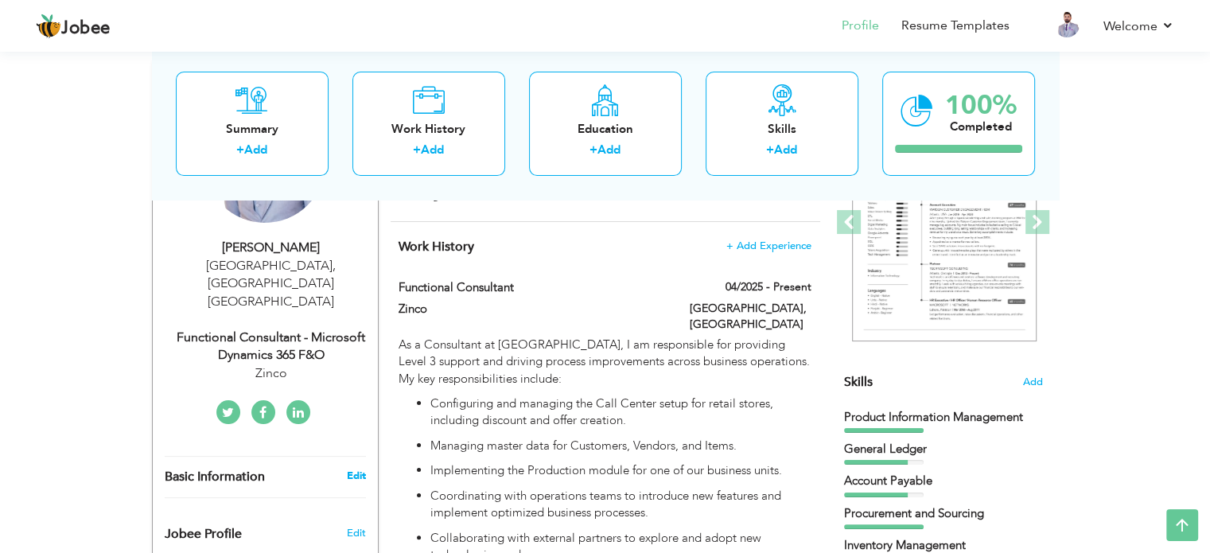
click at [360, 469] on link "Edit" at bounding box center [355, 476] width 19 height 14
type input "Usman"
type input "[PERSON_NAME]"
type input "[PHONE_NUMBER]"
select select "number:191"
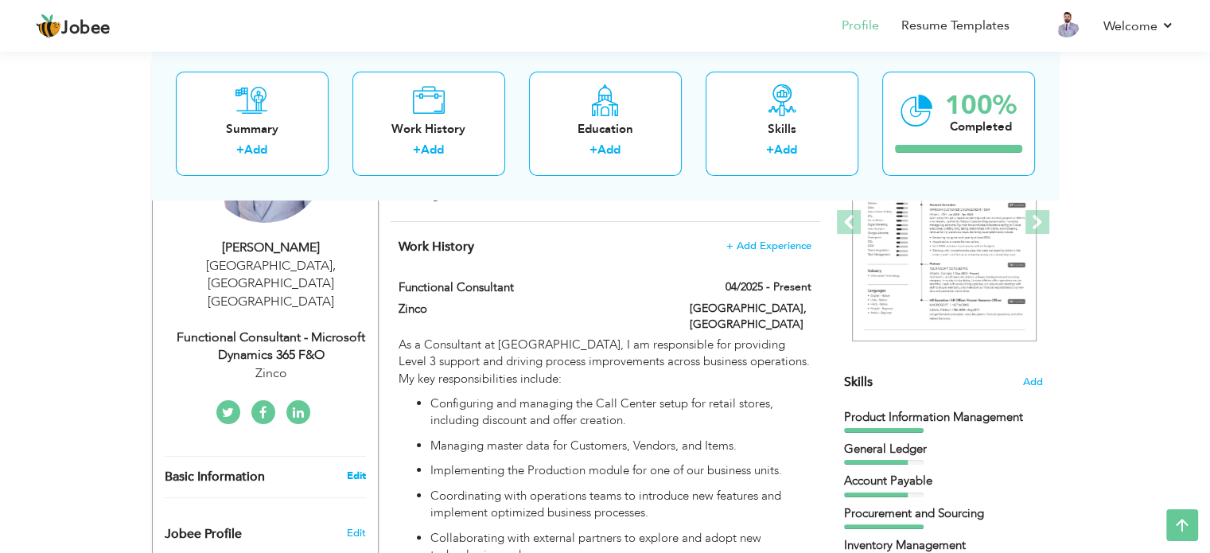
type input "[GEOGRAPHIC_DATA]"
select select "number:11"
type input "Zinco"
type input "Functional Consultant - Microsoft Dynamics 365 F&O"
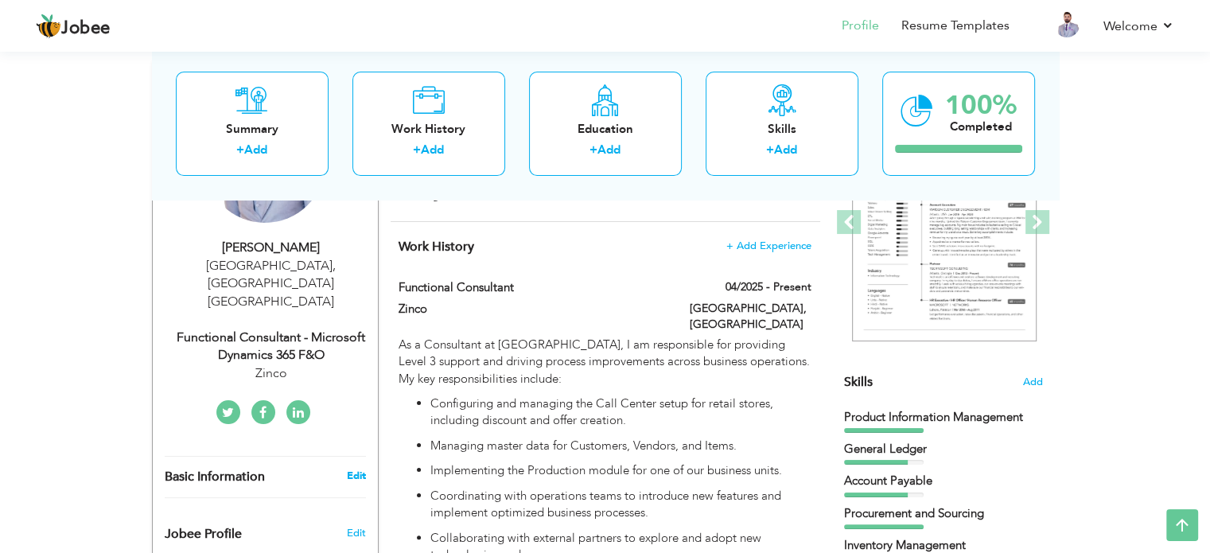
type input "[URL][DOMAIN_NAME]"
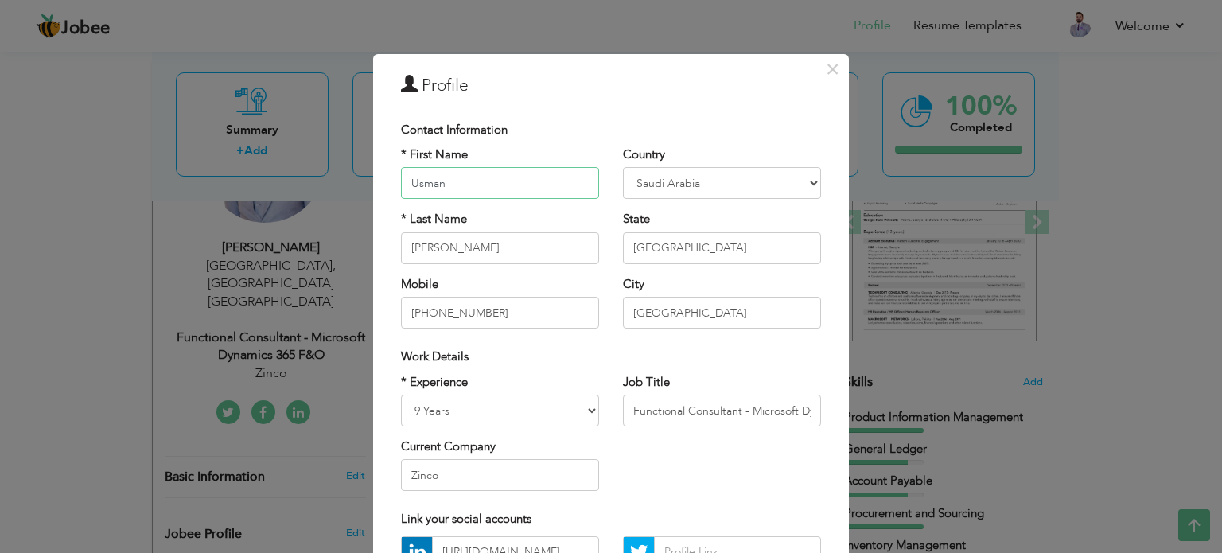
scroll to position [0, 0]
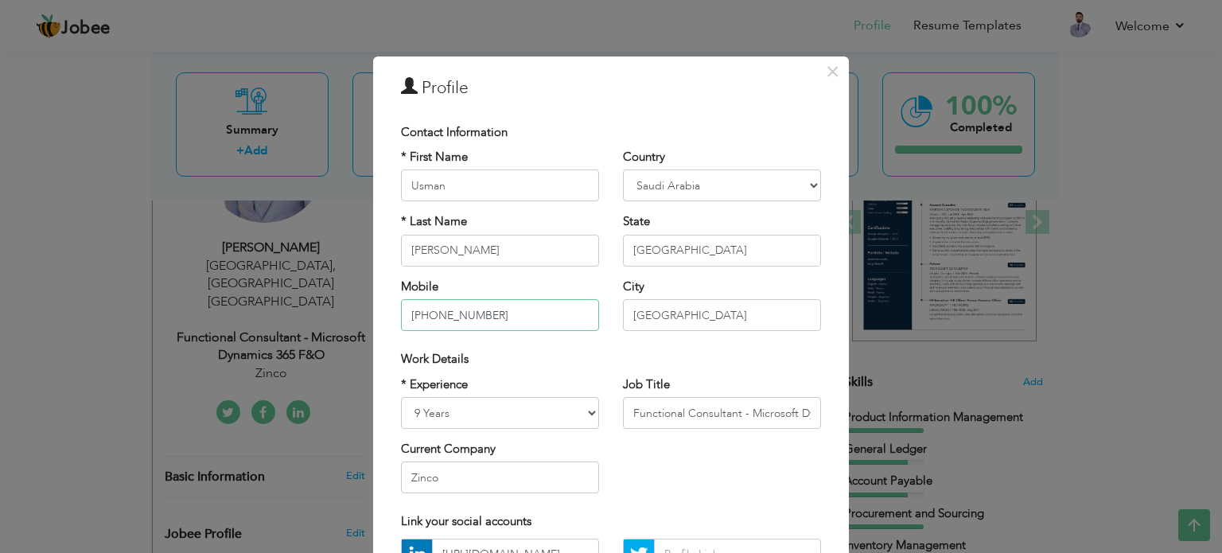
click at [522, 317] on input "[PHONE_NUMBER]" at bounding box center [500, 315] width 198 height 32
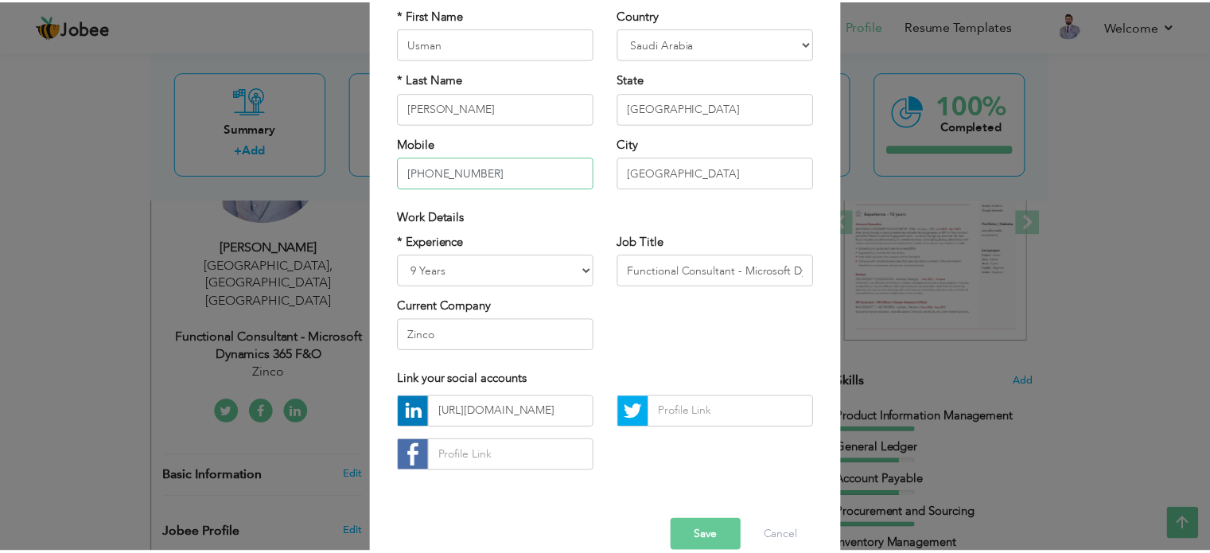
scroll to position [159, 0]
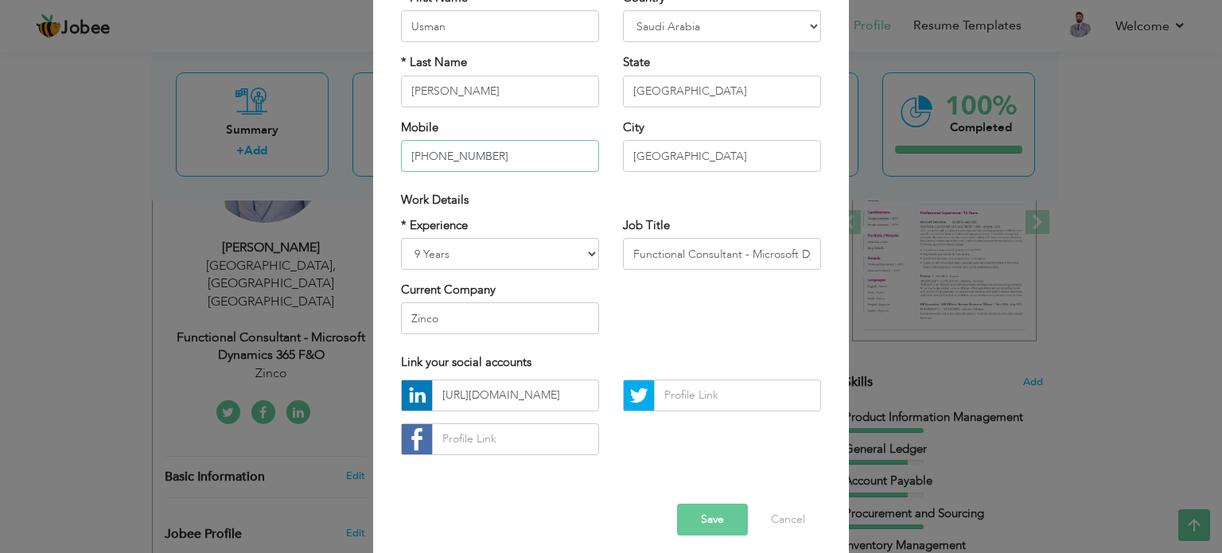
type input "[PHONE_NUMBER]"
click at [499, 325] on input "Zinco" at bounding box center [500, 318] width 198 height 32
type input "Zinco Retail"
drag, startPoint x: 713, startPoint y: 527, endPoint x: 702, endPoint y: 531, distance: 11.6
click at [702, 531] on button "Save" at bounding box center [712, 520] width 71 height 32
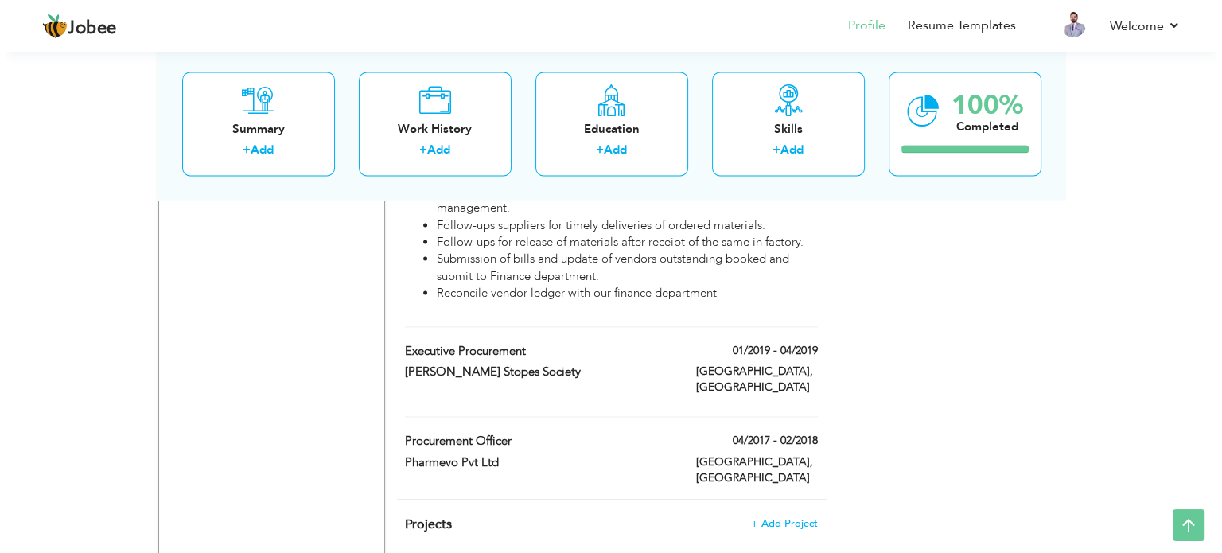
scroll to position [2148, 0]
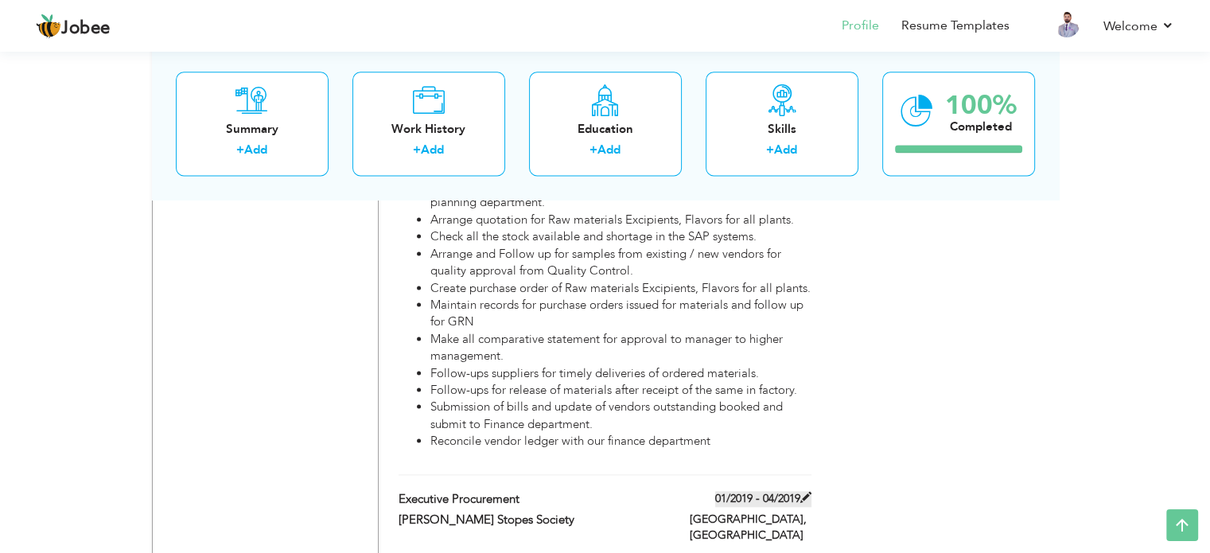
click at [807, 492] on span at bounding box center [805, 497] width 11 height 11
type input "Executive Procurement"
type input "[PERSON_NAME] Stopes Society"
type input "01/2019"
type input "04/2019"
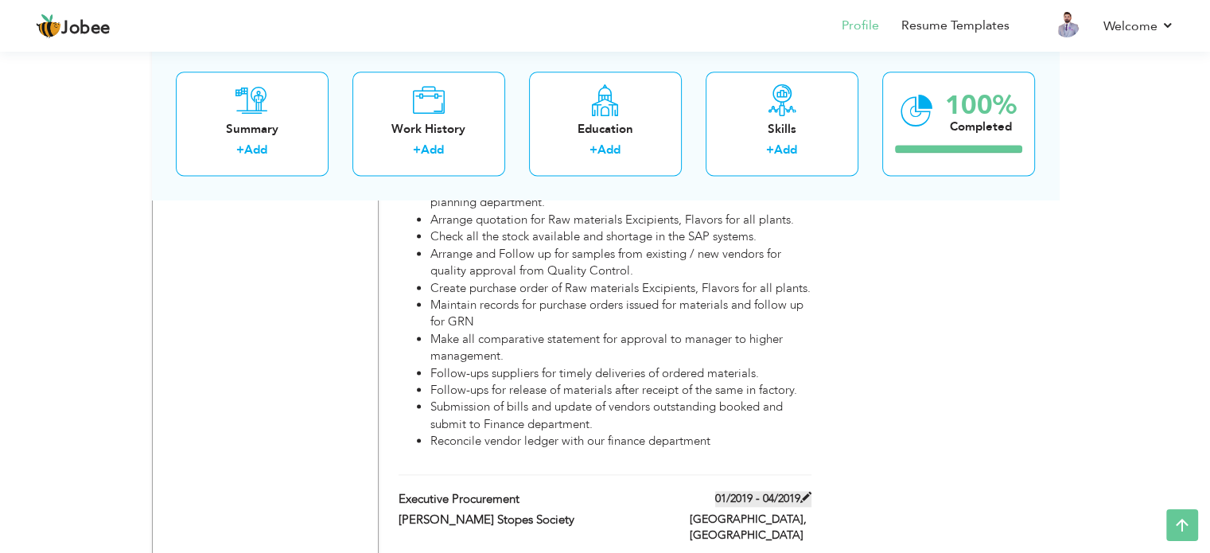
type input "[GEOGRAPHIC_DATA]"
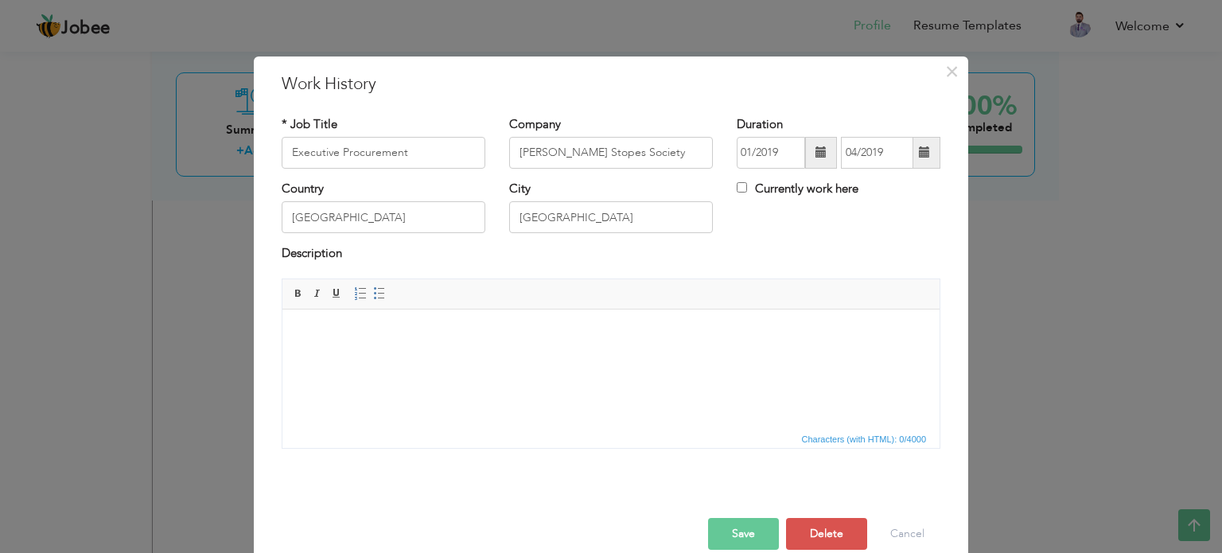
click at [514, 348] on html at bounding box center [610, 333] width 657 height 49
click at [493, 352] on html at bounding box center [610, 333] width 657 height 49
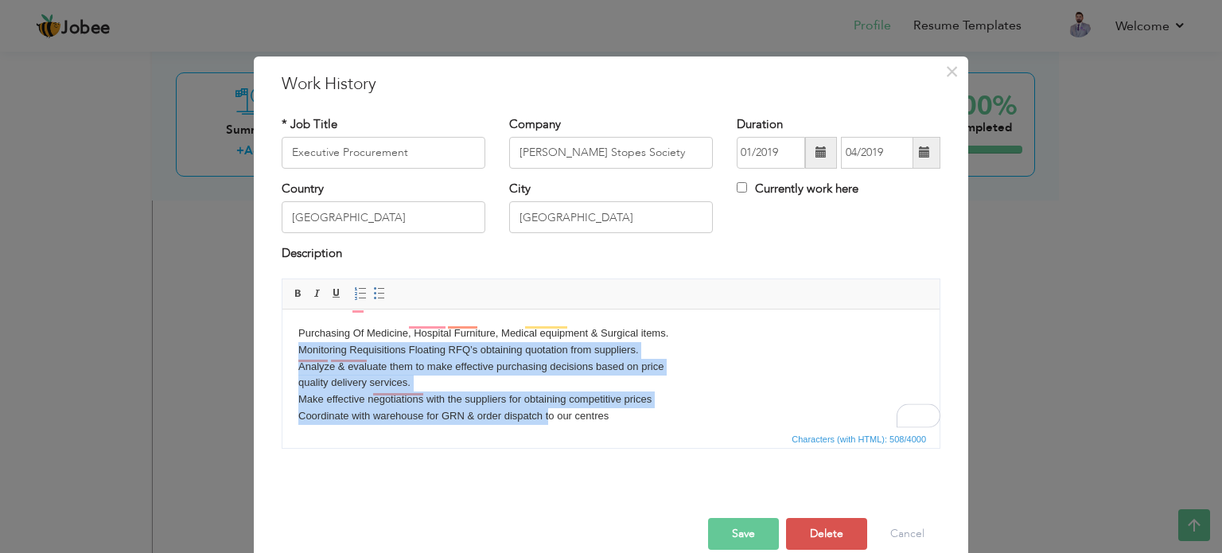
scroll to position [0, 0]
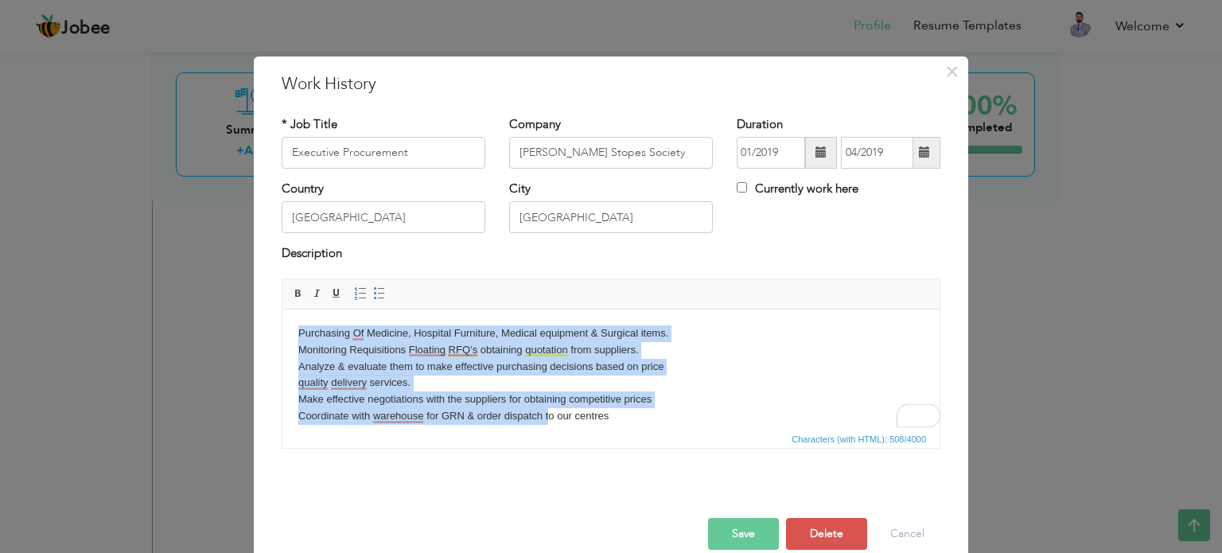
drag, startPoint x: 550, startPoint y: 414, endPoint x: 293, endPoint y: 309, distance: 277.6
click at [293, 309] on html "Purchasing Of Medicine, Hospital Furniture, Medical equipment & Surgical items.…" at bounding box center [610, 383] width 657 height 148
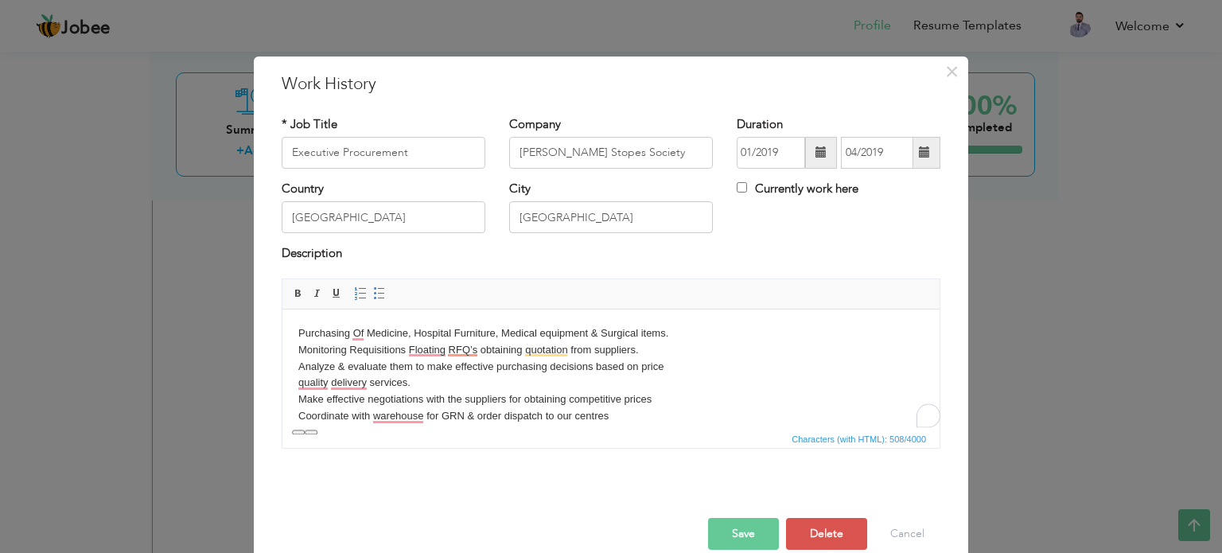
click at [576, 423] on body "Purchasing Of Medicine, Hospital Furniture, Medical equipment & Surgical items.…" at bounding box center [610, 383] width 625 height 116
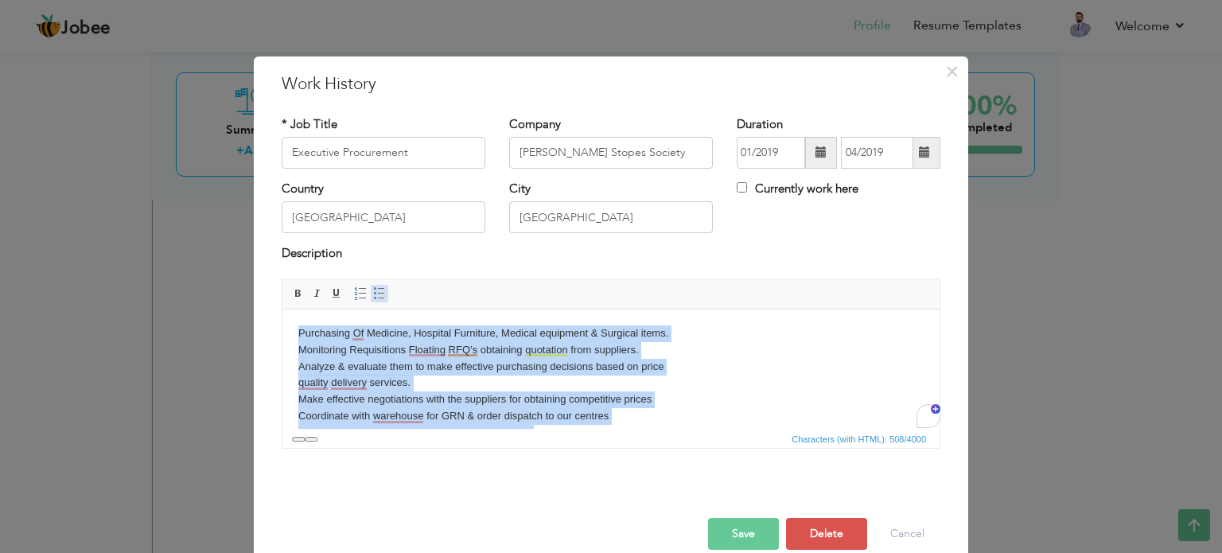
click at [373, 295] on span at bounding box center [379, 293] width 13 height 13
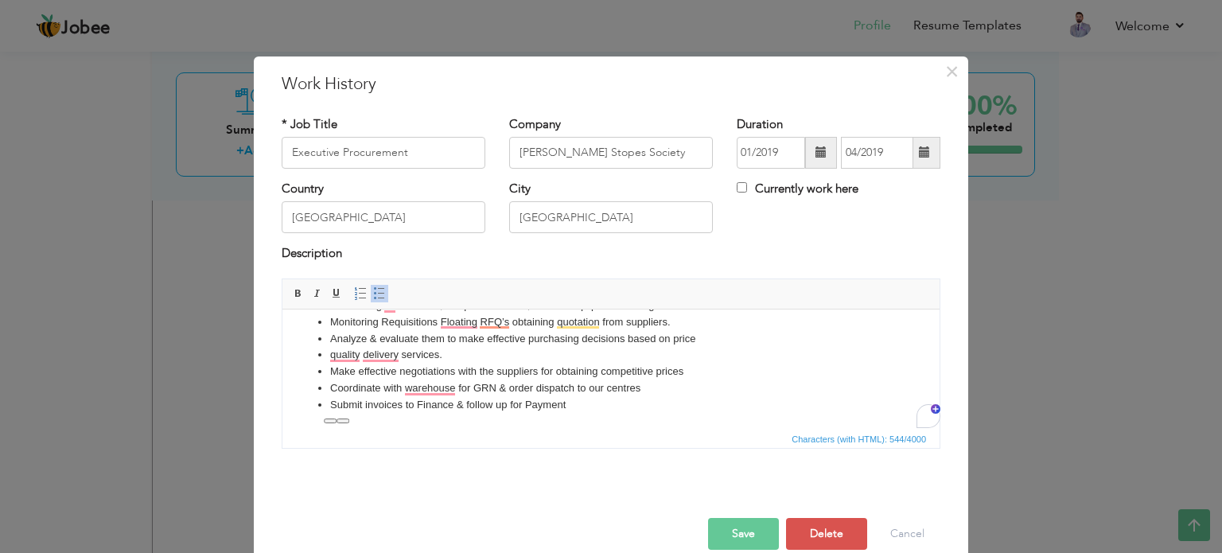
scroll to position [23, 0]
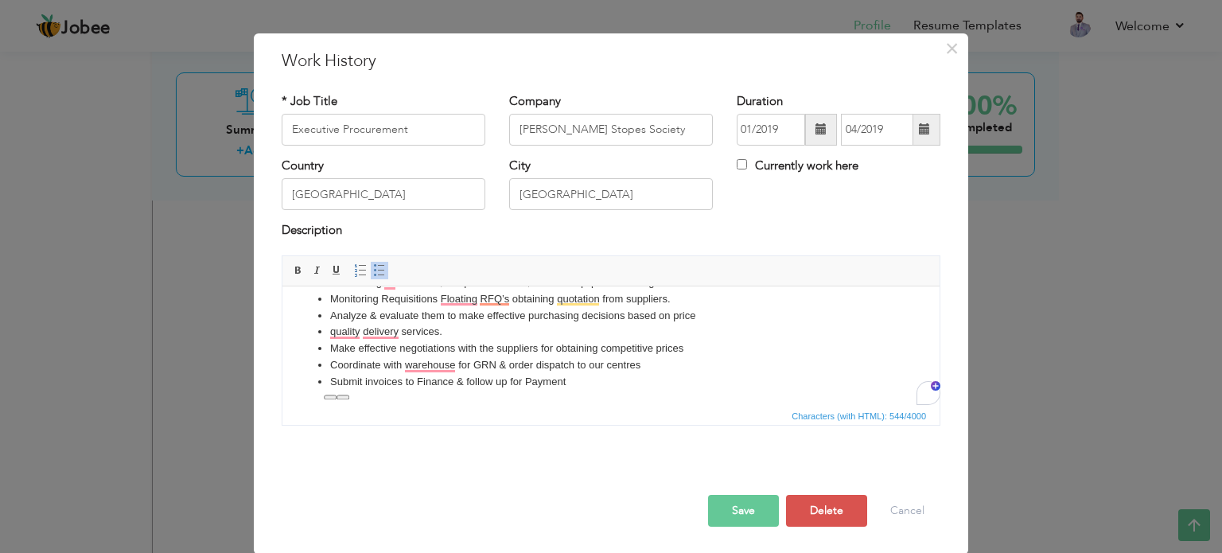
click at [736, 508] on button "Save" at bounding box center [743, 511] width 71 height 32
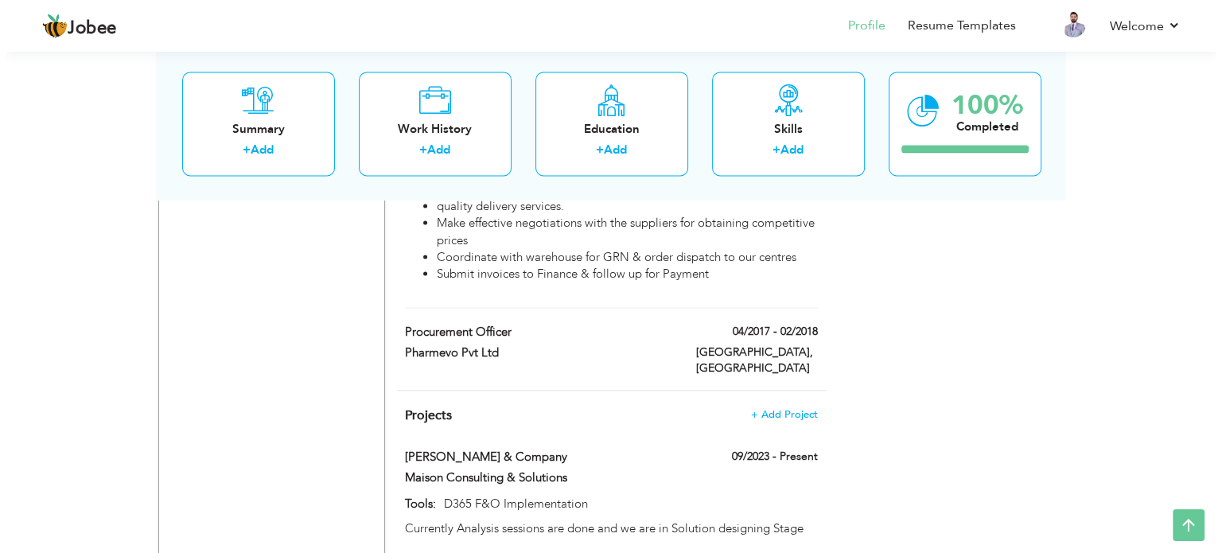
scroll to position [2542, 0]
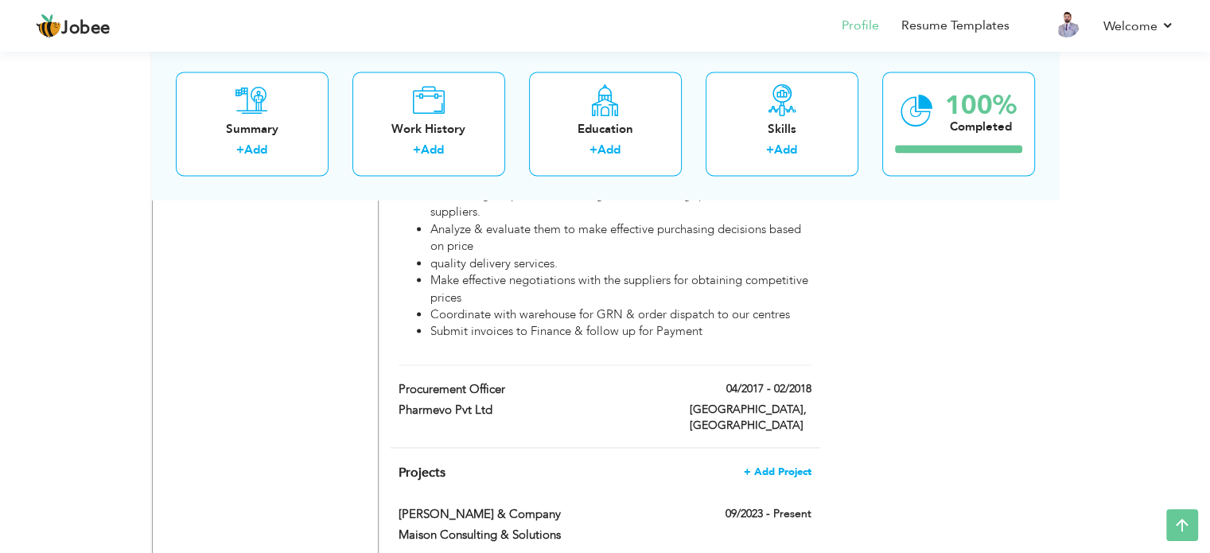
click at [747, 466] on span "+ Add Project" at bounding box center [778, 471] width 68 height 11
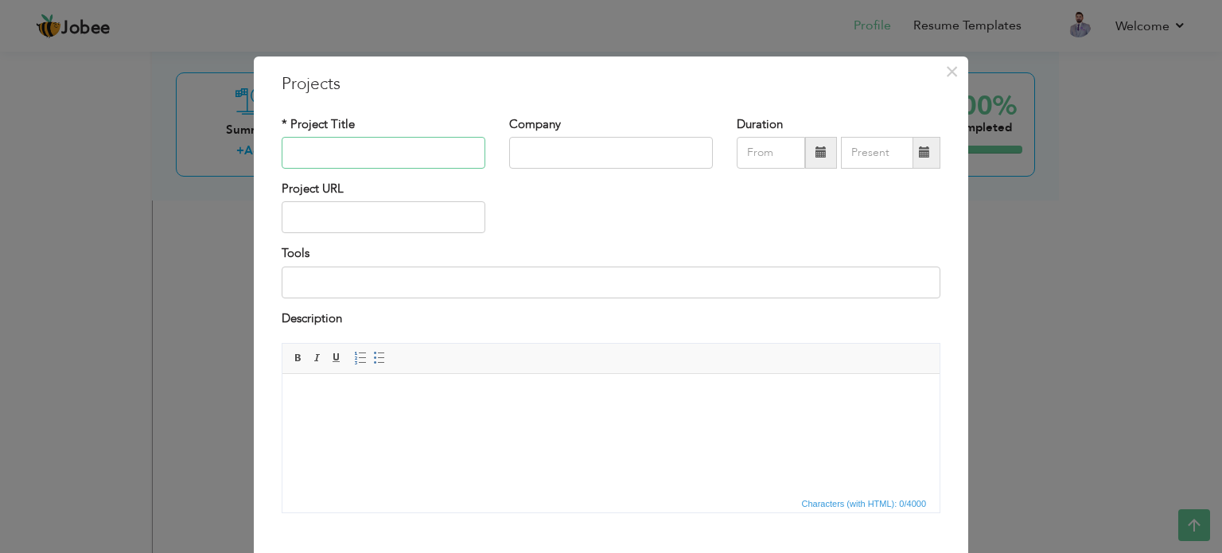
click at [306, 147] on input "text" at bounding box center [384, 153] width 204 height 32
type input "T"
type input "D365 F&O Implementation"
type input "TASARU Automobiles"
click at [411, 286] on input at bounding box center [611, 282] width 659 height 32
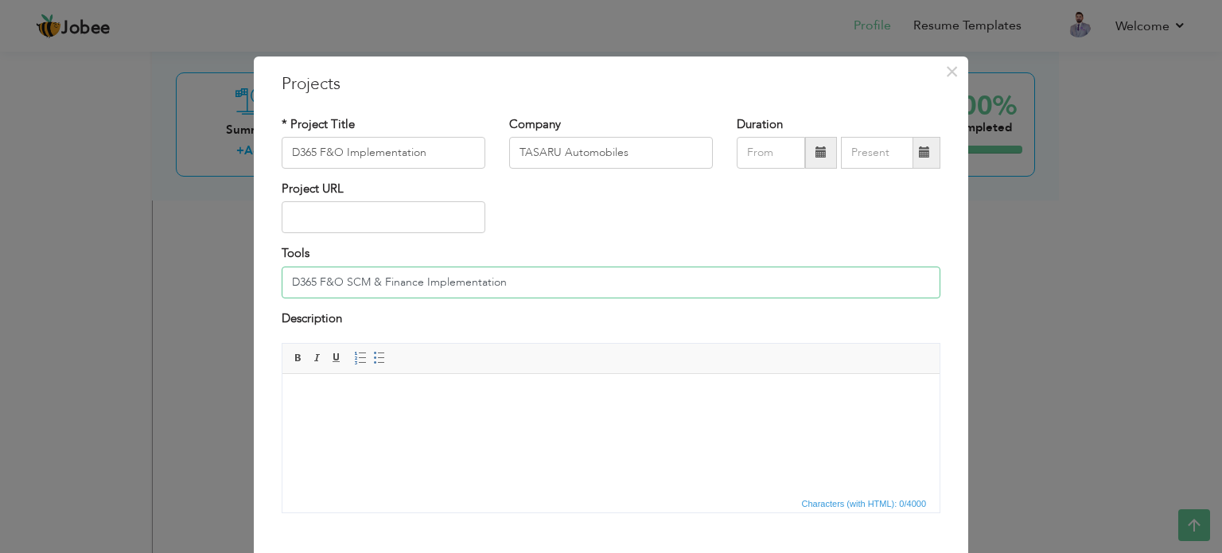
type input "D365 F&O SCM & Finance Implementation"
click at [371, 409] on html at bounding box center [610, 398] width 657 height 49
click at [557, 282] on input "D365 F&O SCM & Finance Implementation" at bounding box center [611, 282] width 659 height 32
drag, startPoint x: 538, startPoint y: 285, endPoint x: 282, endPoint y: 285, distance: 255.3
click at [282, 285] on input "D365 F&O SCM & Finance Implementation" at bounding box center [611, 282] width 659 height 32
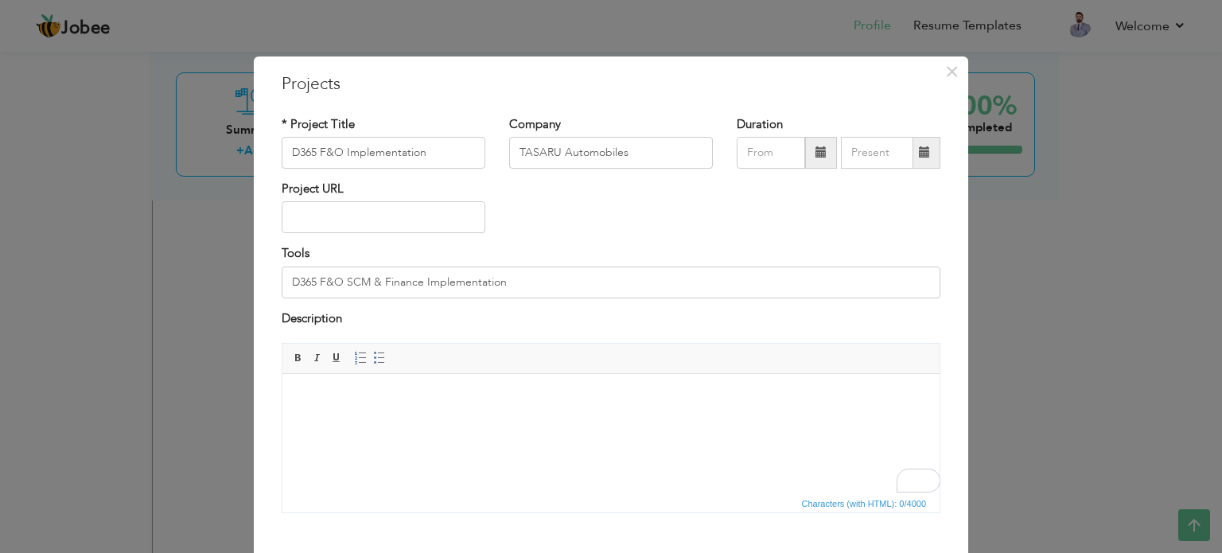
click at [317, 406] on html at bounding box center [610, 398] width 657 height 49
drag, startPoint x: 647, startPoint y: 149, endPoint x: 507, endPoint y: 150, distance: 140.0
click at [509, 150] on input "TASARU Automobiles" at bounding box center [611, 153] width 204 height 32
click at [558, 396] on body "D365 F&O SCM & Finance Implementation" at bounding box center [610, 398] width 625 height 17
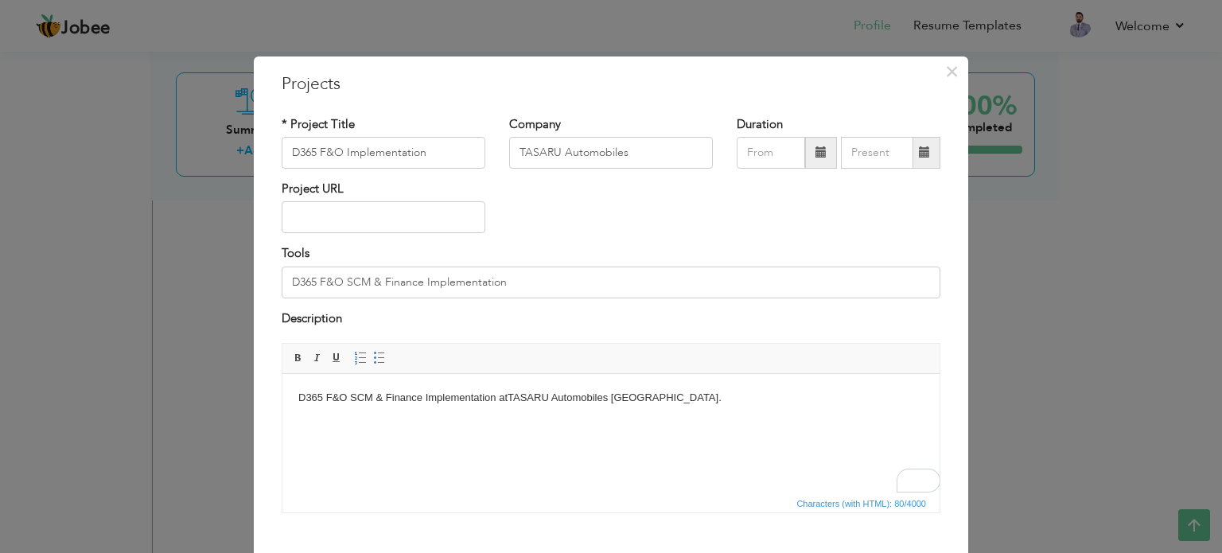
click at [379, 402] on body "D365 F&O SCM & Finance Implementation at TASARU Automobiles [GEOGRAPHIC_DATA]." at bounding box center [610, 398] width 625 height 17
click at [518, 286] on input "D365 F&O SCM & Finance Implementation" at bounding box center [611, 282] width 659 height 32
drag, startPoint x: 512, startPoint y: 283, endPoint x: 261, endPoint y: 283, distance: 251.4
click at [261, 283] on div "× Projects * Project Title D365 F&O Implementation Company TASARU Automobiles D…" at bounding box center [611, 349] width 714 height 586
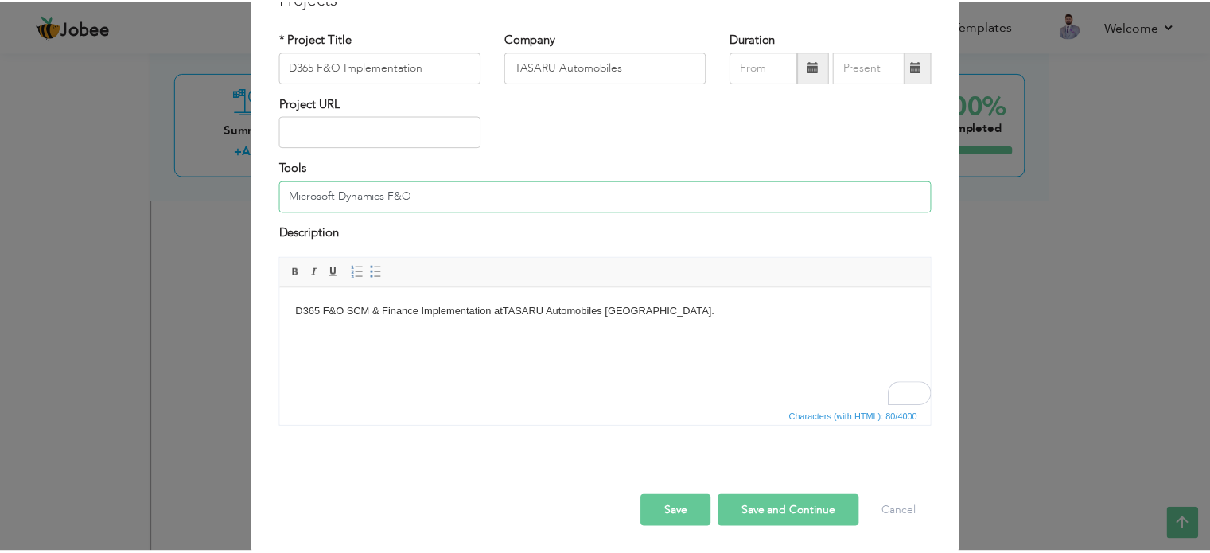
scroll to position [88, 0]
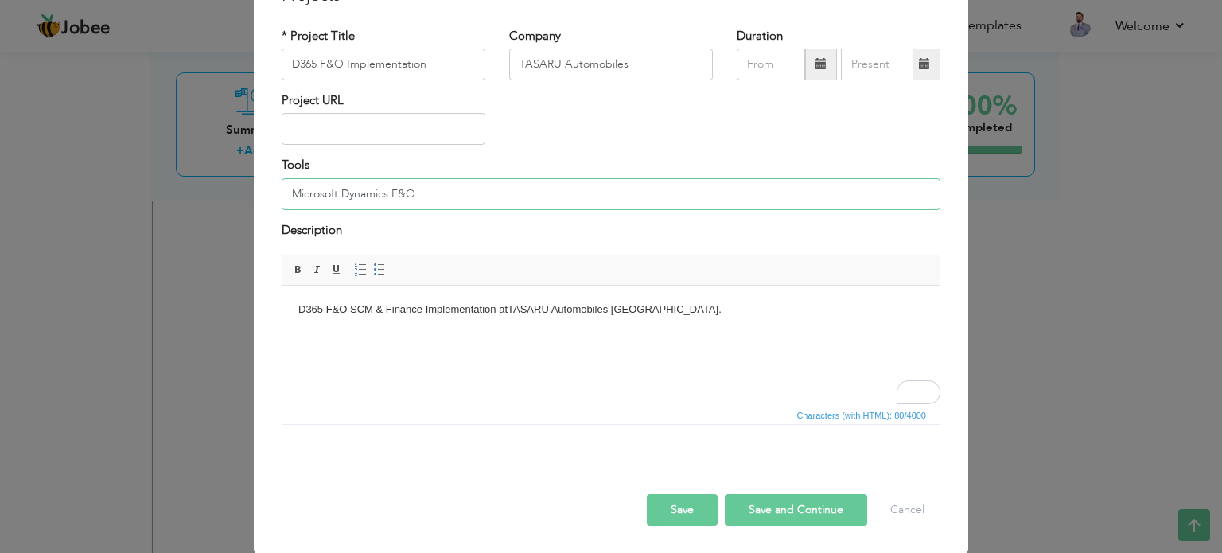
type input "Microsoft Dynamics F&O"
drag, startPoint x: 675, startPoint y: 507, endPoint x: 862, endPoint y: -52, distance: 588.9
drag, startPoint x: 633, startPoint y: 66, endPoint x: 476, endPoint y: 66, distance: 157.5
click at [476, 66] on div "* Project Title D365 F&O Implementation Company TASARU Automobiles Duration" at bounding box center [611, 60] width 682 height 64
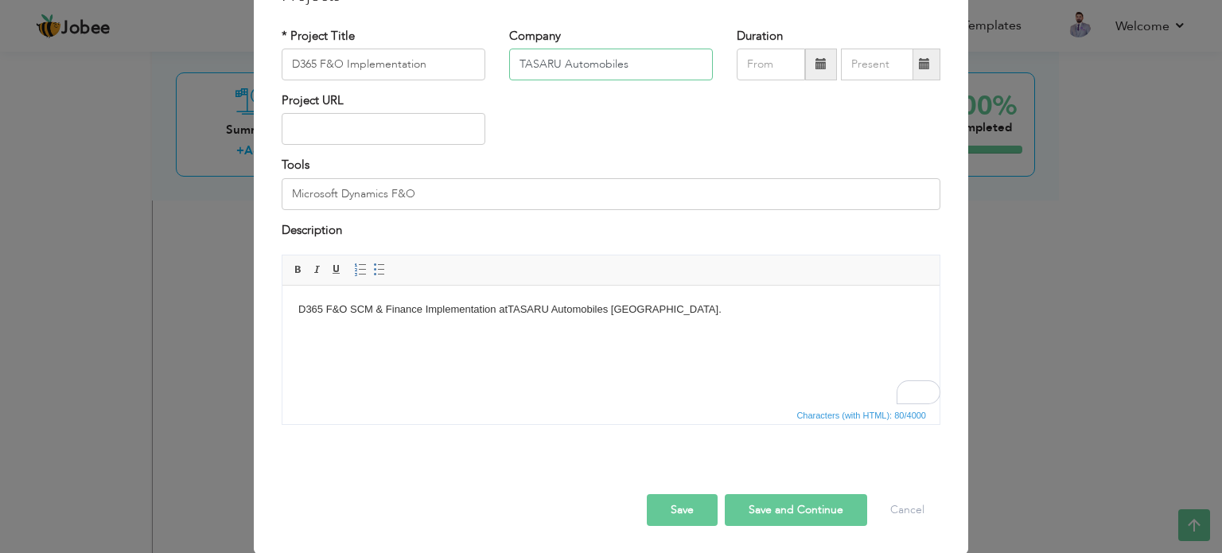
paste input "Mobility Investment"
type input "TASARU Mobility Investments"
drag, startPoint x: 614, startPoint y: 308, endPoint x: 512, endPoint y: 306, distance: 101.8
click at [512, 306] on body "D365 F&O SCM & Finance Implementation at TASARU Automobiles [GEOGRAPHIC_DATA]." at bounding box center [610, 309] width 625 height 17
click at [690, 505] on button "Save" at bounding box center [682, 510] width 71 height 32
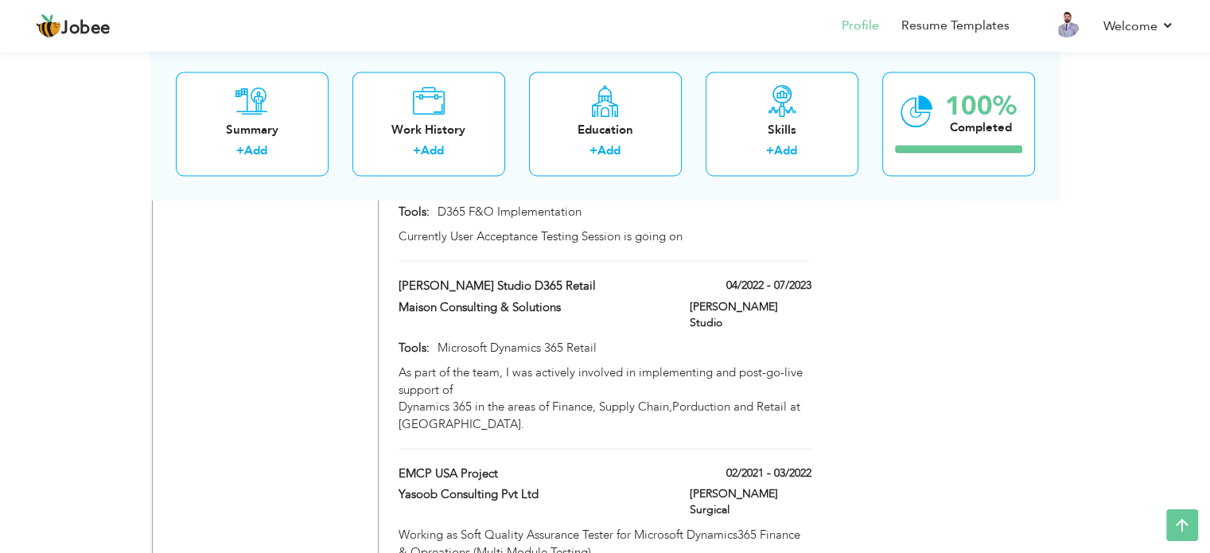
scroll to position [3079, 0]
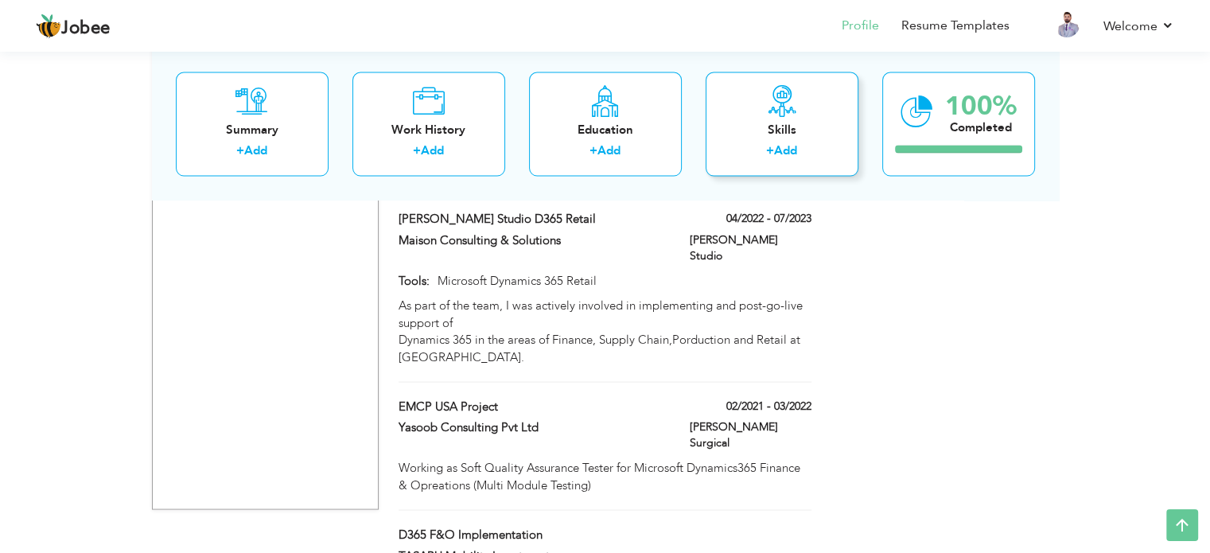
click at [808, 153] on div "+ Add" at bounding box center [781, 152] width 127 height 21
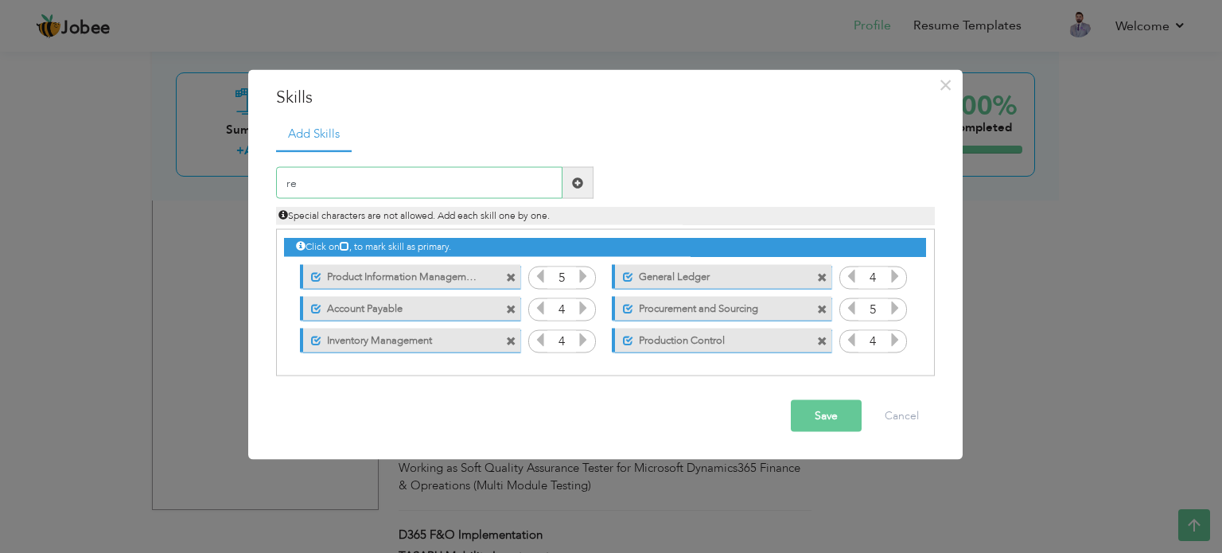
type input "r"
click at [511, 281] on span at bounding box center [511, 277] width 10 height 10
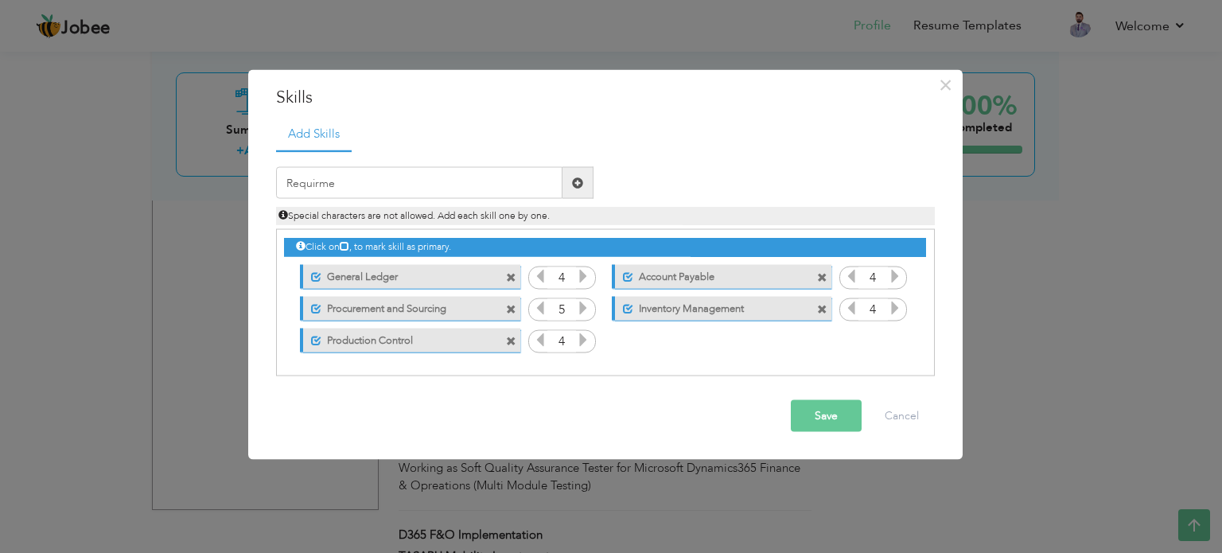
click at [511, 281] on span at bounding box center [511, 277] width 10 height 10
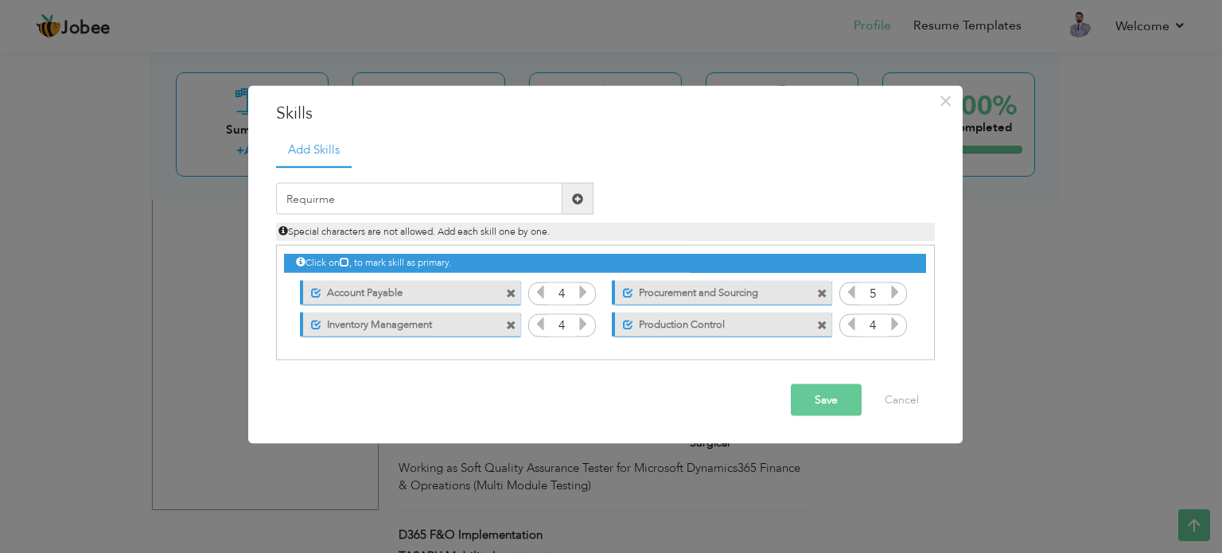
click at [511, 281] on span at bounding box center [513, 288] width 14 height 17
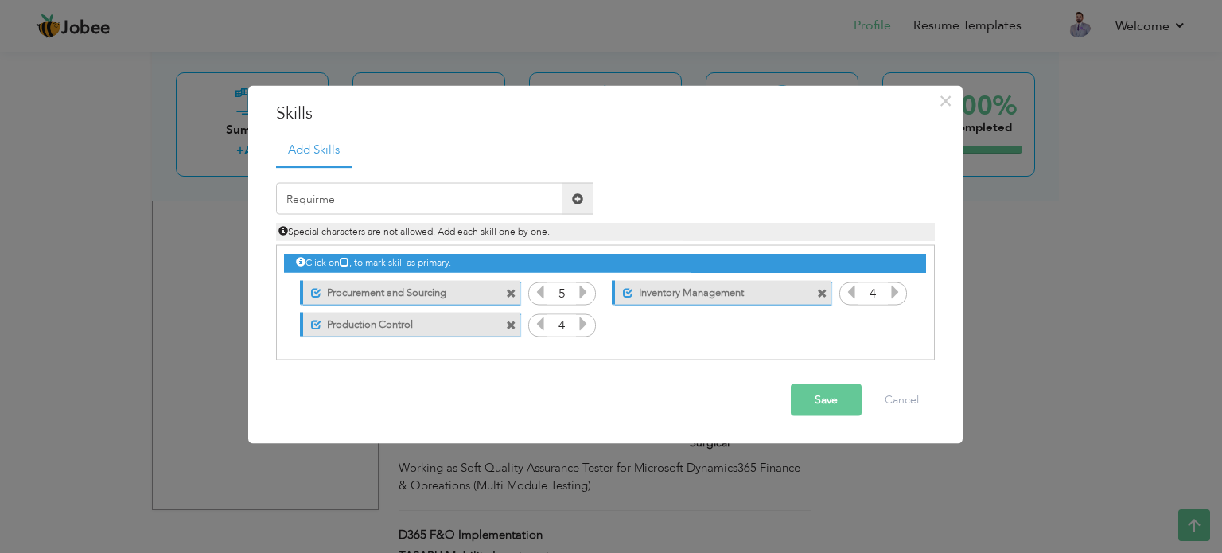
click at [512, 285] on span at bounding box center [513, 288] width 14 height 17
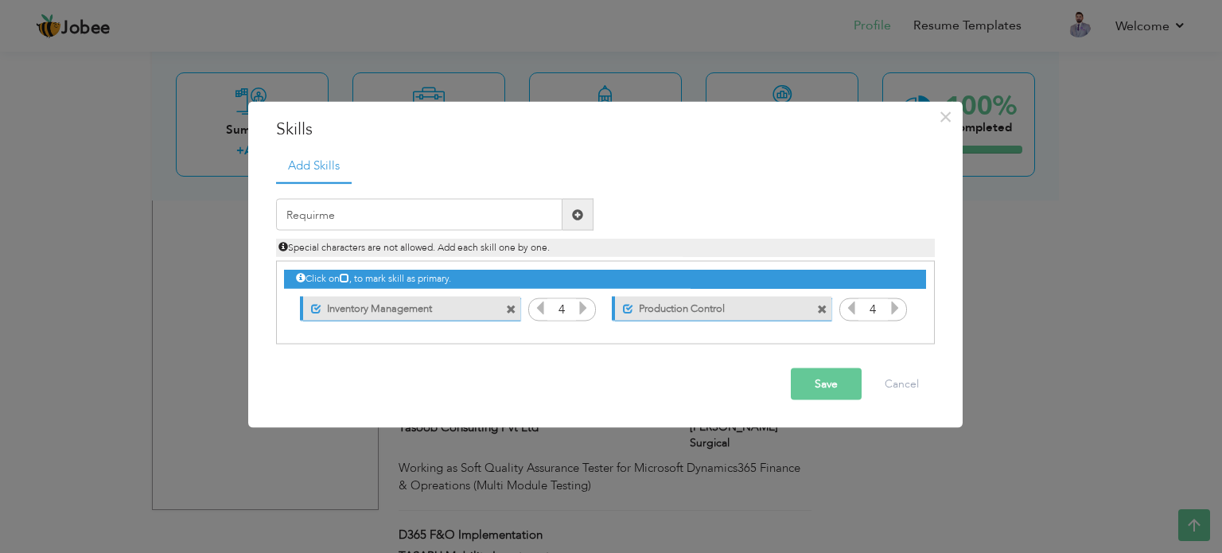
click at [510, 310] on span at bounding box center [511, 309] width 10 height 10
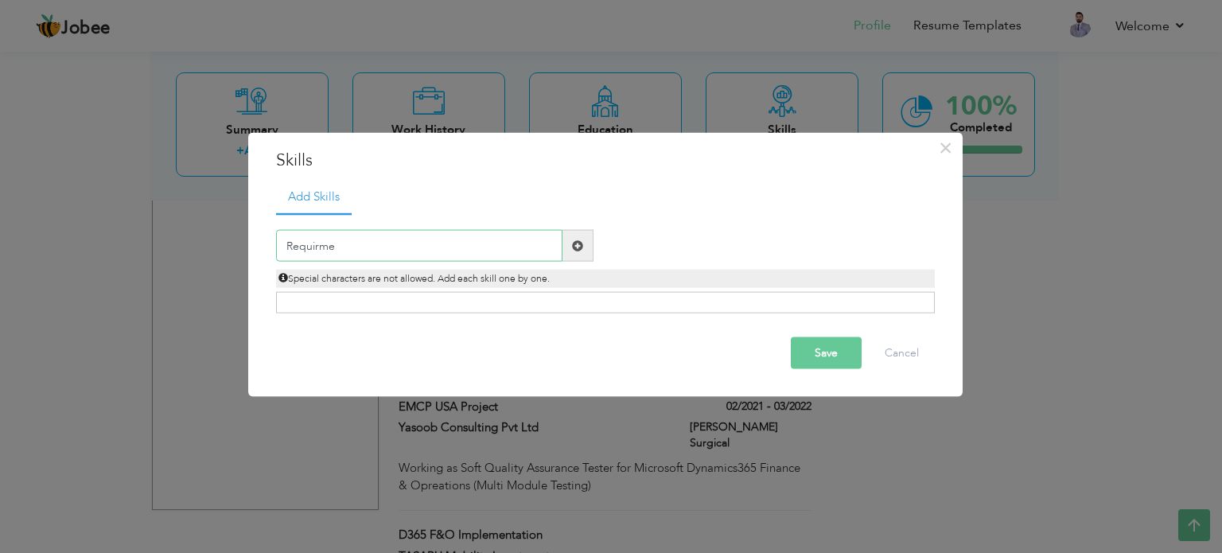
click at [361, 247] on input "Requirme" at bounding box center [419, 246] width 286 height 32
paste input "ERP Implementation"
type input "ERP Implementation"
click at [575, 253] on span at bounding box center [577, 246] width 31 height 32
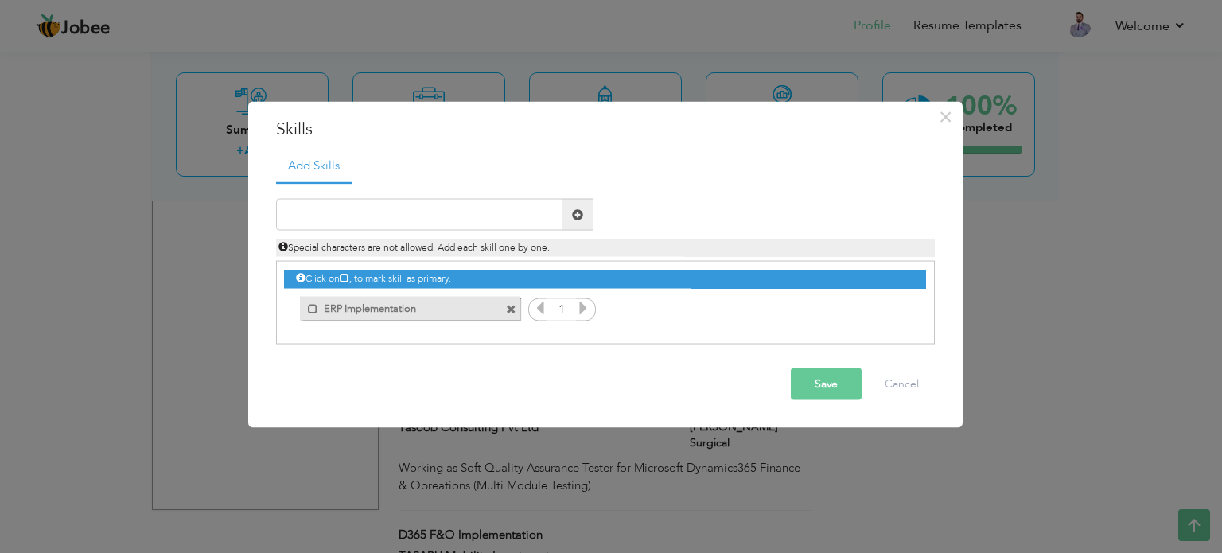
click at [581, 307] on icon at bounding box center [583, 308] width 14 height 14
click at [581, 308] on icon at bounding box center [583, 308] width 14 height 14
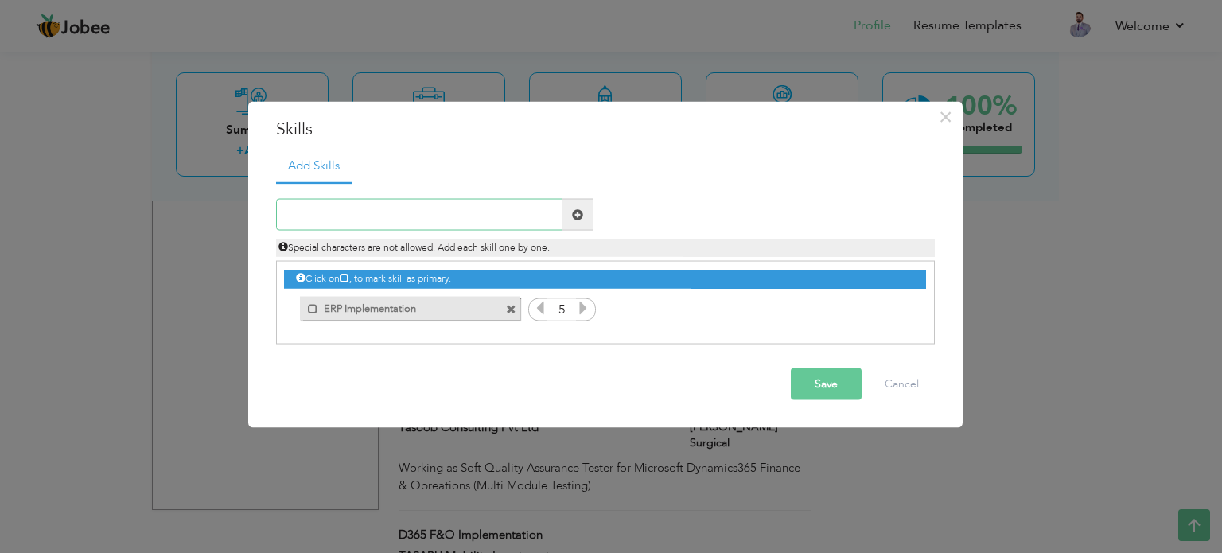
click at [363, 218] on input "text" at bounding box center [419, 215] width 286 height 32
paste input "Functional Requirement Analysis"
drag, startPoint x: 338, startPoint y: 214, endPoint x: 243, endPoint y: 216, distance: 95.5
click at [243, 216] on div "× Skills Add Skills Functional Requirement Analysis 5 4 4 5 4 4" at bounding box center [611, 276] width 1222 height 553
type input "Requirement Gathering & Fit/GAP Analysis"
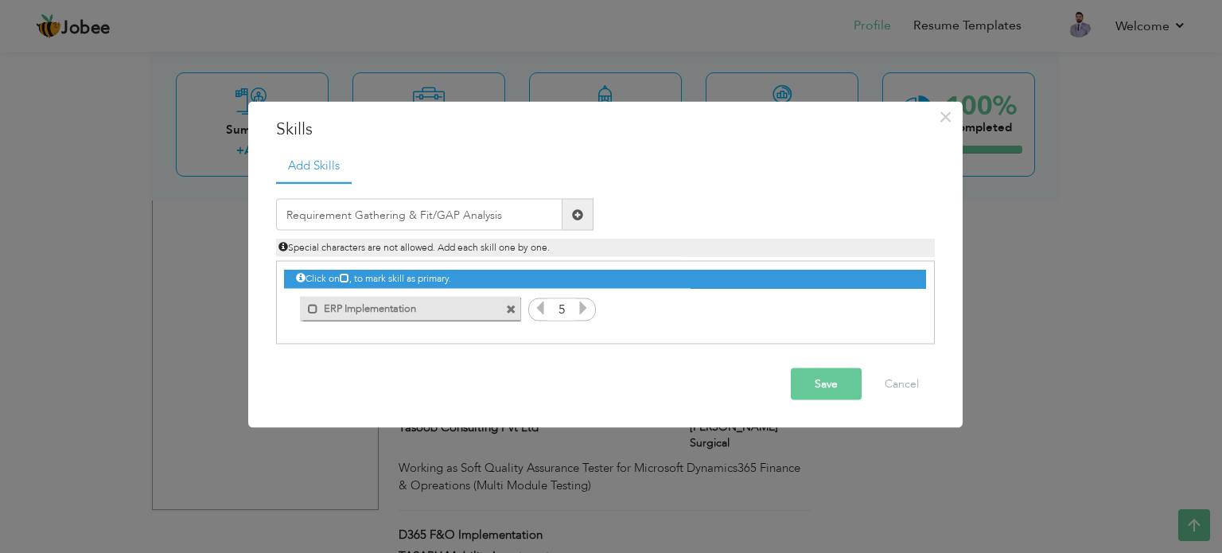
click at [578, 212] on span at bounding box center [577, 213] width 11 height 11
click at [890, 307] on icon at bounding box center [895, 308] width 14 height 14
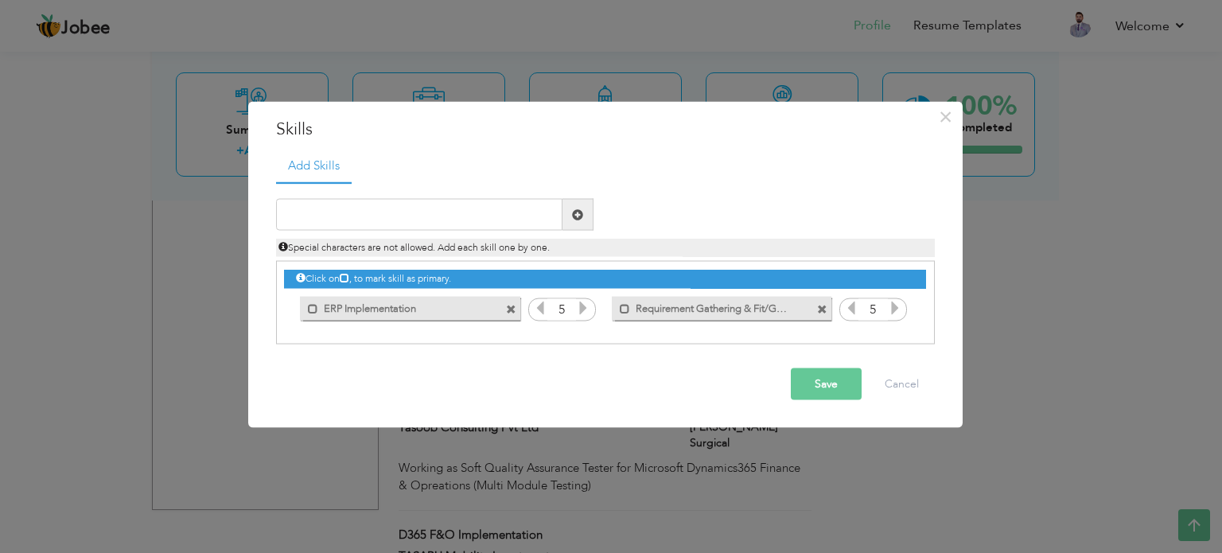
click at [890, 307] on icon at bounding box center [895, 308] width 14 height 14
click at [578, 212] on span at bounding box center [577, 213] width 11 height 11
paste input "System Configuration & Setup"
type input "System Configuration & Setup"
click at [575, 213] on span at bounding box center [577, 213] width 11 height 11
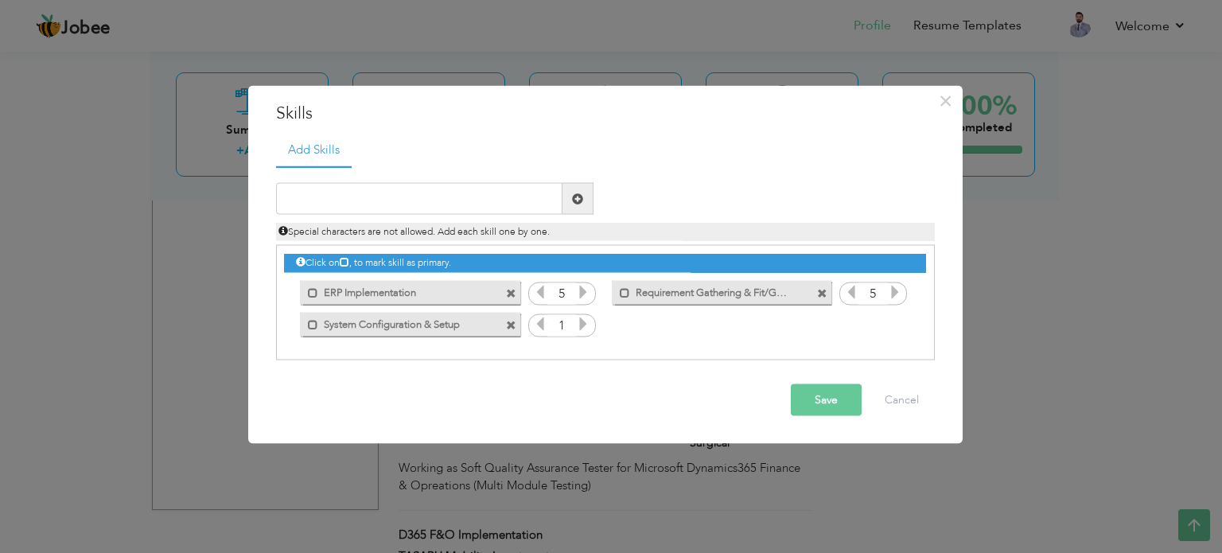
click at [580, 326] on icon at bounding box center [583, 324] width 14 height 14
click at [414, 201] on input "text" at bounding box center [419, 199] width 286 height 32
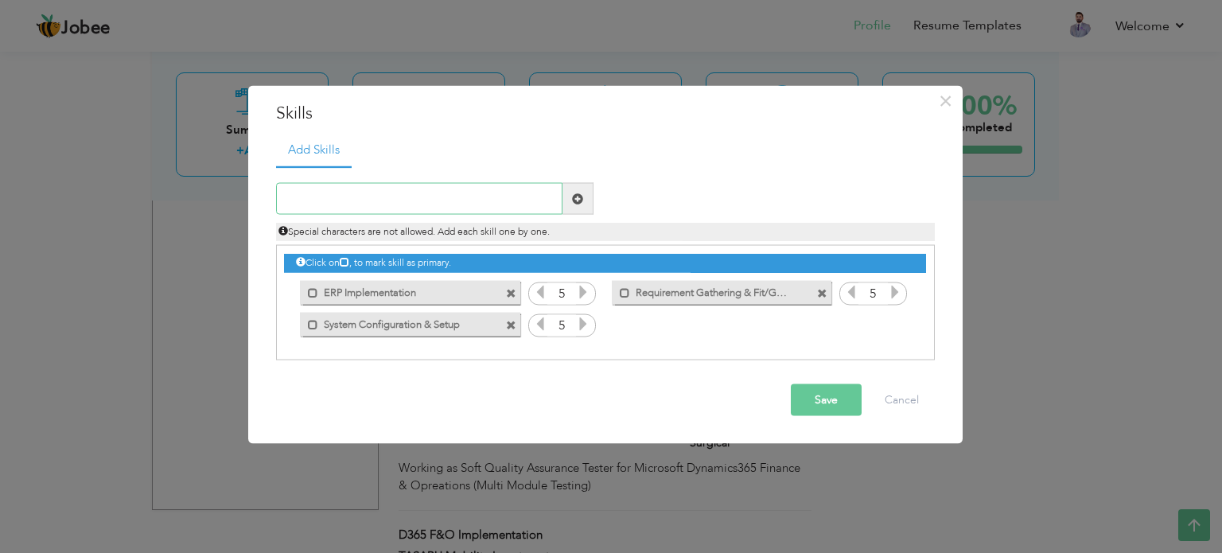
paste input "Business Process Mapping"
type input "Business Process Mapping"
click at [580, 197] on span at bounding box center [577, 197] width 11 height 11
click at [892, 324] on icon at bounding box center [895, 324] width 14 height 14
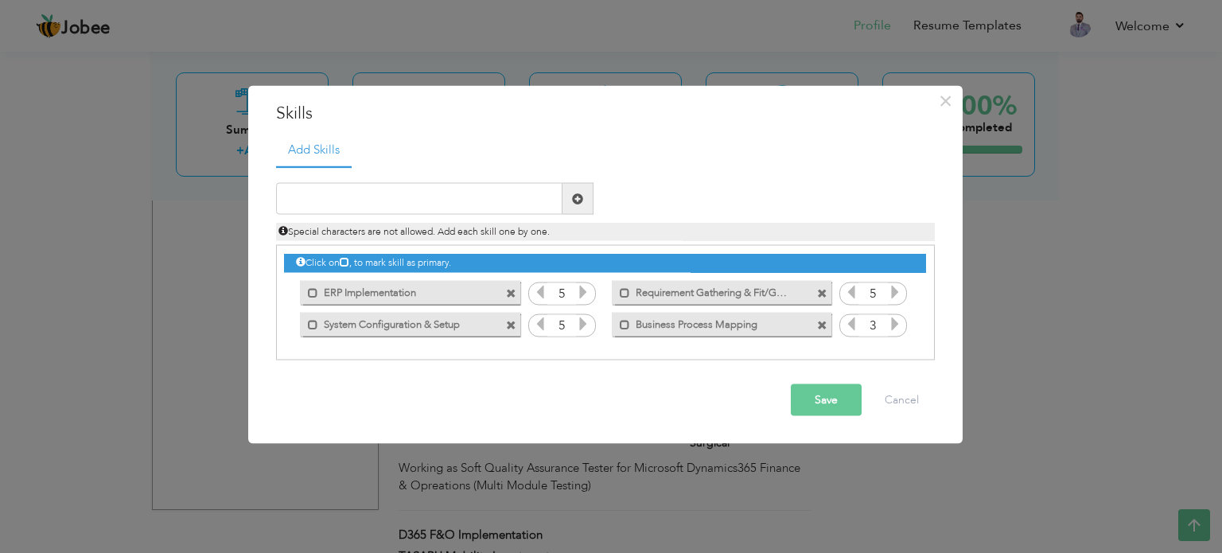
click at [892, 324] on icon at bounding box center [895, 324] width 14 height 14
click at [544, 328] on icon at bounding box center [540, 324] width 14 height 14
click at [415, 200] on input "text" at bounding box center [419, 199] width 286 height 32
paste input "Data Migration / Data Management"
type input "Data Migration / Data Management"
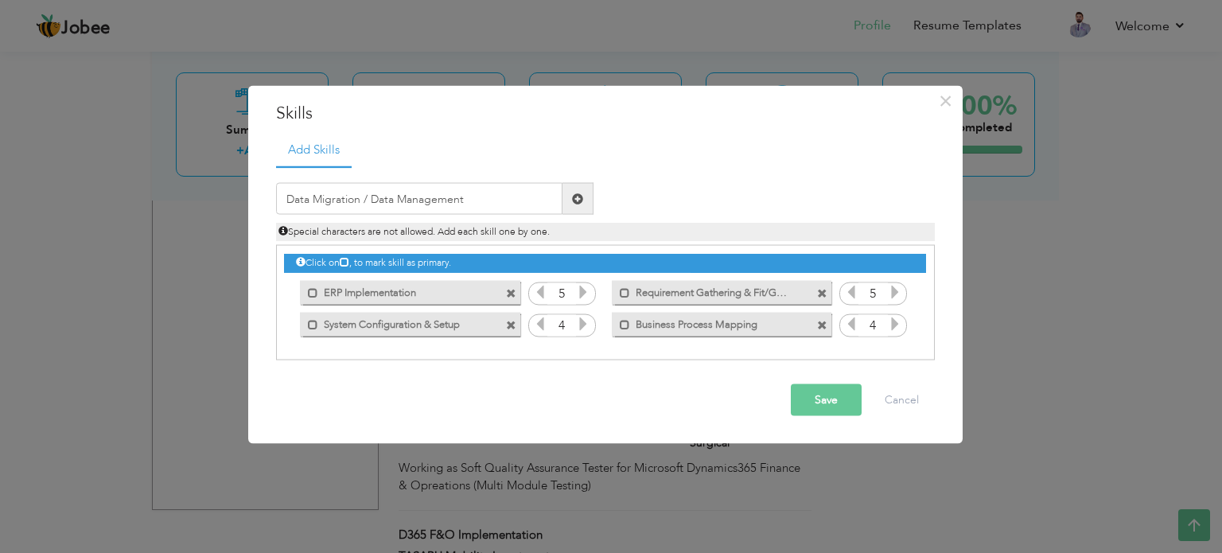
click at [836, 406] on button "Save" at bounding box center [826, 400] width 71 height 32
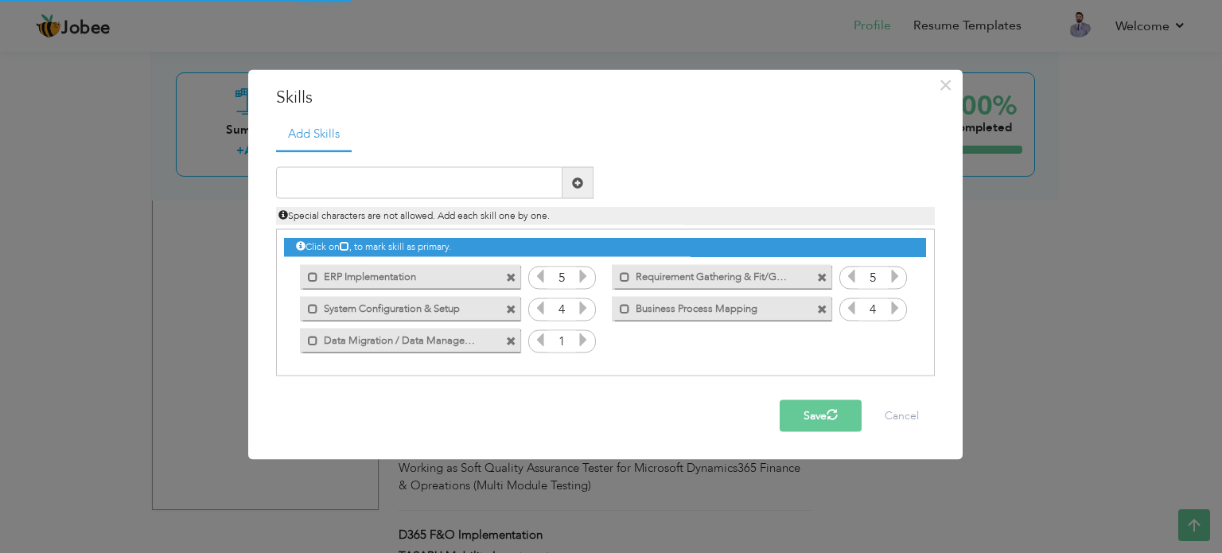
click at [583, 338] on icon at bounding box center [583, 339] width 14 height 14
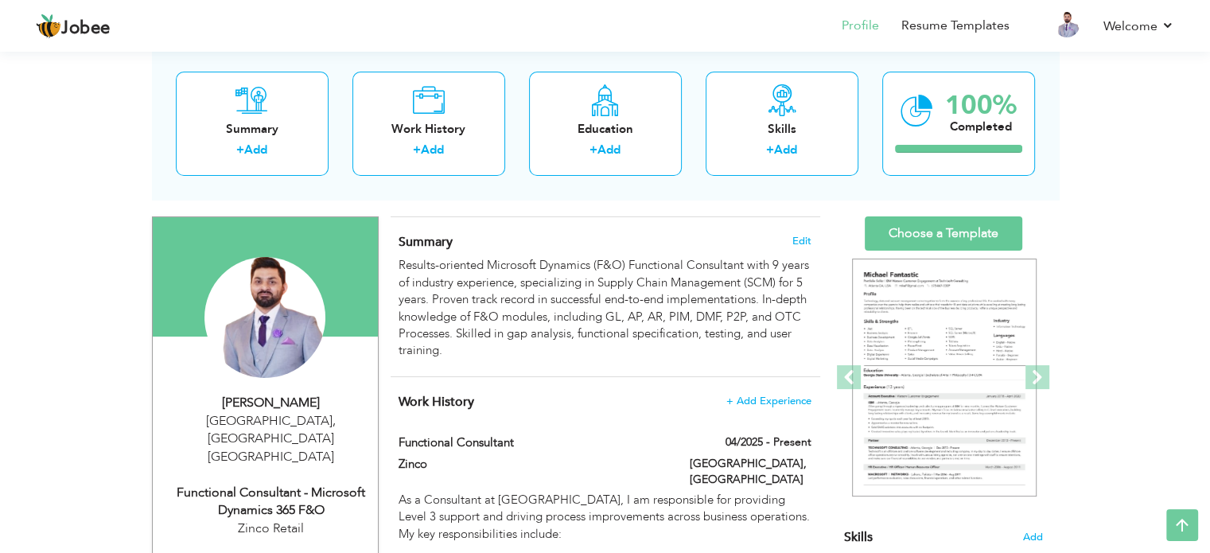
scroll to position [0, 0]
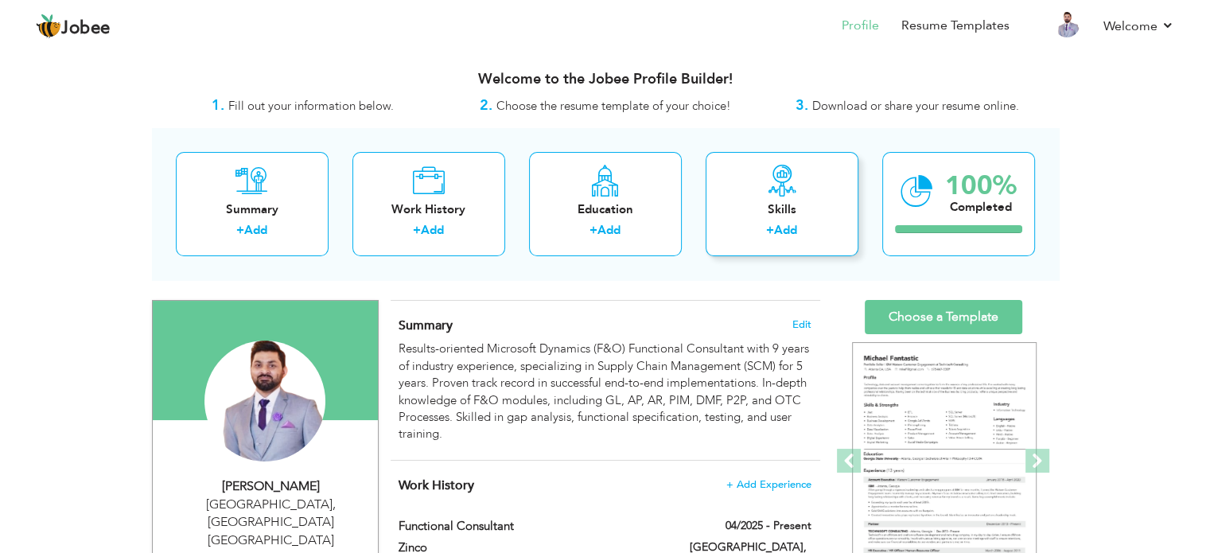
click at [755, 195] on div "Skills + Add" at bounding box center [782, 204] width 153 height 104
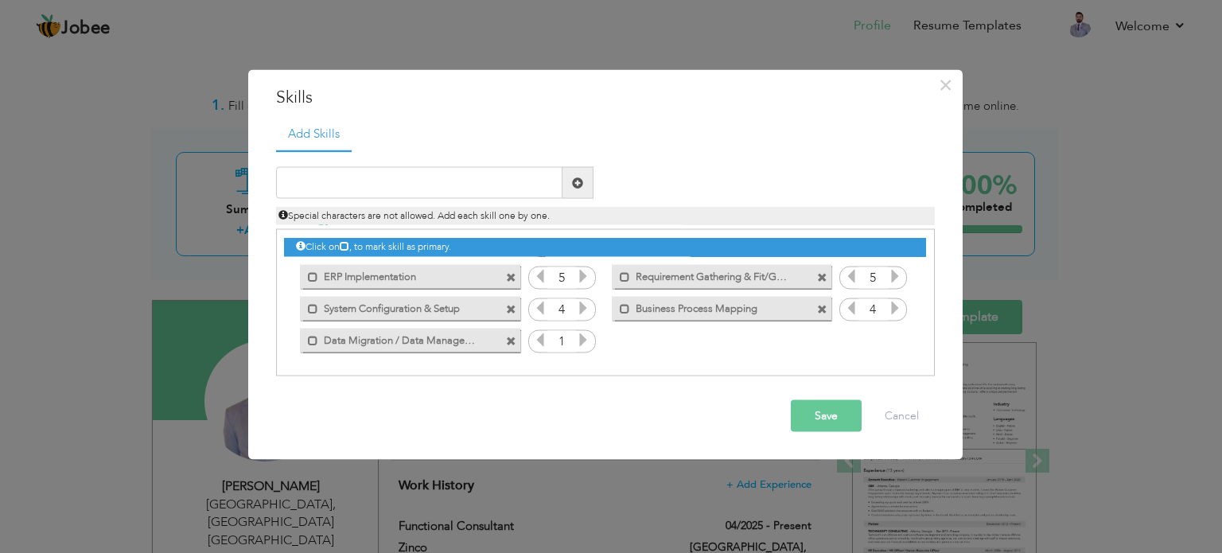
click at [585, 340] on icon at bounding box center [583, 339] width 14 height 14
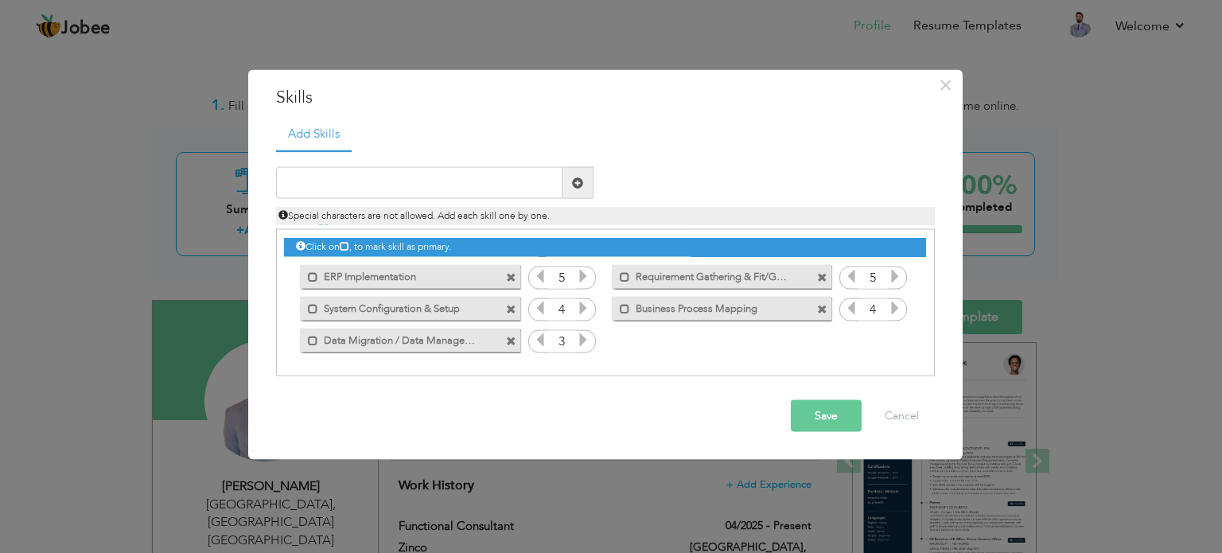
click at [585, 340] on icon at bounding box center [583, 339] width 14 height 14
click at [818, 409] on button "Save" at bounding box center [826, 416] width 71 height 32
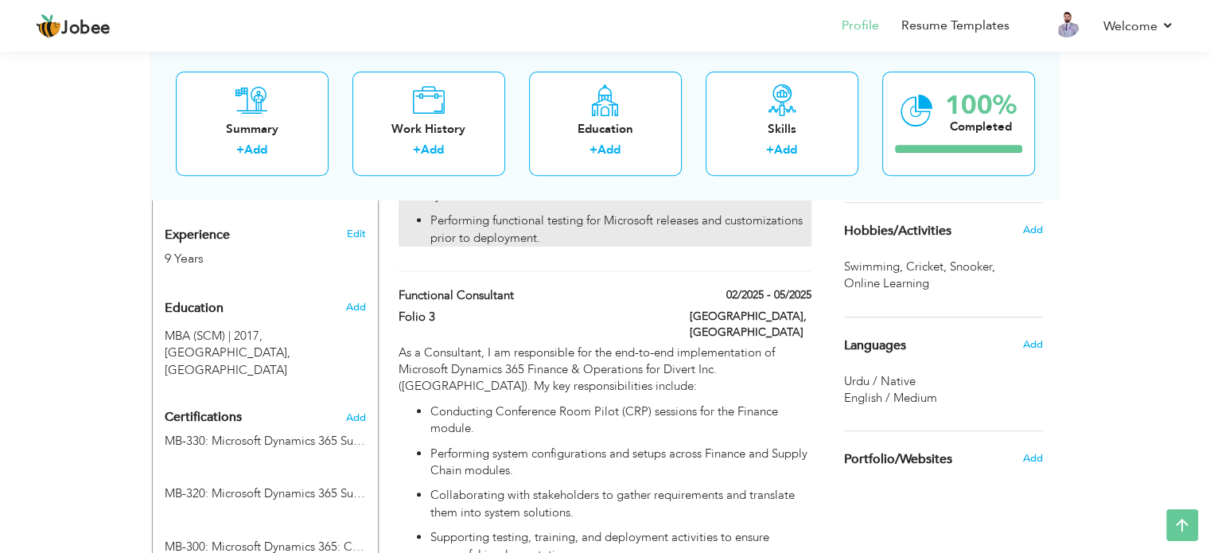
scroll to position [398, 0]
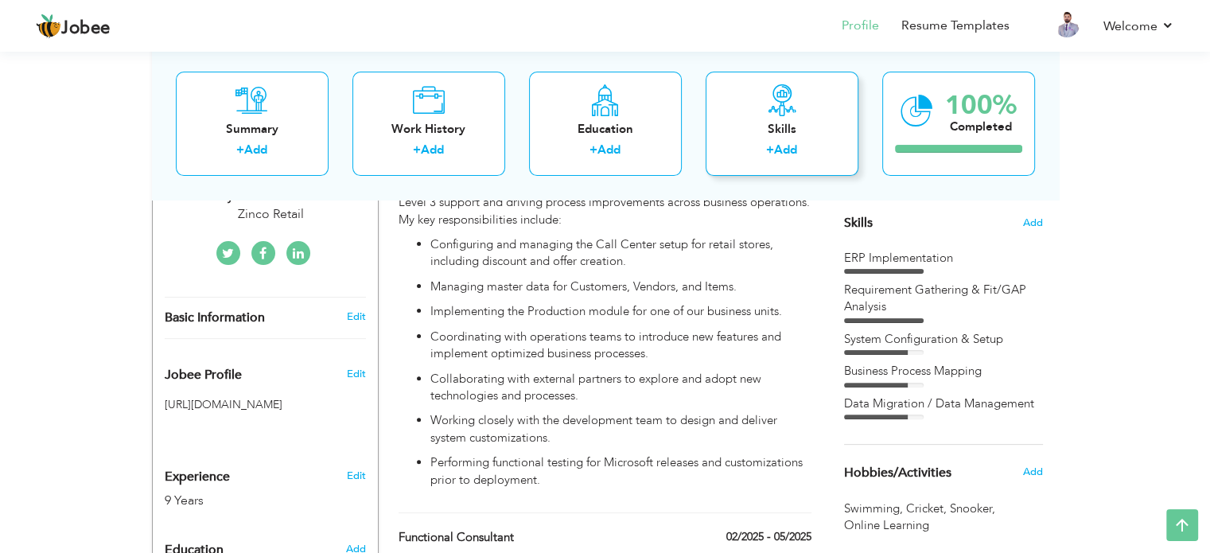
click at [763, 143] on div "+ Add" at bounding box center [781, 152] width 127 height 21
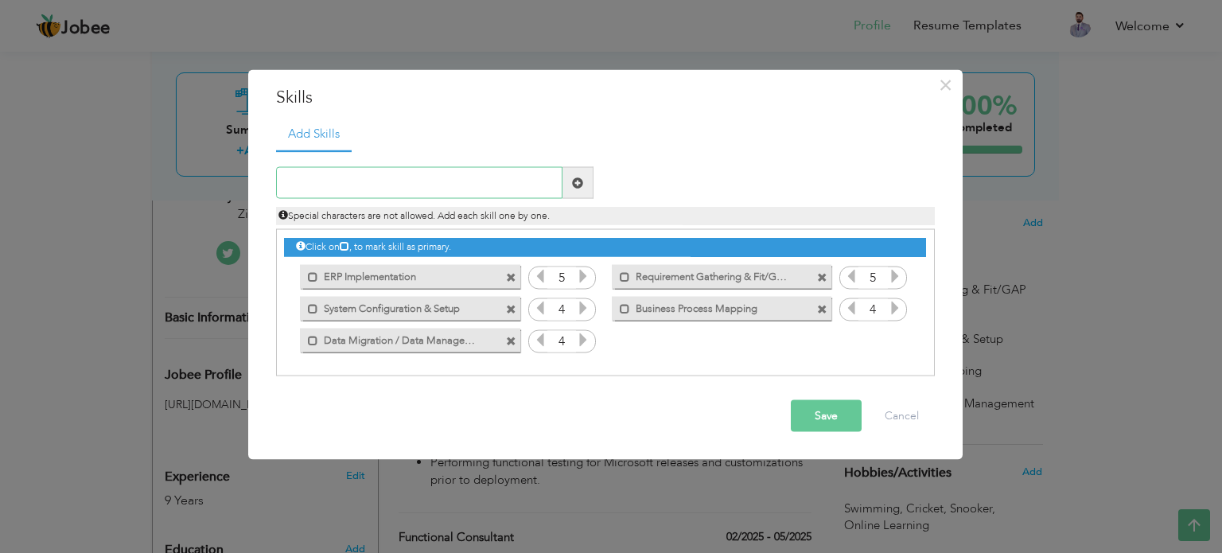
click at [401, 180] on input "text" at bounding box center [419, 183] width 286 height 32
paste input "Workflow & Approval Processes"
type input "Workflow & Approval Processes"
click at [573, 184] on span at bounding box center [577, 182] width 11 height 11
click at [897, 339] on icon at bounding box center [895, 339] width 14 height 14
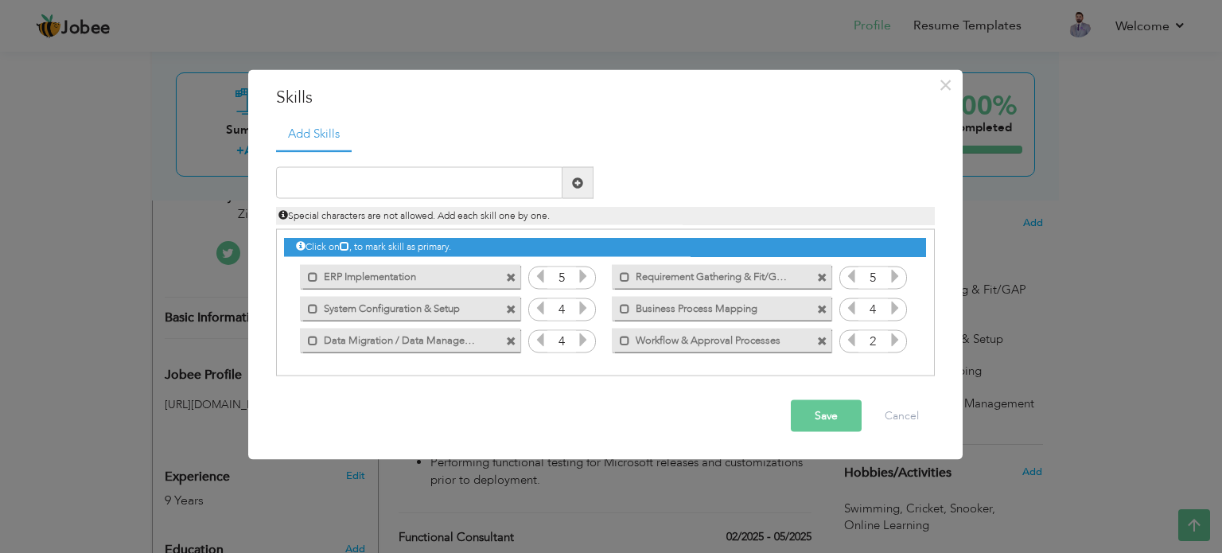
click at [897, 339] on icon at bounding box center [895, 339] width 14 height 14
click at [854, 342] on icon at bounding box center [851, 339] width 14 height 14
click at [487, 178] on input "text" at bounding box center [419, 183] width 286 height 32
paste input "Dynamics 365 Finance"
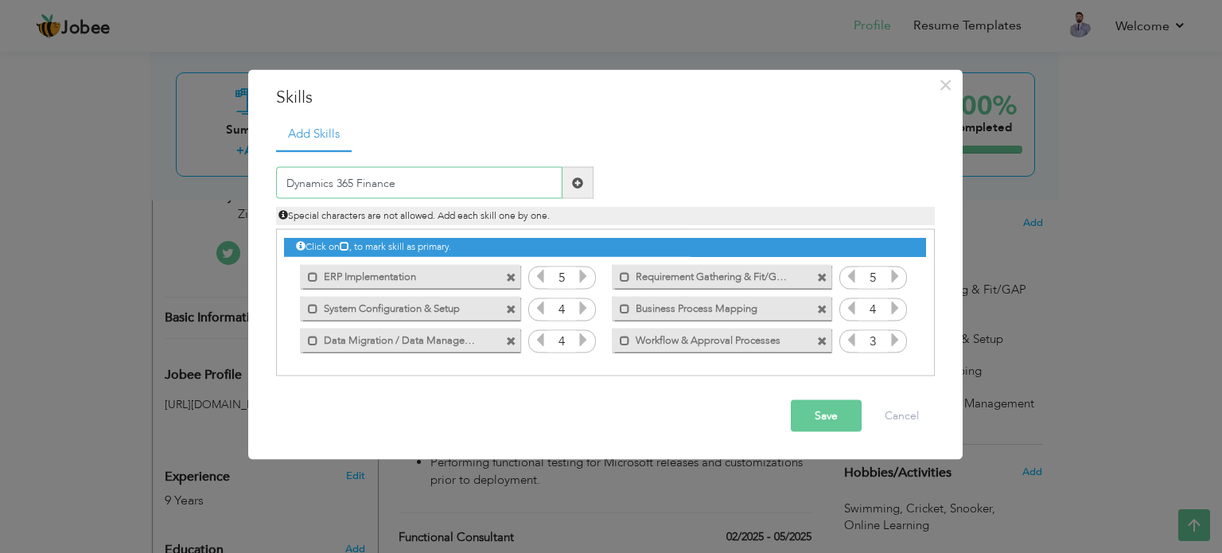
type input "Dynamics 365 Finance"
click at [580, 185] on span at bounding box center [577, 182] width 11 height 11
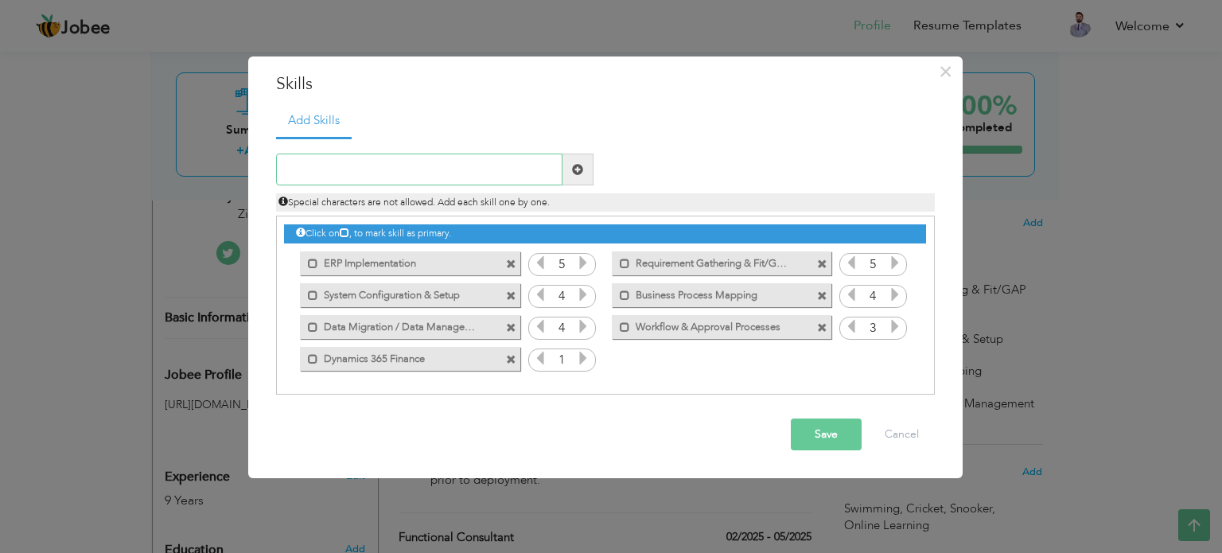
click at [454, 173] on input "text" at bounding box center [419, 170] width 286 height 32
paste input "Dynamics 365 Supply Chain Management"
type input "Dynamics 365 Supply Chain Management"
click at [576, 168] on span at bounding box center [577, 169] width 11 height 11
click at [452, 160] on input "text" at bounding box center [419, 170] width 286 height 32
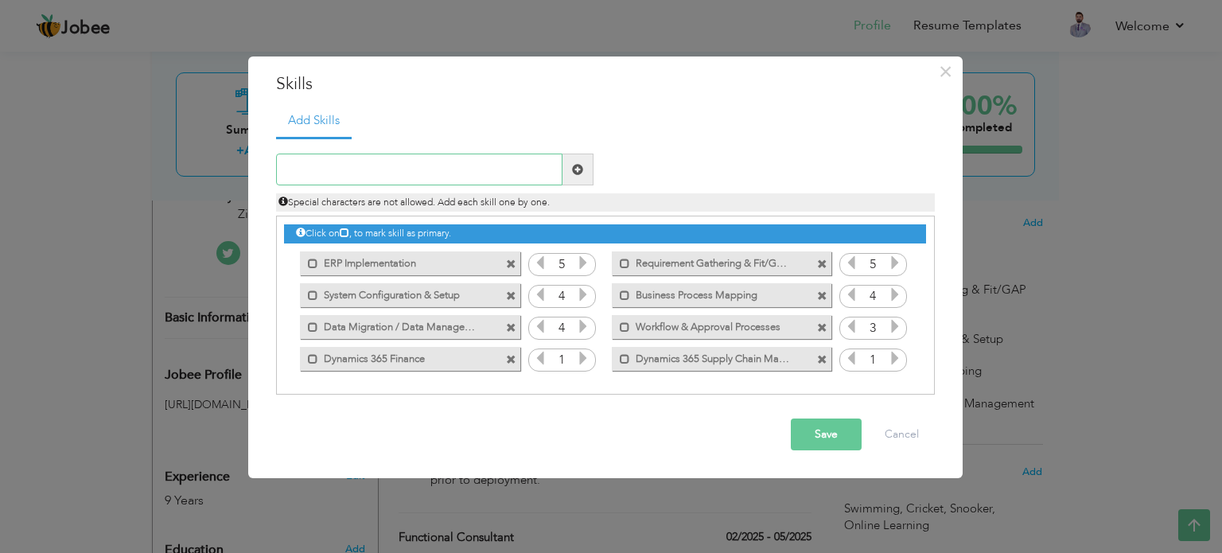
paste input "Inventory Management"
type input "Inventory Management"
click at [575, 167] on span at bounding box center [577, 169] width 11 height 11
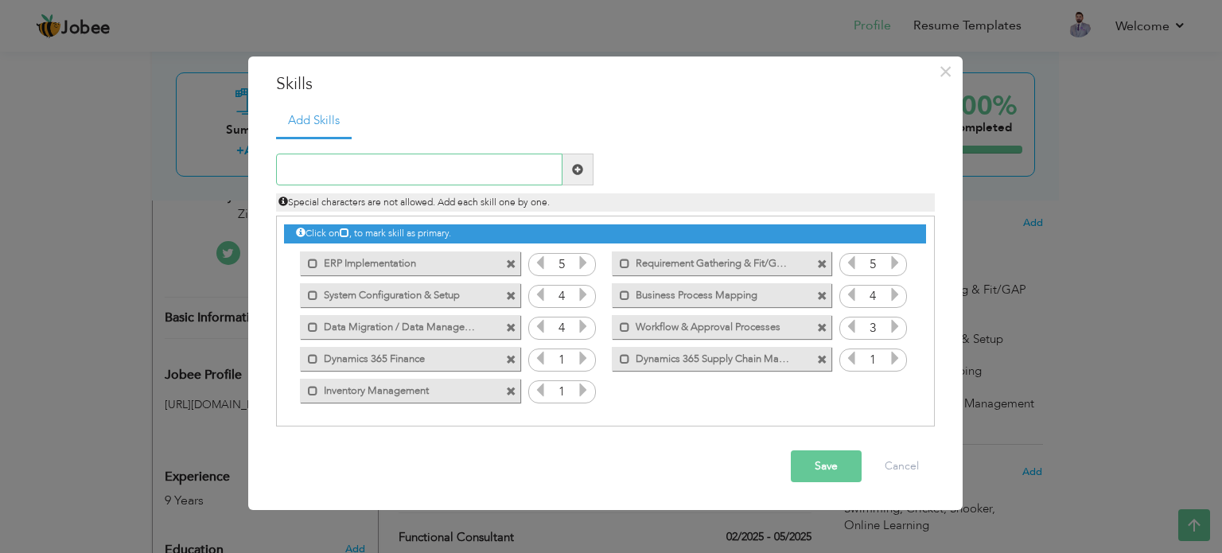
click at [430, 170] on input "text" at bounding box center [419, 170] width 286 height 32
paste input "Sales & Marketing"
type input "Sales & Marketing"
click at [573, 168] on span at bounding box center [577, 169] width 11 height 11
click at [449, 159] on input "text" at bounding box center [419, 170] width 286 height 32
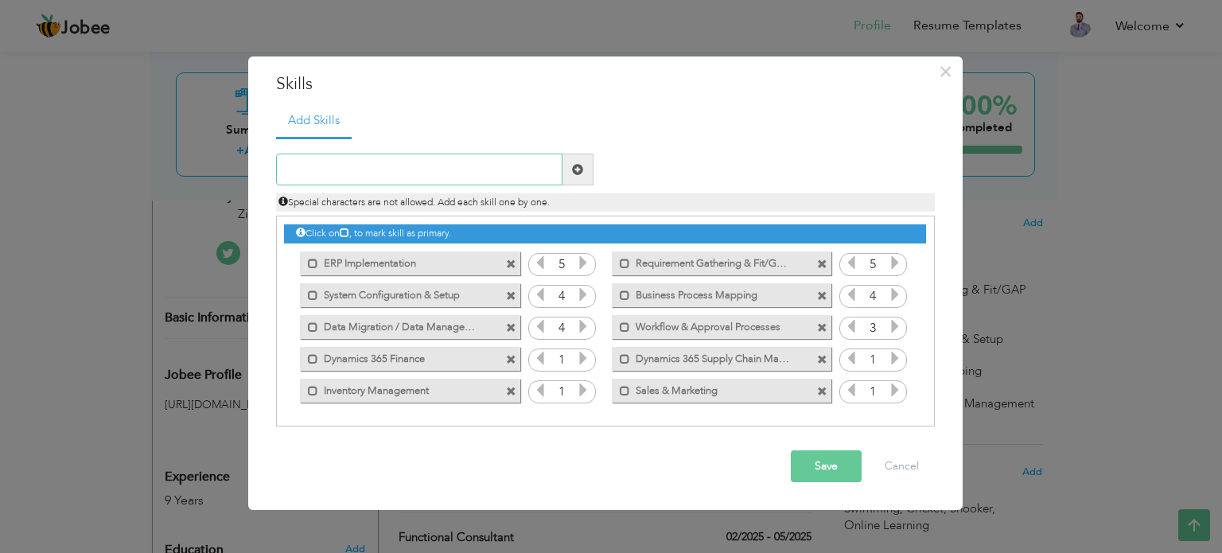
paste input "Procurement & Sourcing"
type input "Procurement & Sourcing"
click at [579, 171] on span at bounding box center [577, 169] width 11 height 11
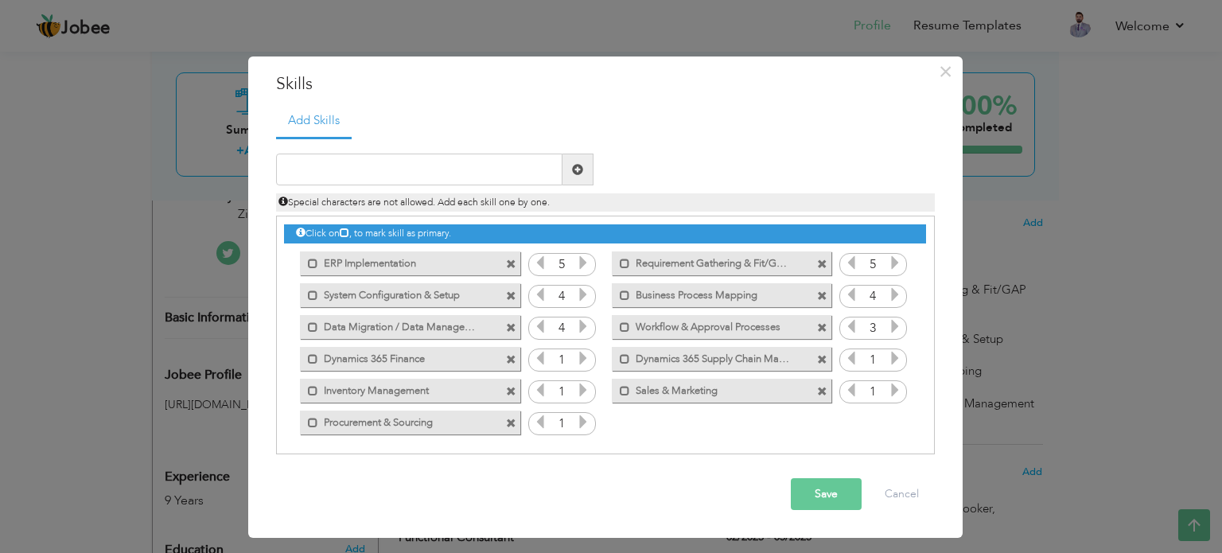
click at [581, 422] on icon at bounding box center [583, 421] width 14 height 14
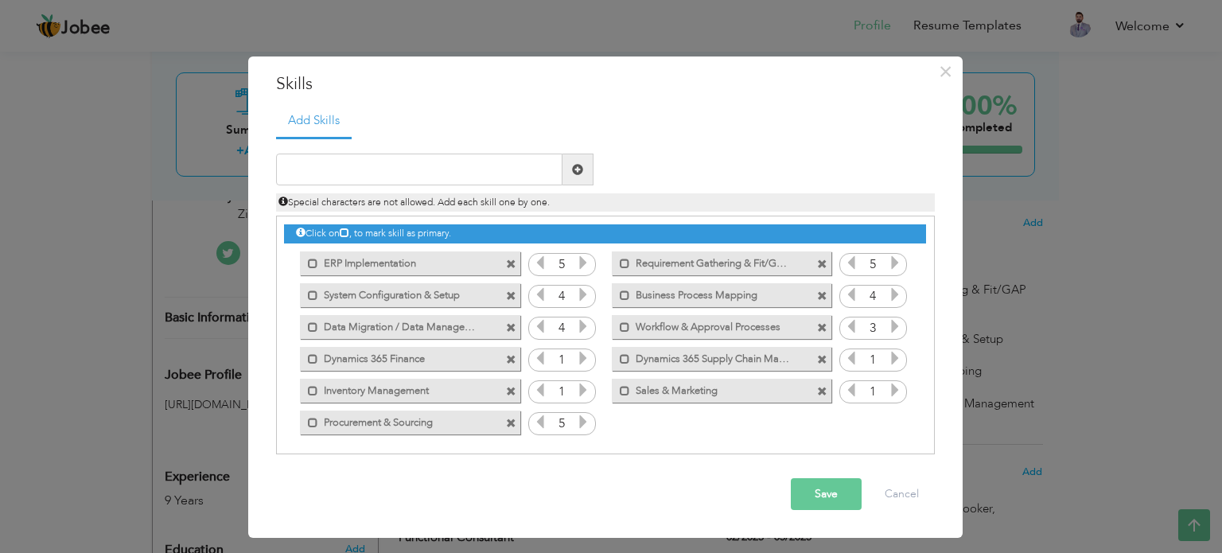
click at [585, 391] on icon at bounding box center [583, 390] width 14 height 14
click at [892, 389] on icon at bounding box center [895, 390] width 14 height 14
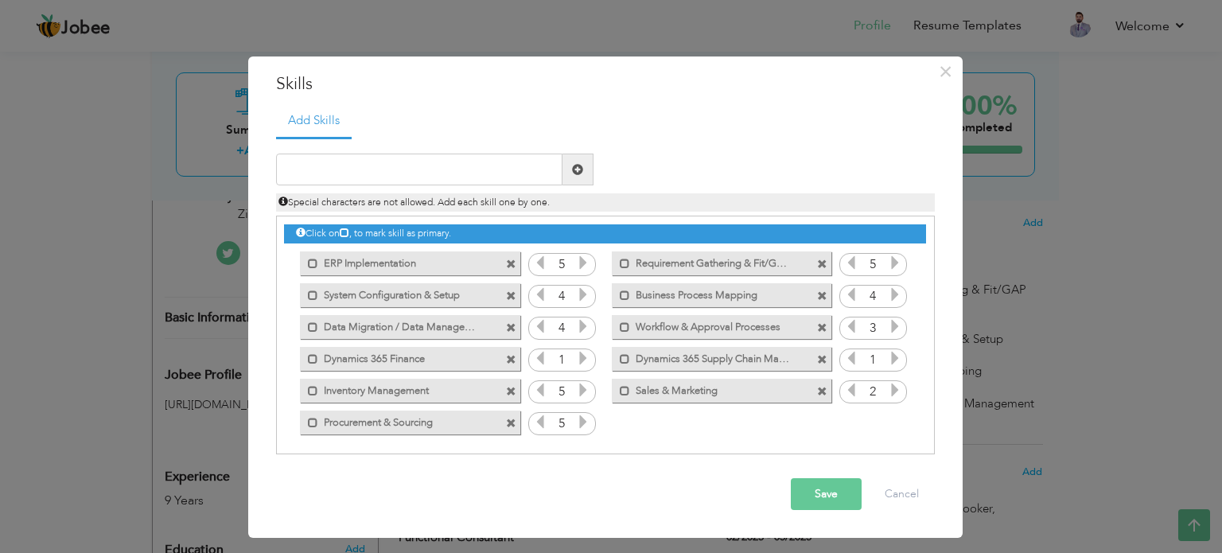
click at [892, 389] on icon at bounding box center [895, 390] width 14 height 14
click at [895, 360] on icon at bounding box center [895, 358] width 14 height 14
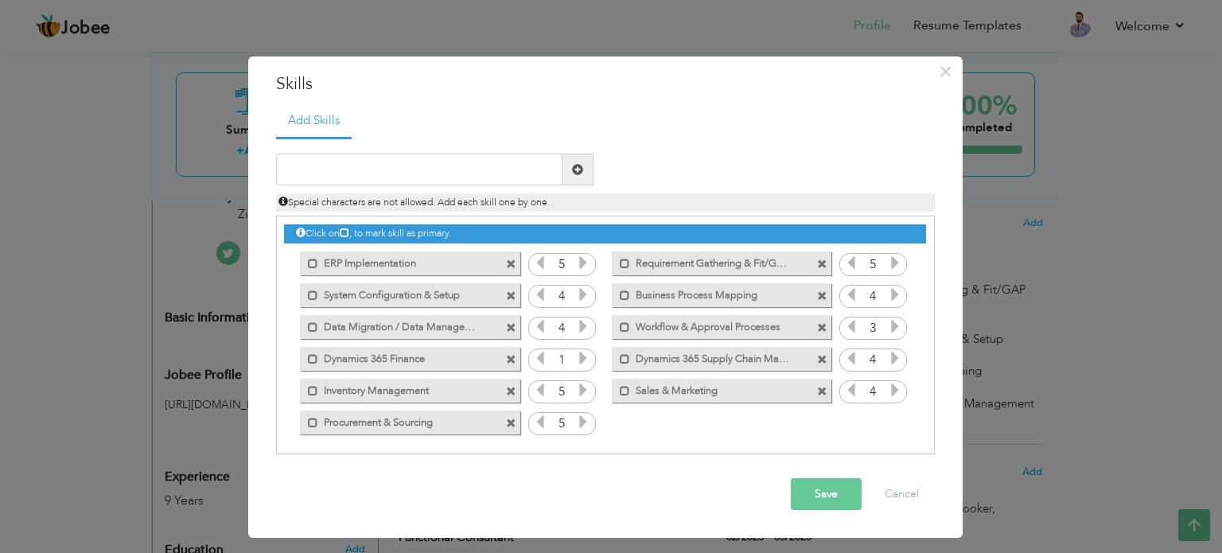
click at [895, 360] on icon at bounding box center [895, 358] width 14 height 14
click at [585, 362] on icon at bounding box center [583, 358] width 14 height 14
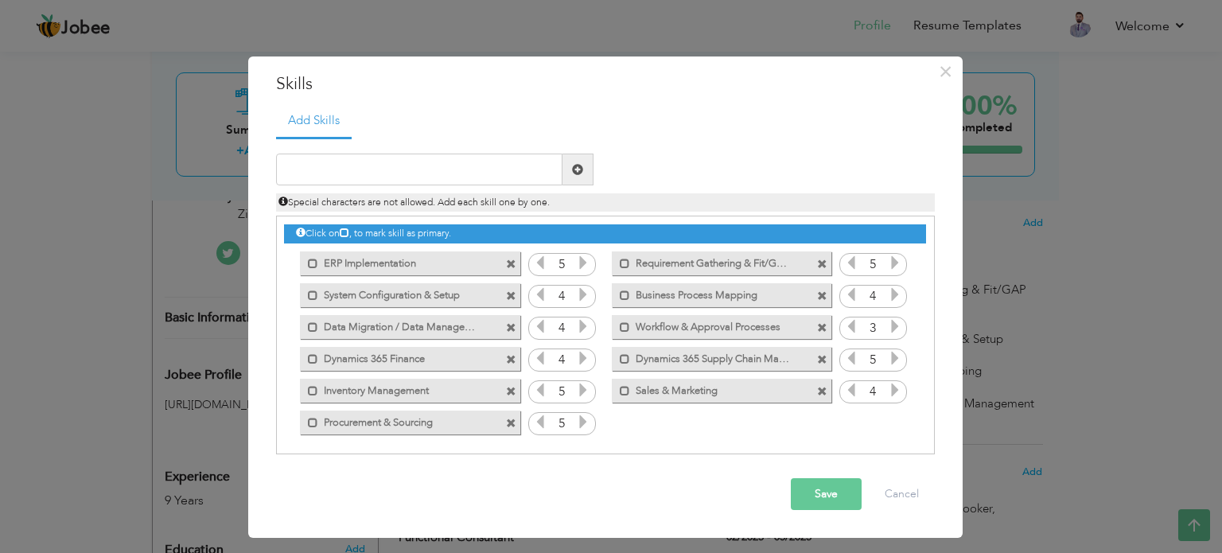
click at [610, 423] on div "Click on , to mark skill as primary. Mark as primary skill. ERP Implementation …" at bounding box center [604, 326] width 641 height 221
click at [356, 160] on input "text" at bounding box center [419, 170] width 286 height 32
paste input "General [PERSON_NAME] (GL)"
type input "General [PERSON_NAME] (GL)"
click at [577, 171] on span at bounding box center [577, 169] width 11 height 11
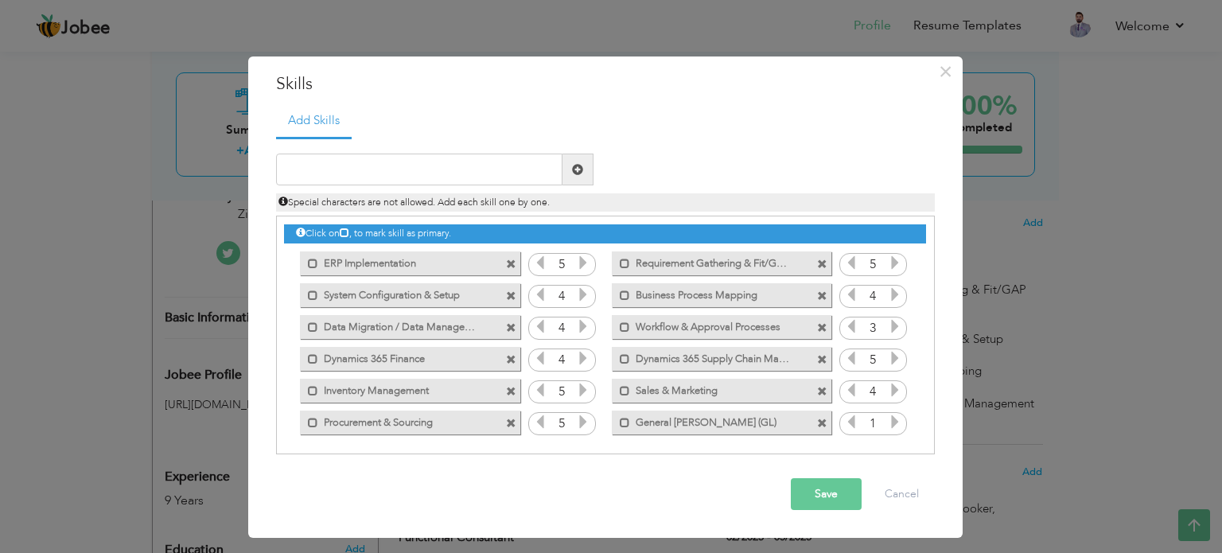
click at [888, 420] on icon at bounding box center [895, 421] width 14 height 14
click at [889, 420] on icon at bounding box center [895, 421] width 14 height 14
click at [826, 496] on button "Save" at bounding box center [826, 494] width 71 height 32
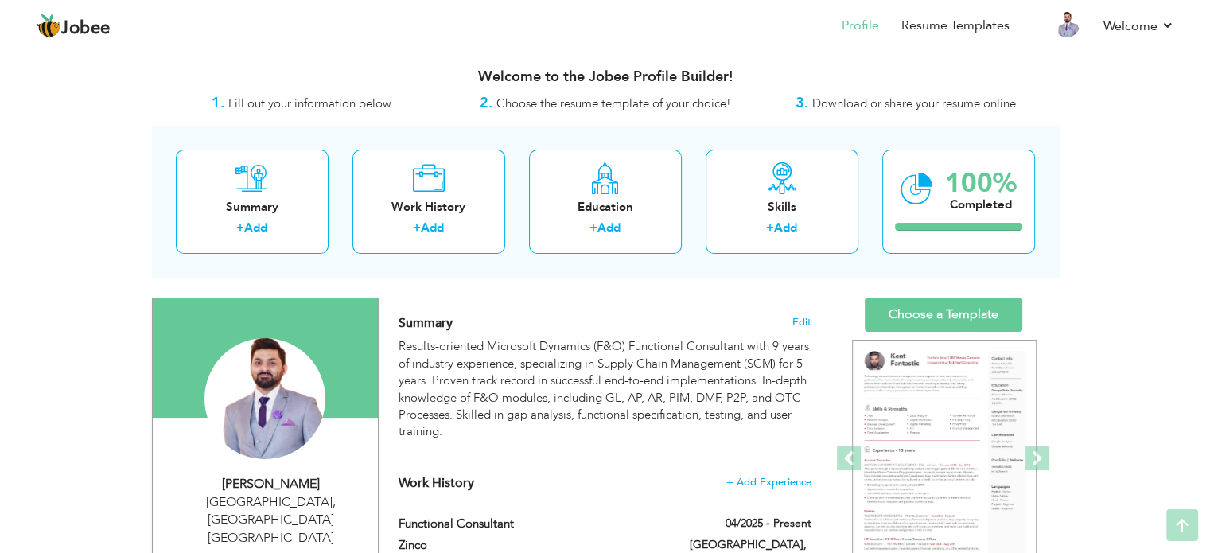
scroll to position [0, 0]
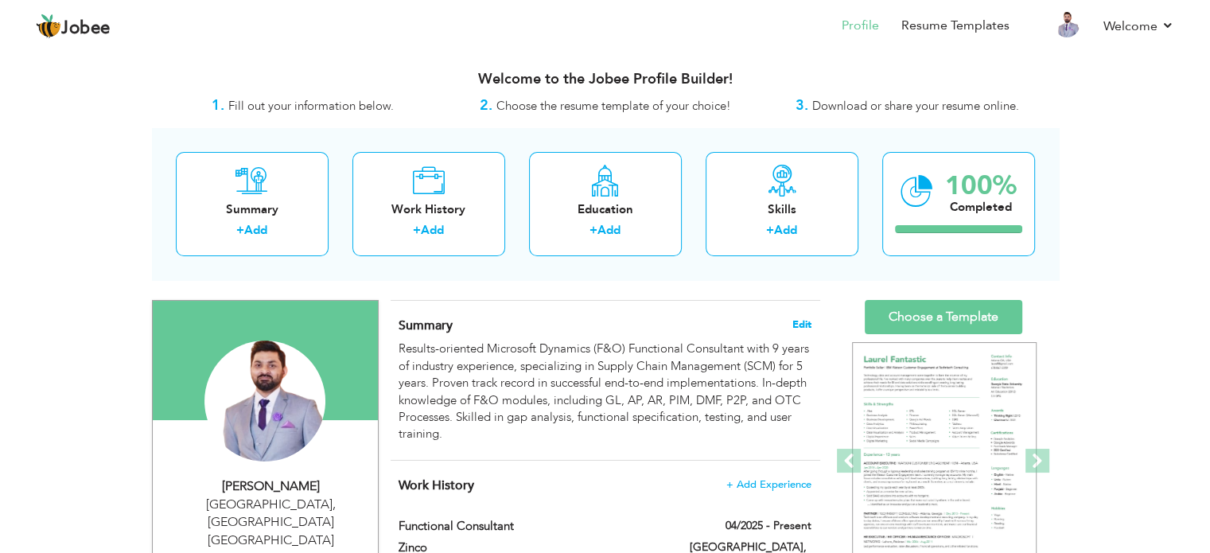
click at [795, 322] on span "Edit" at bounding box center [801, 324] width 19 height 11
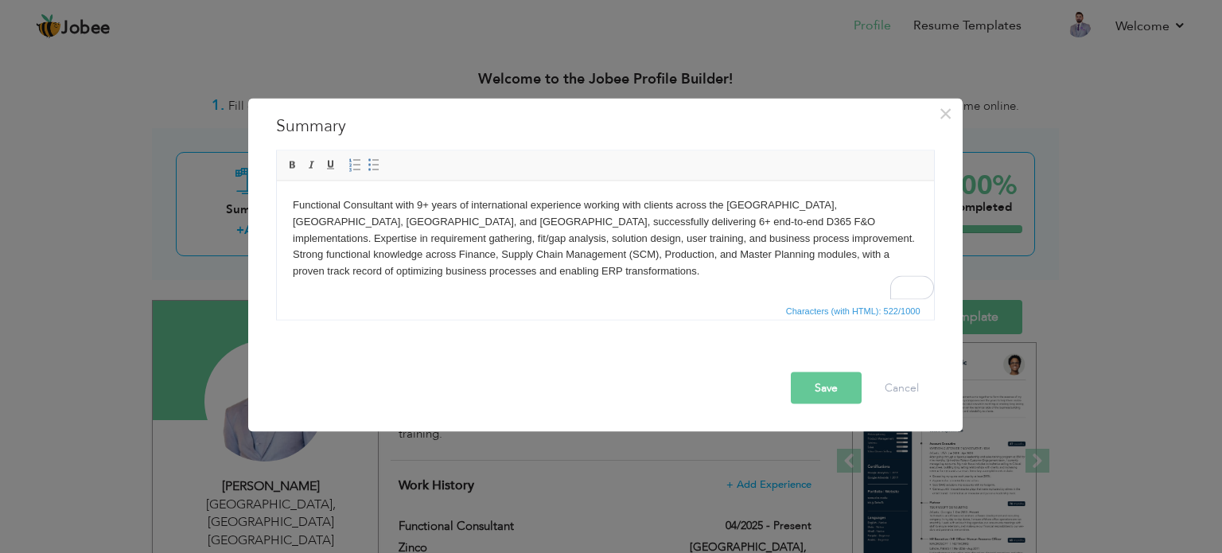
click at [824, 384] on button "Save" at bounding box center [826, 387] width 71 height 32
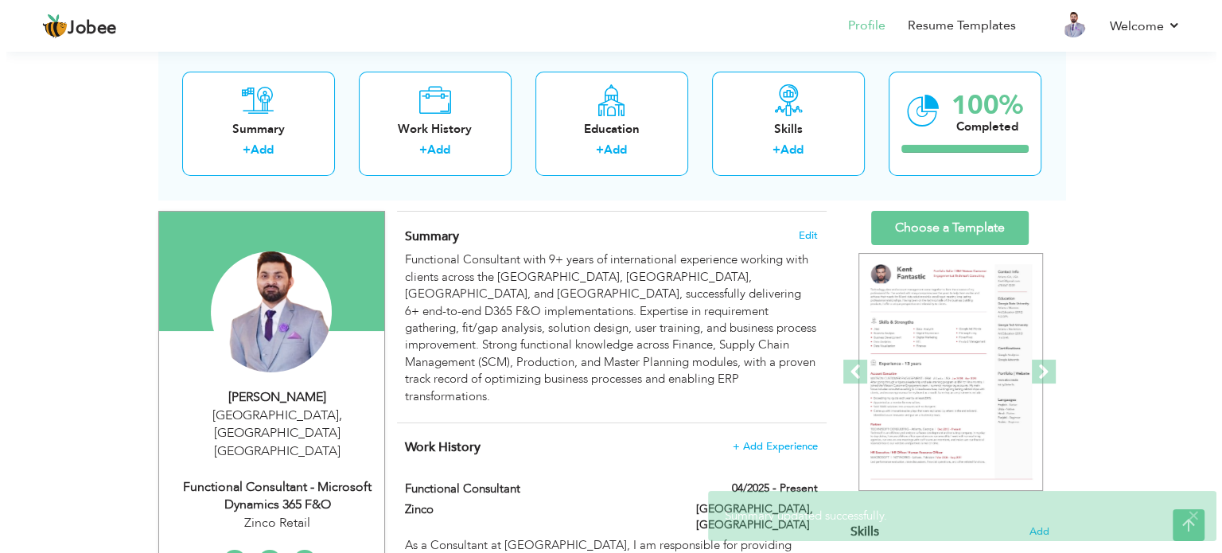
scroll to position [80, 0]
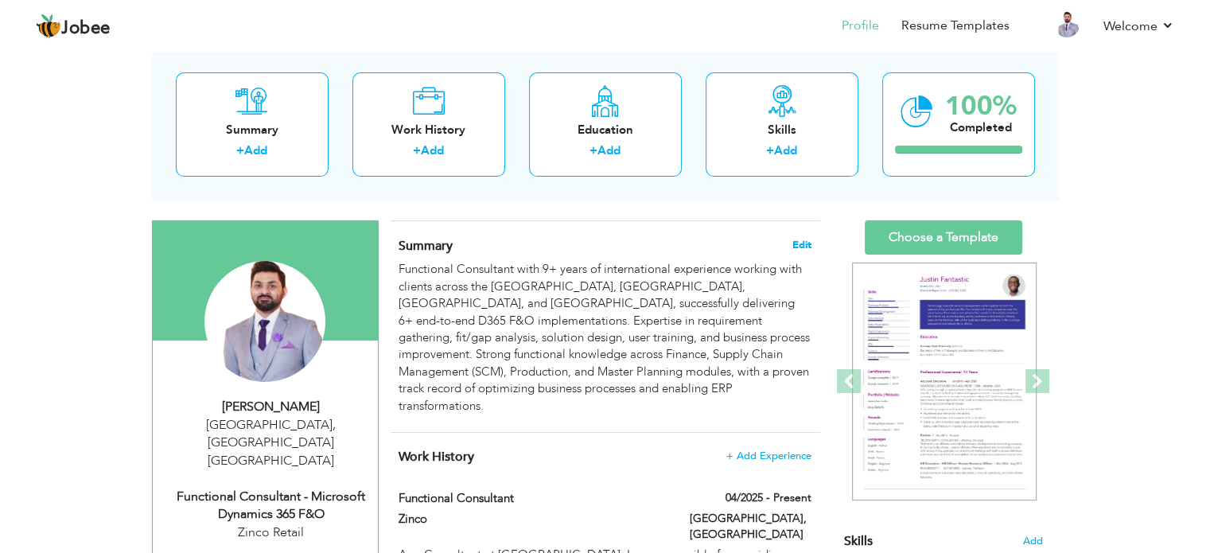
click at [804, 239] on span "Edit" at bounding box center [801, 244] width 19 height 11
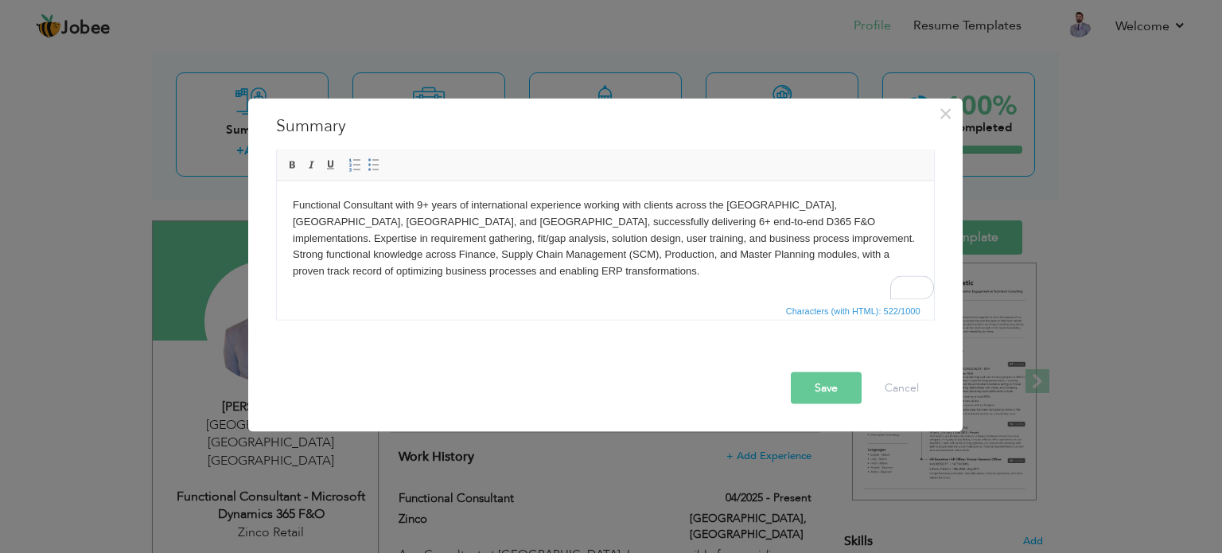
click at [413, 280] on html "Functional Consultant with 9+ years of international experience working with cl…" at bounding box center [604, 238] width 657 height 115
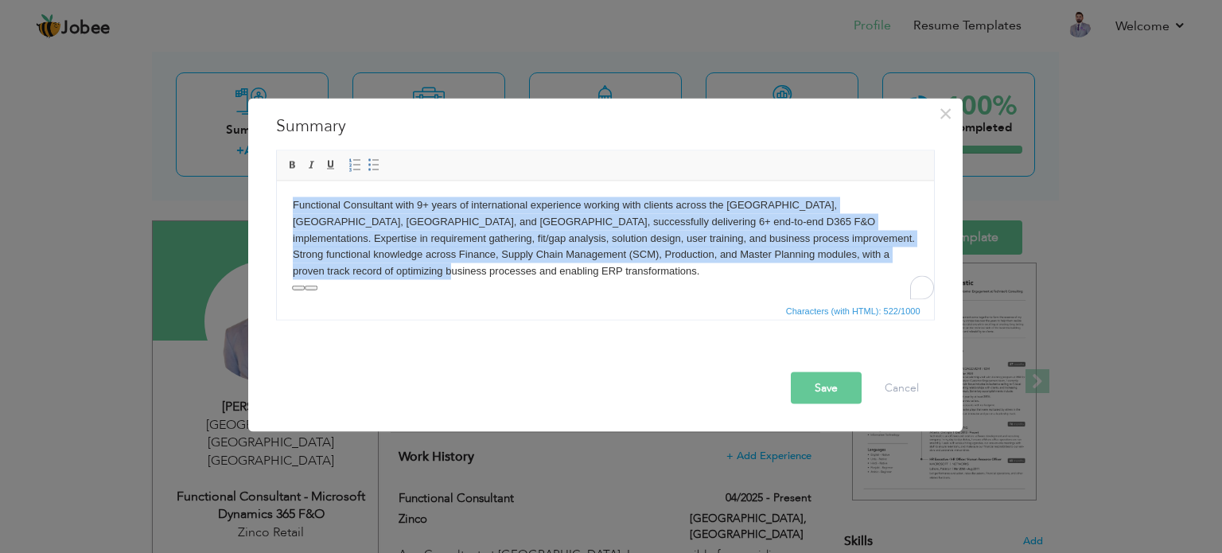
click at [389, 262] on body "Functional Consultant with 9+ years of international experience working with cl…" at bounding box center [604, 237] width 625 height 83
drag, startPoint x: 383, startPoint y: 277, endPoint x: 274, endPoint y: 185, distance: 143.4
click at [276, 185] on html "Functional Consultant with 9+ years of international experience working with cl…" at bounding box center [604, 238] width 657 height 115
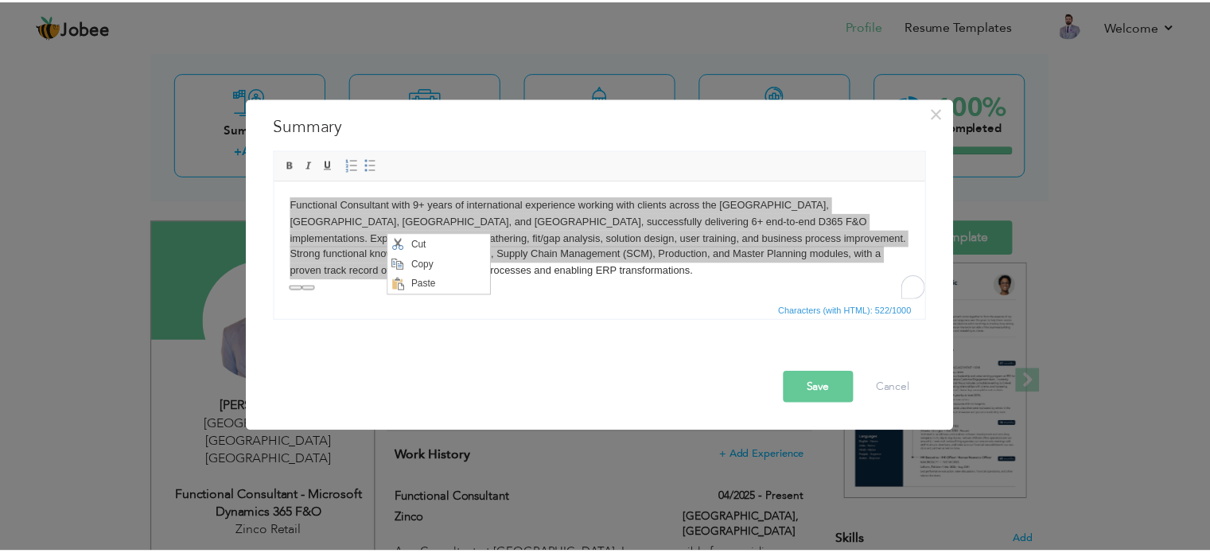
scroll to position [0, 0]
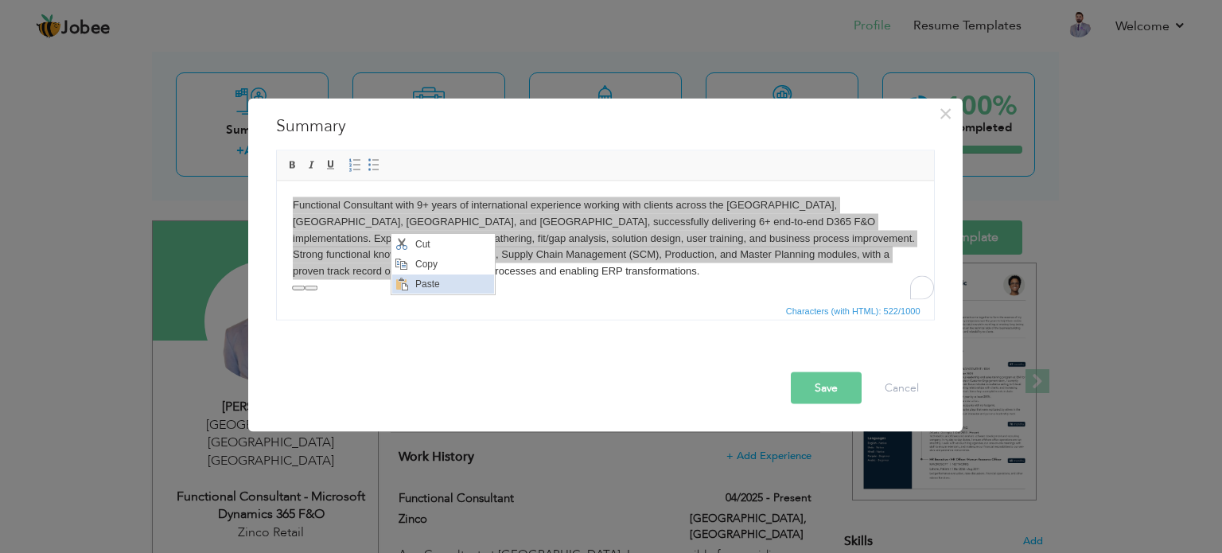
click at [420, 285] on span "Paste" at bounding box center [452, 283] width 83 height 19
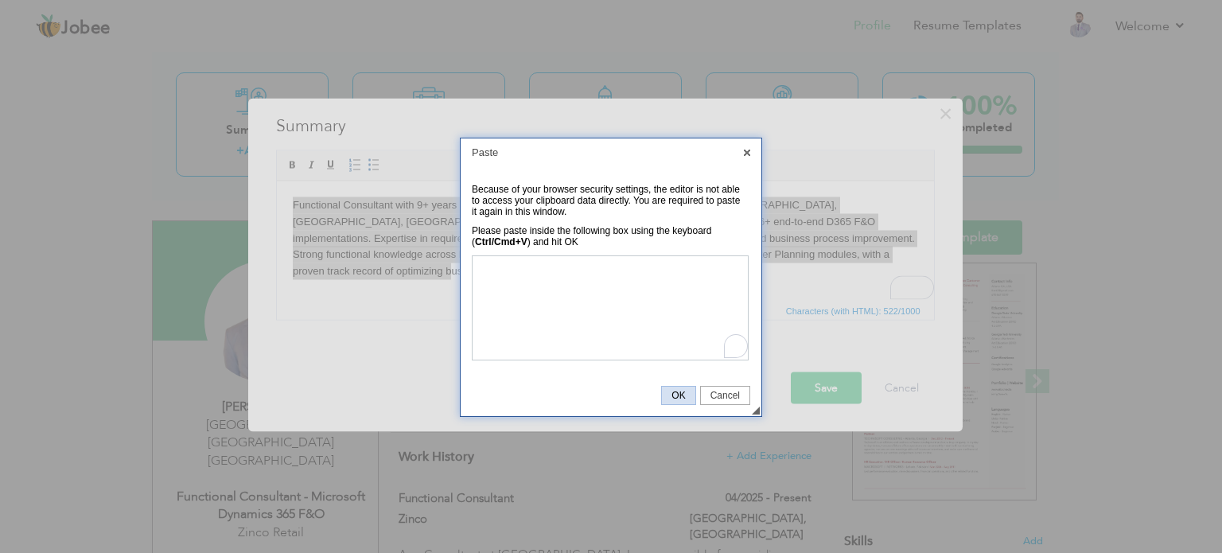
click at [681, 391] on span "OK" at bounding box center [678, 395] width 33 height 11
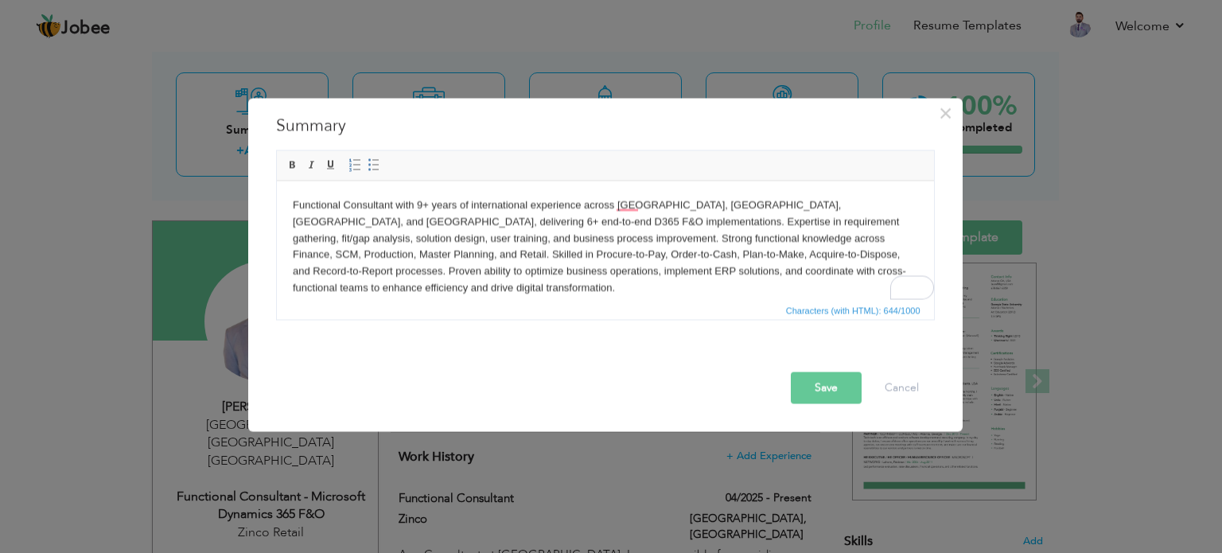
click at [840, 395] on button "Save" at bounding box center [826, 387] width 71 height 32
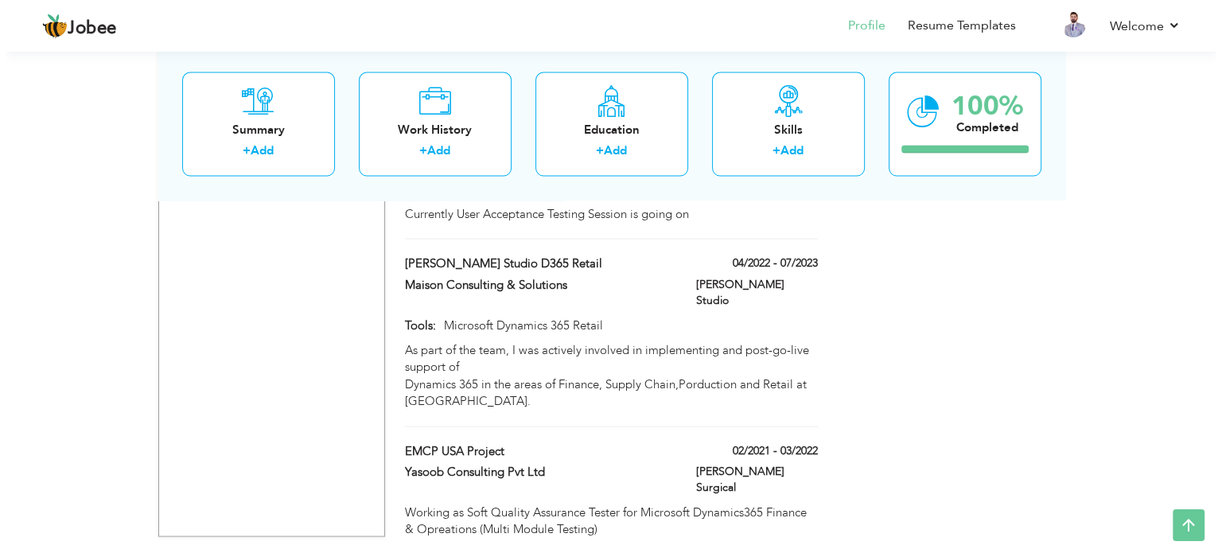
scroll to position [3130, 0]
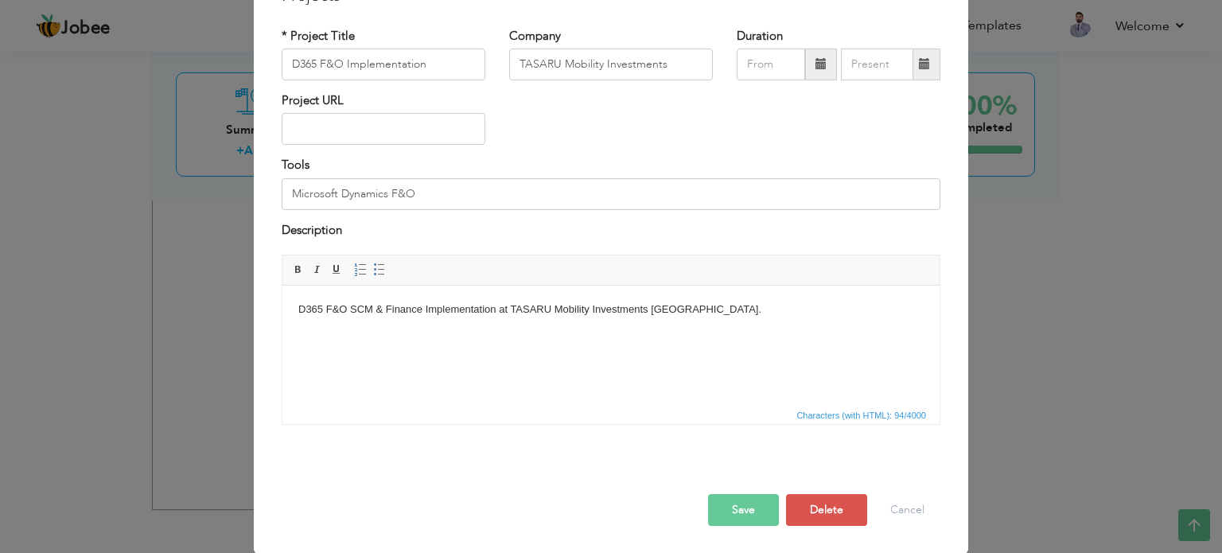
scroll to position [0, 0]
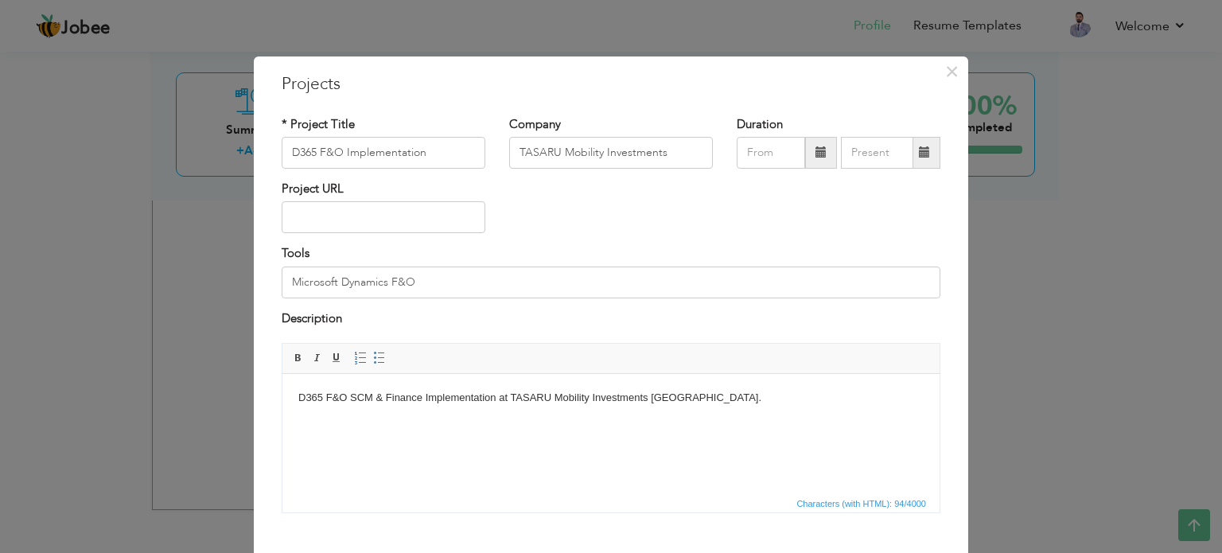
click at [819, 150] on span at bounding box center [820, 151] width 11 height 11
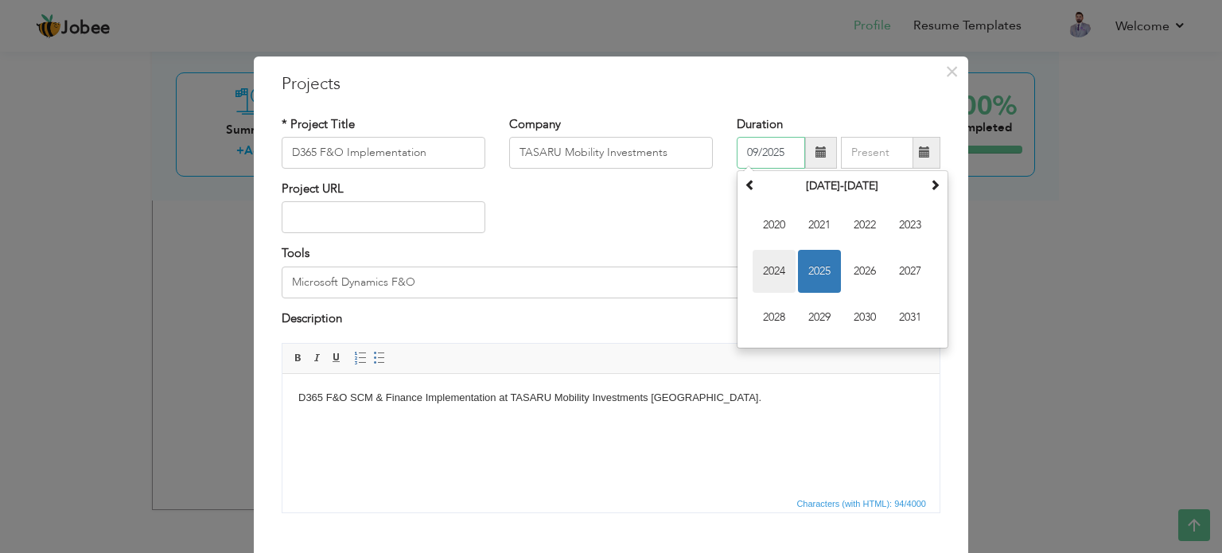
click at [757, 279] on span "2024" at bounding box center [773, 271] width 43 height 43
click at [903, 228] on span "Apr" at bounding box center [910, 225] width 43 height 43
type input "04/2024"
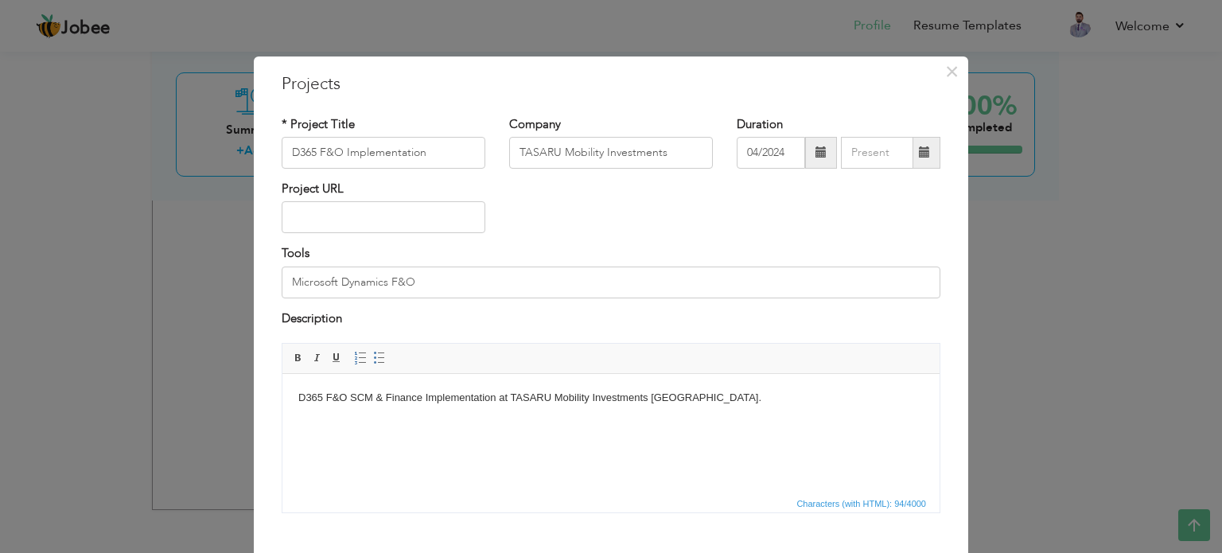
click at [919, 157] on span at bounding box center [924, 151] width 11 height 11
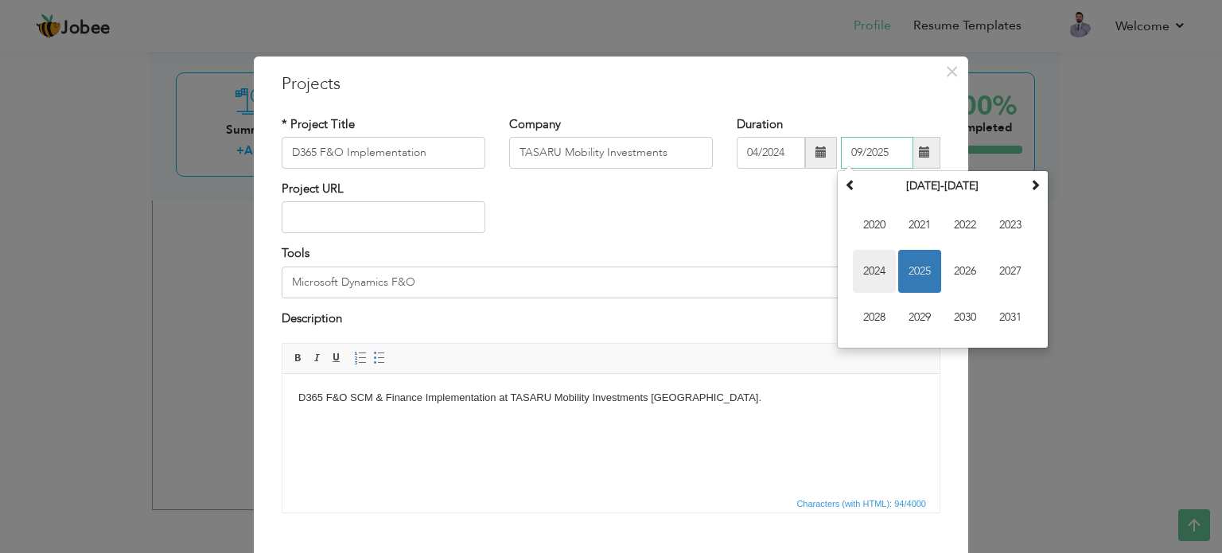
click at [881, 266] on span "2024" at bounding box center [874, 271] width 43 height 43
click at [995, 314] on span "Dec" at bounding box center [1010, 317] width 43 height 43
type input "12/2024"
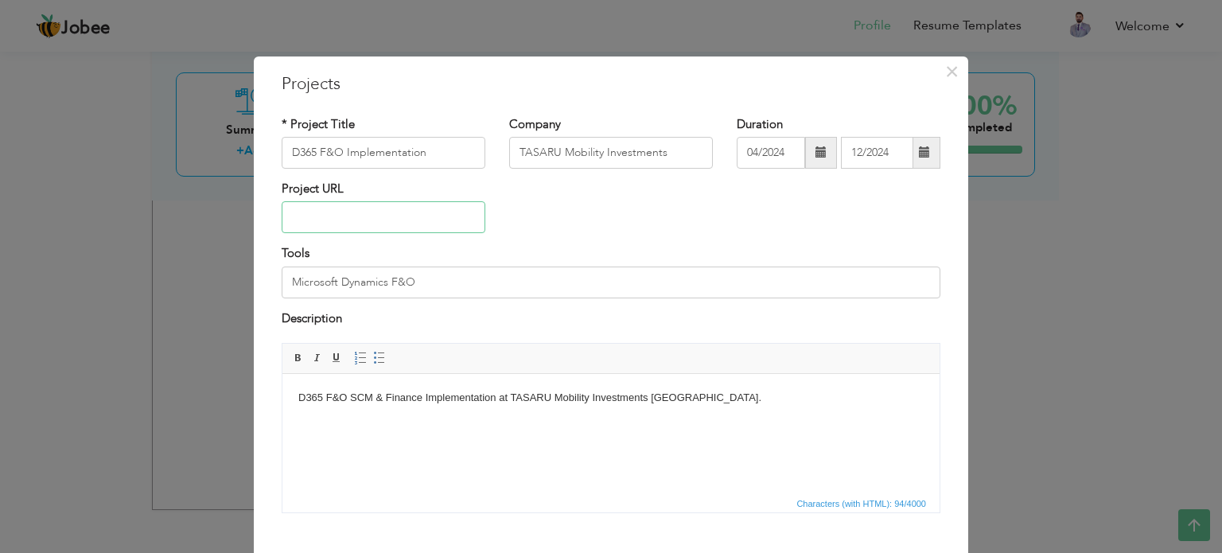
click at [370, 226] on input "text" at bounding box center [384, 217] width 204 height 32
click at [442, 289] on input "Microsoft Dynamics F&O" at bounding box center [611, 282] width 659 height 32
click at [449, 157] on input "D365 F&O Implementation" at bounding box center [384, 153] width 204 height 32
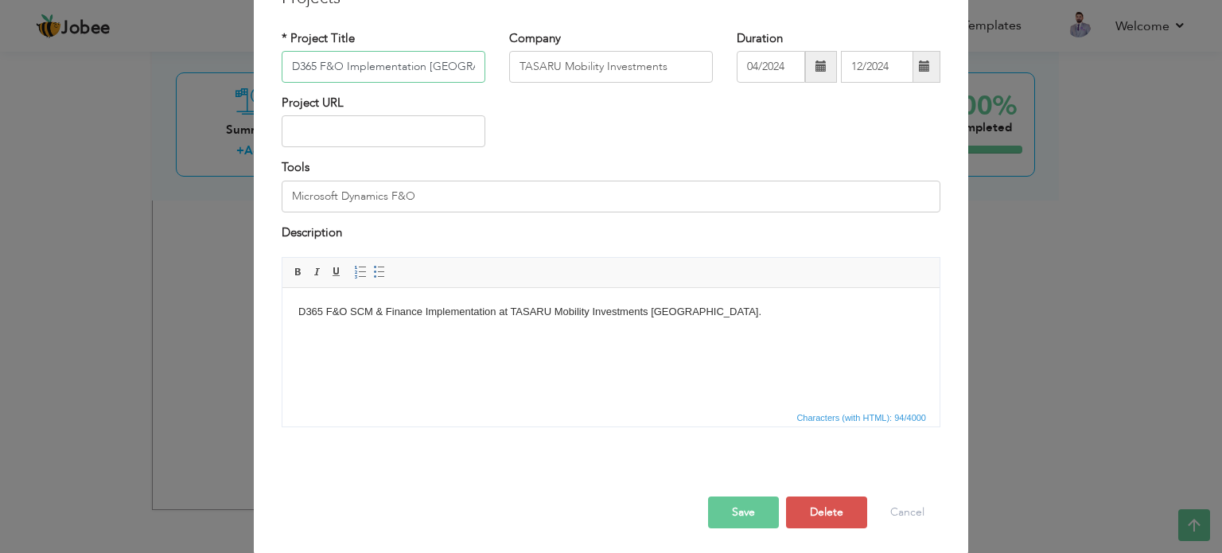
scroll to position [88, 0]
click at [756, 503] on button "Save" at bounding box center [743, 510] width 71 height 32
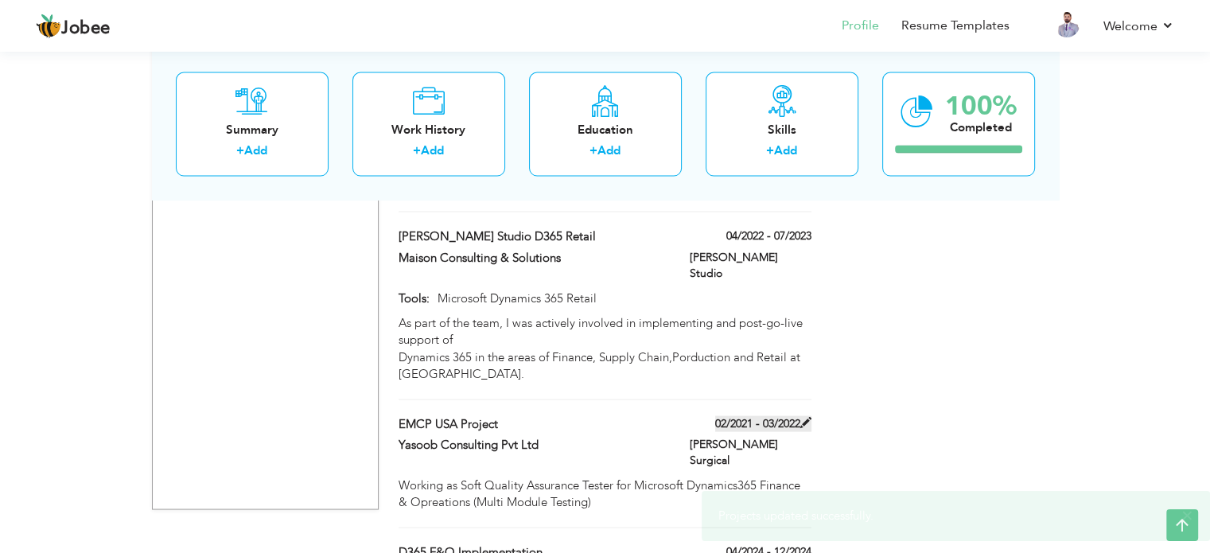
click at [807, 417] on span at bounding box center [805, 422] width 11 height 11
type input "EMCP USA Project"
type input "Yasoob Consulting Pvt Ltd"
type input "02/2021"
type input "03/2022"
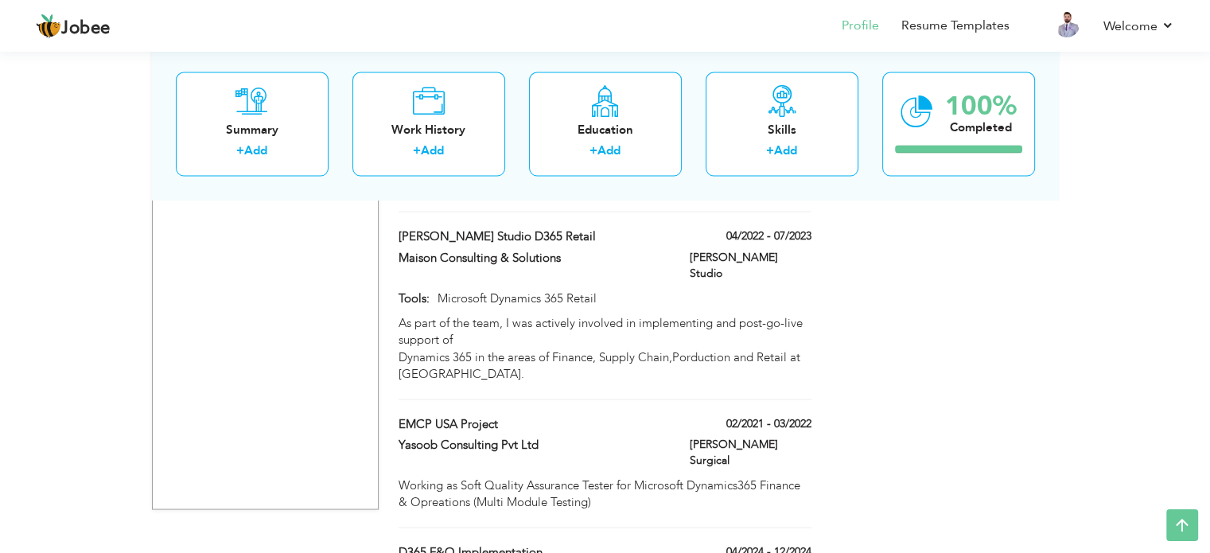
type input "D365 F&O Implementation [GEOGRAPHIC_DATA]"
type input "TASARU Mobility Investments"
type input "04/2024"
type input "12/2024"
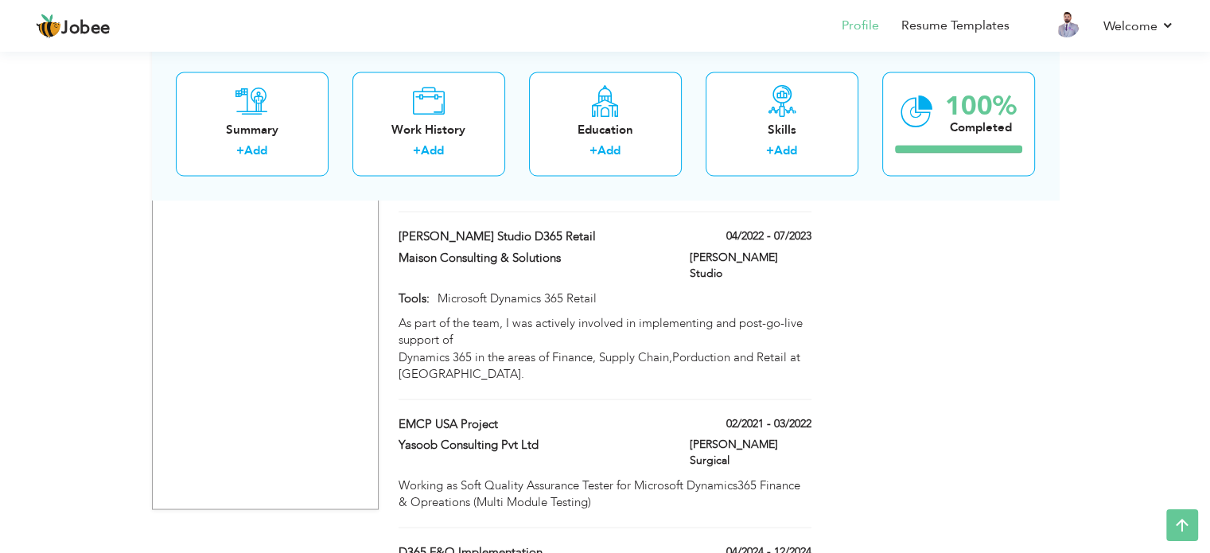
type input "Microsoft Dynamics F&O"
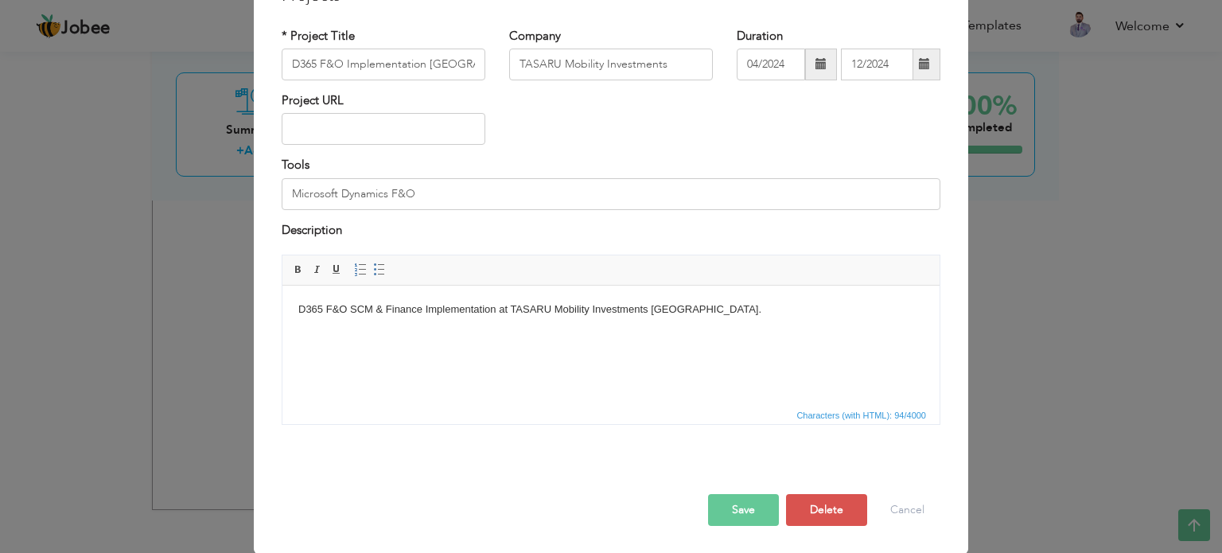
scroll to position [0, 0]
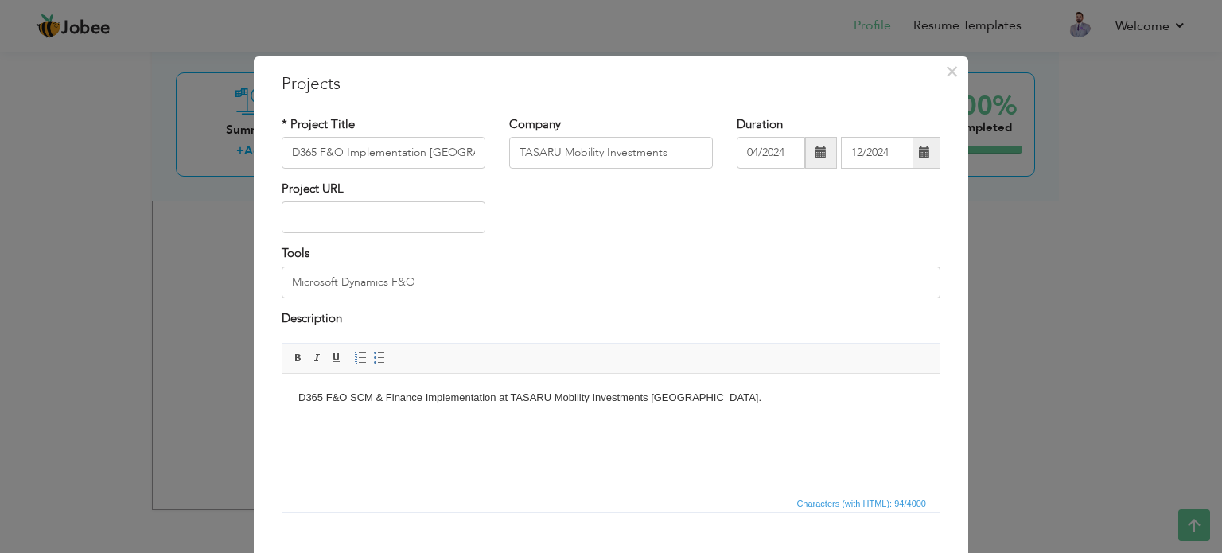
click at [425, 235] on div "Project URL" at bounding box center [383, 213] width 227 height 64
click at [408, 220] on input "text" at bounding box center [384, 217] width 204 height 32
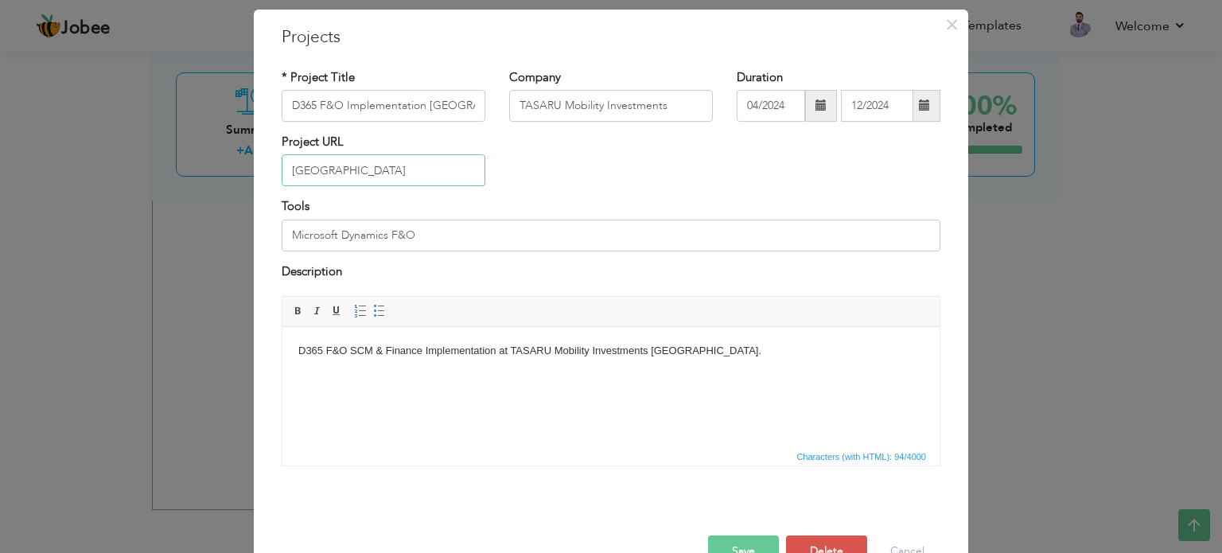
scroll to position [88, 0]
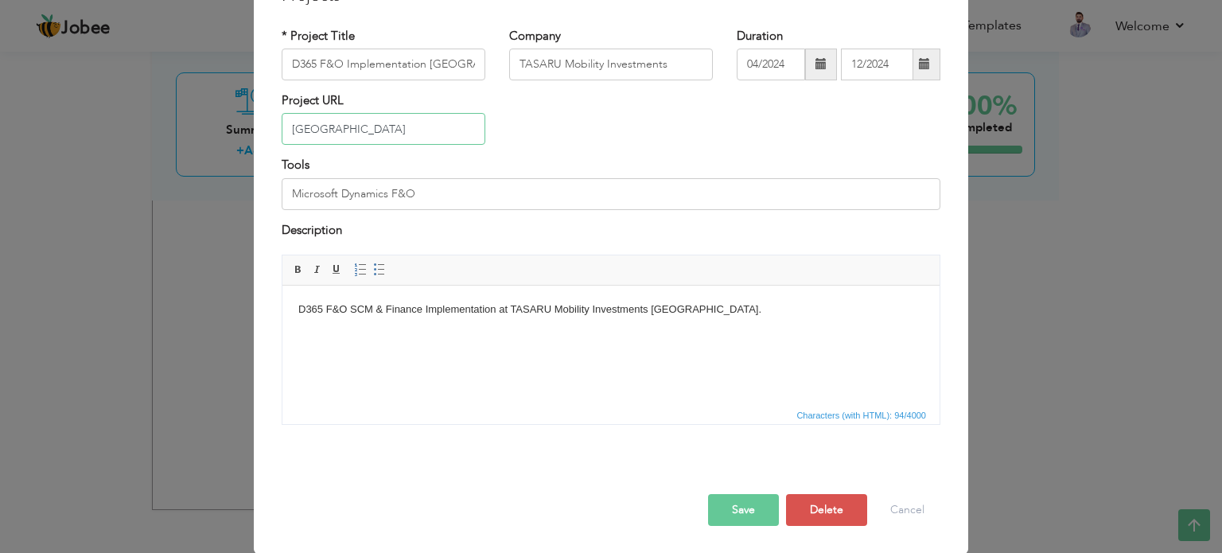
type input "[GEOGRAPHIC_DATA]"
click at [741, 513] on button "Save" at bounding box center [743, 510] width 71 height 32
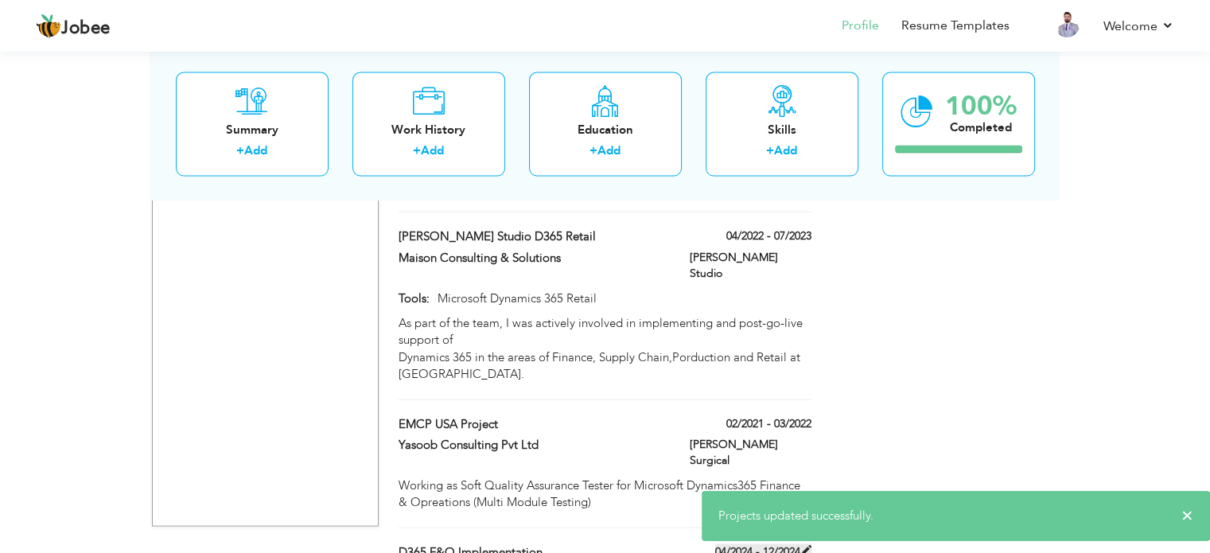
click at [808, 545] on span at bounding box center [805, 550] width 11 height 11
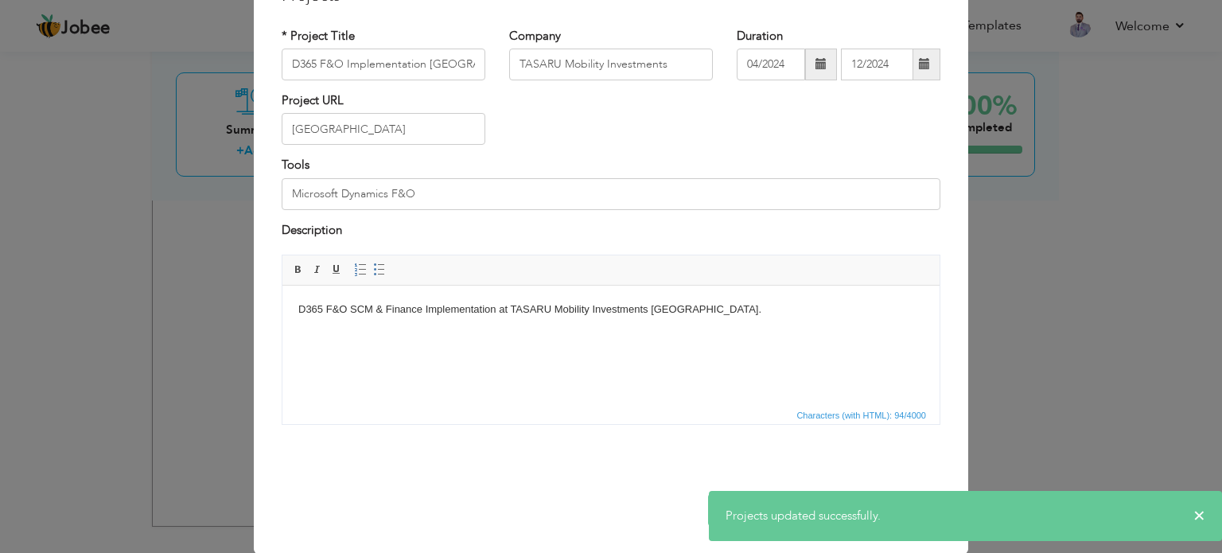
scroll to position [0, 0]
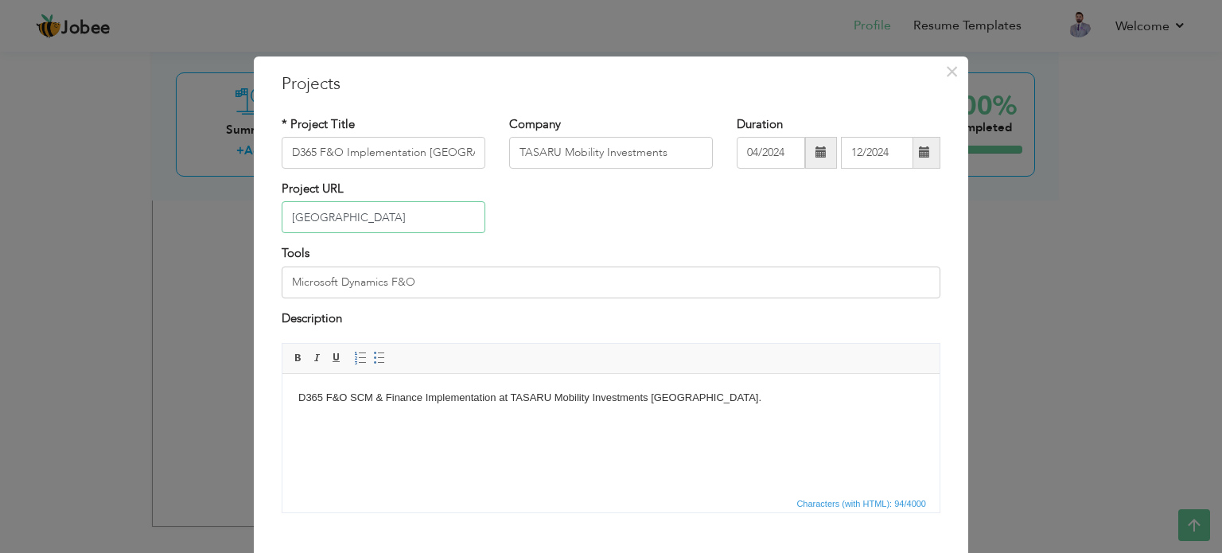
drag, startPoint x: 363, startPoint y: 216, endPoint x: 191, endPoint y: 208, distance: 172.0
click at [191, 208] on div "× Projects * Project Title D365 F&O Implementation [GEOGRAPHIC_DATA] Company TA…" at bounding box center [611, 276] width 1222 height 553
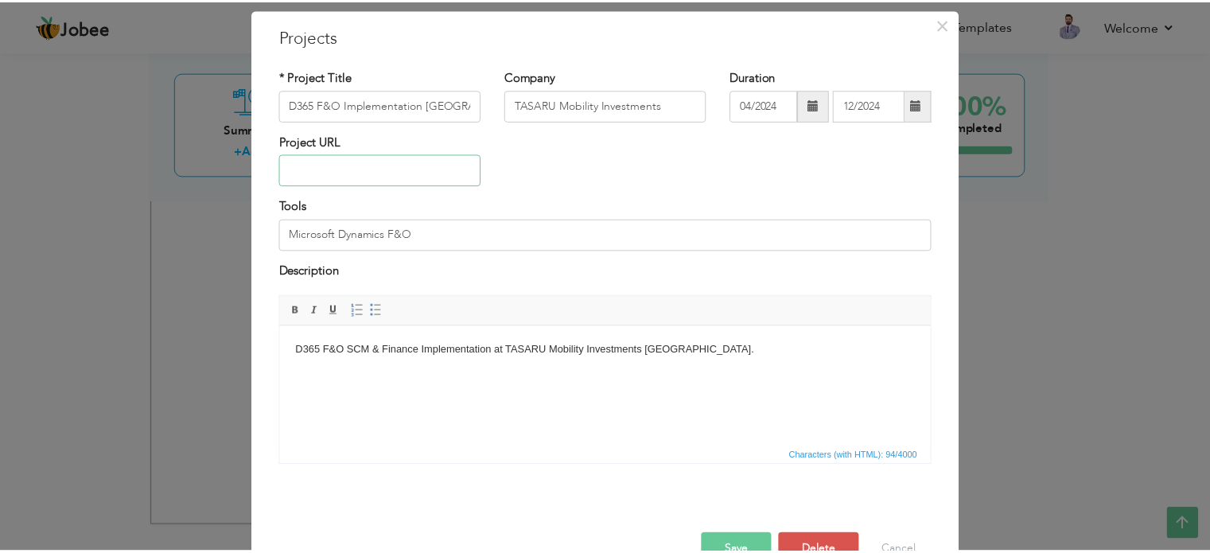
scroll to position [88, 0]
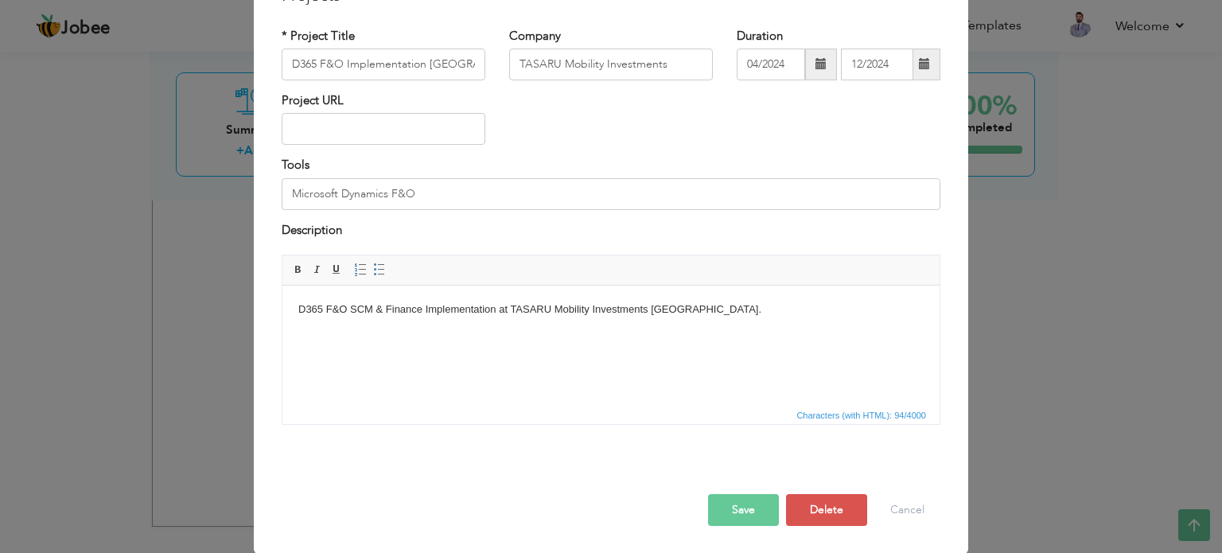
click at [767, 518] on button "Save" at bounding box center [743, 510] width 71 height 32
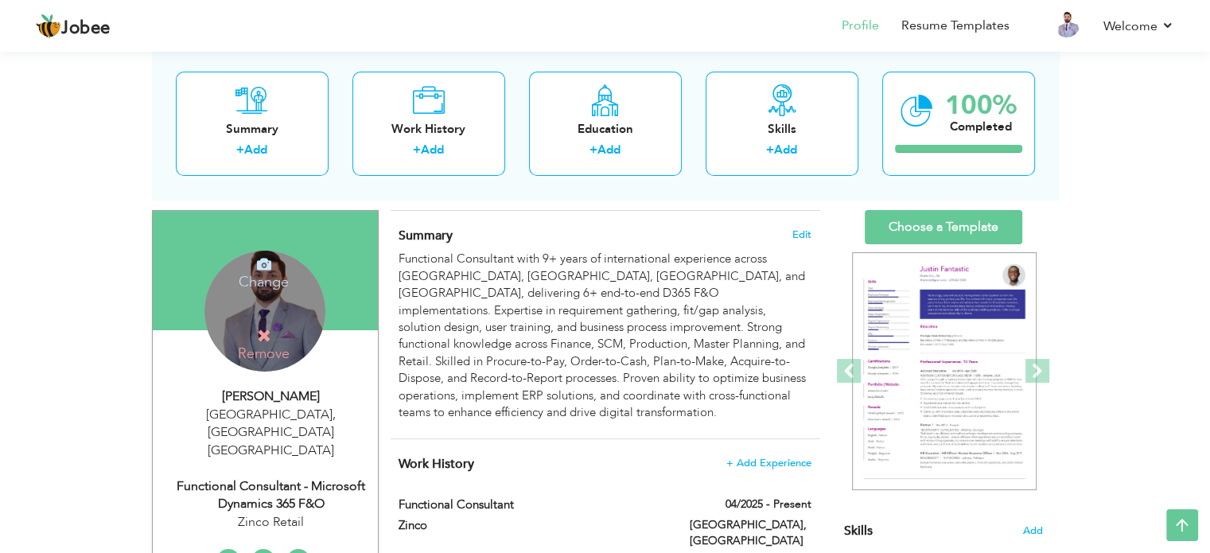
scroll to position [0, 0]
